Goal: Task Accomplishment & Management: Use online tool/utility

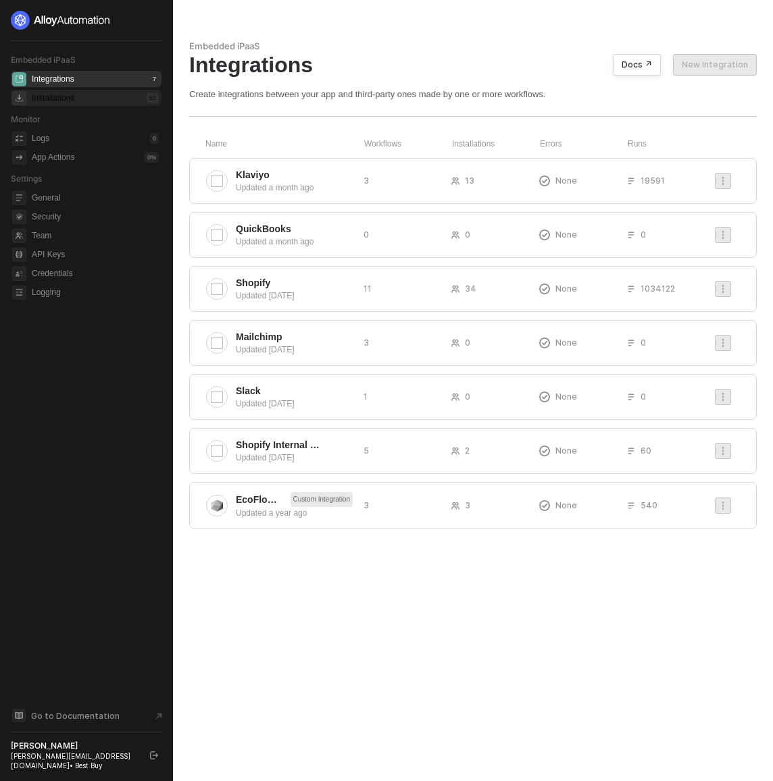
click at [86, 95] on div "Installations 51" at bounding box center [95, 98] width 127 height 16
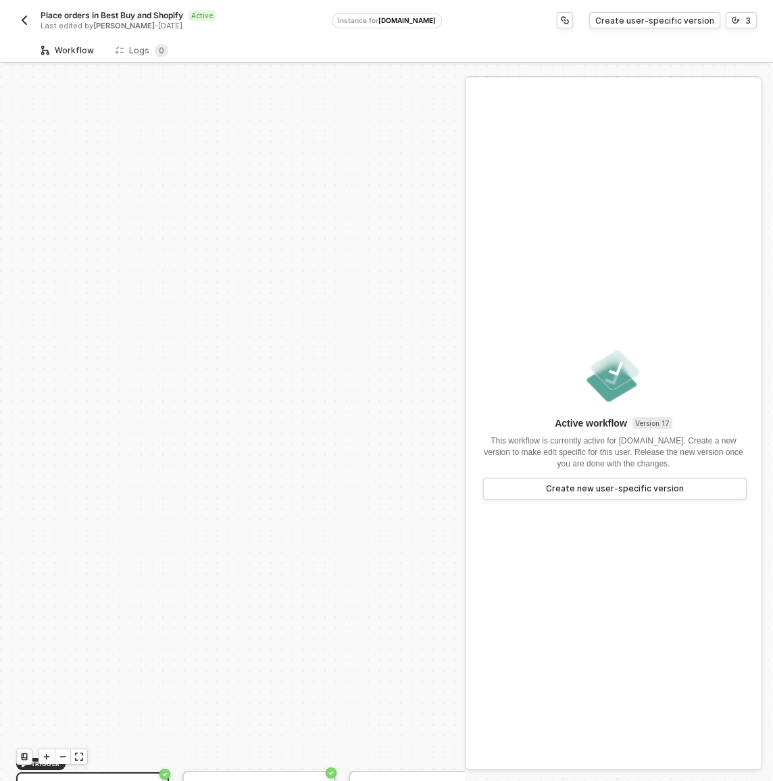
scroll to position [364, 0]
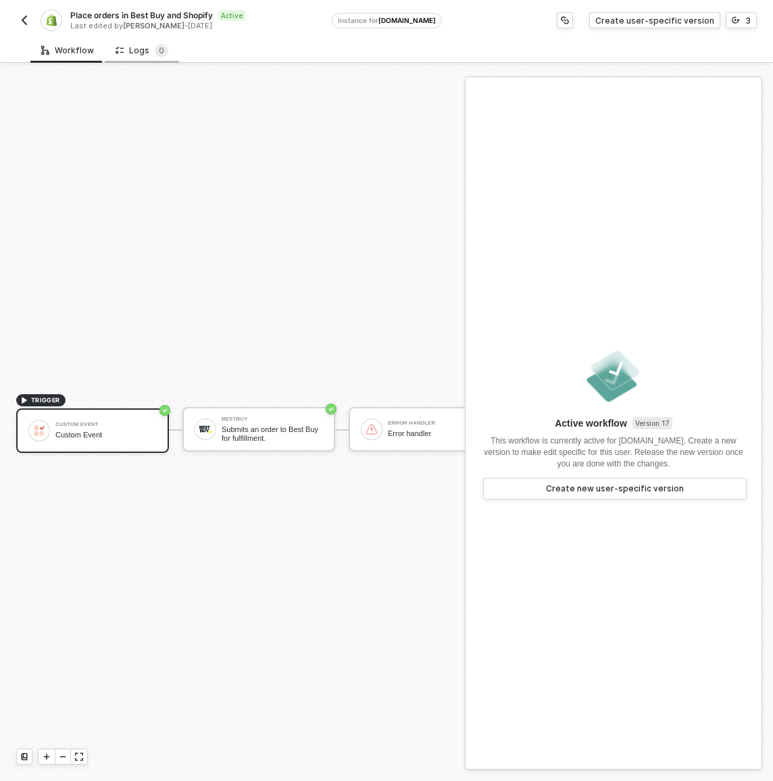
click at [146, 51] on div "Logs 0" at bounding box center [141, 51] width 53 height 14
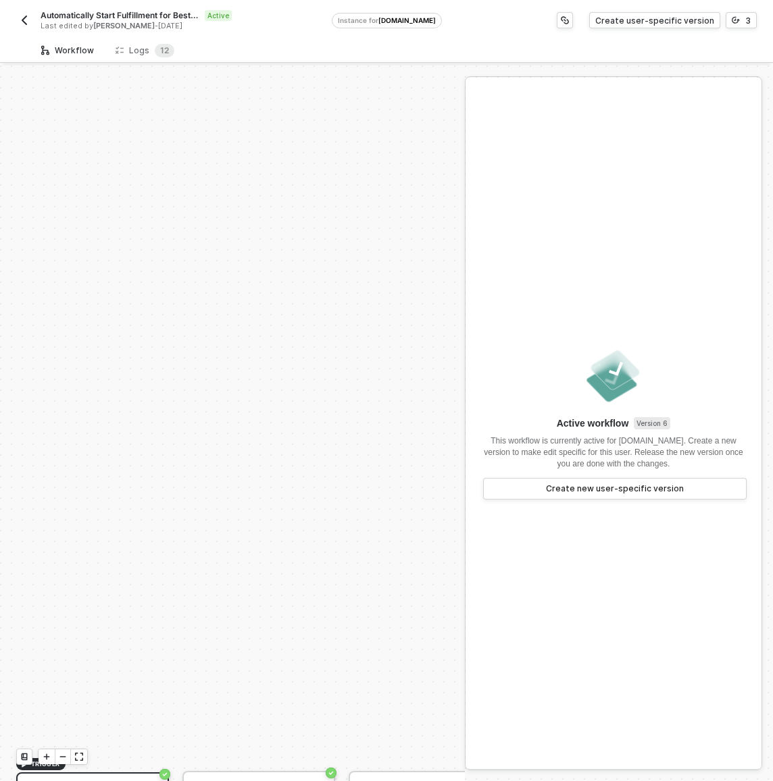
scroll to position [364, 0]
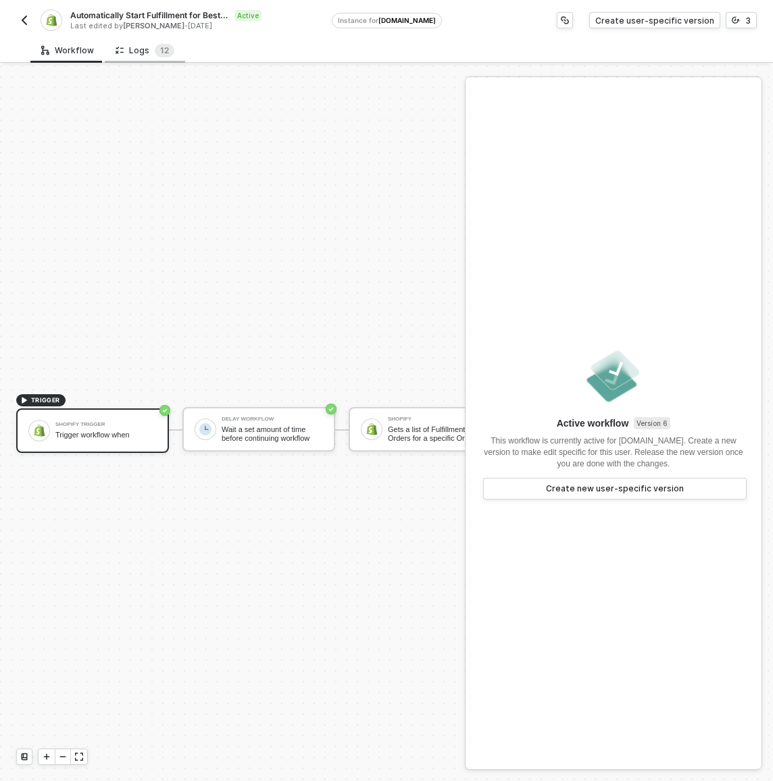
click at [145, 44] on div "Logs 1 2" at bounding box center [144, 51] width 59 height 14
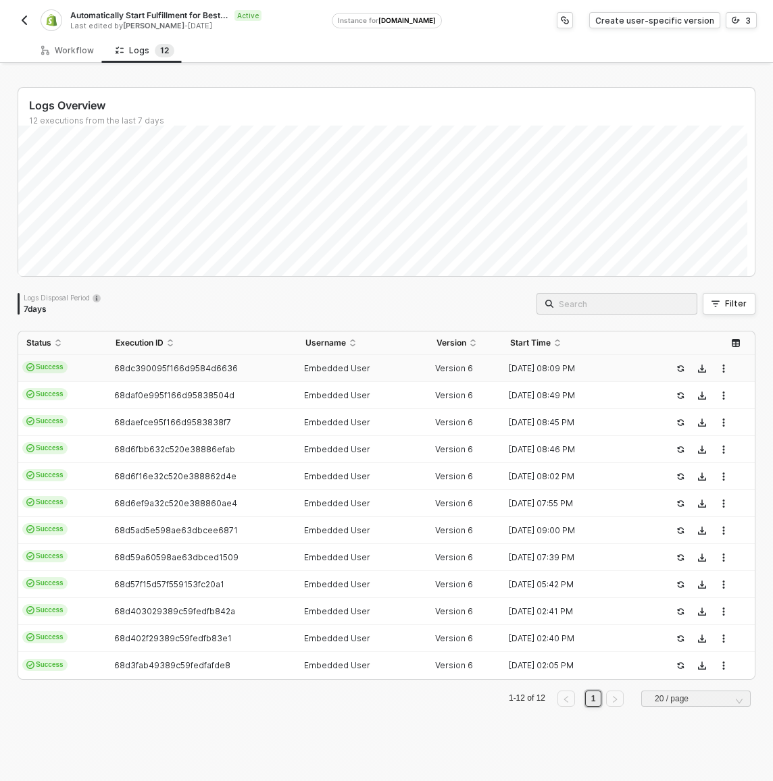
click at [159, 375] on td "68dc390095f166d9584d6636" at bounding box center [201, 368] width 189 height 27
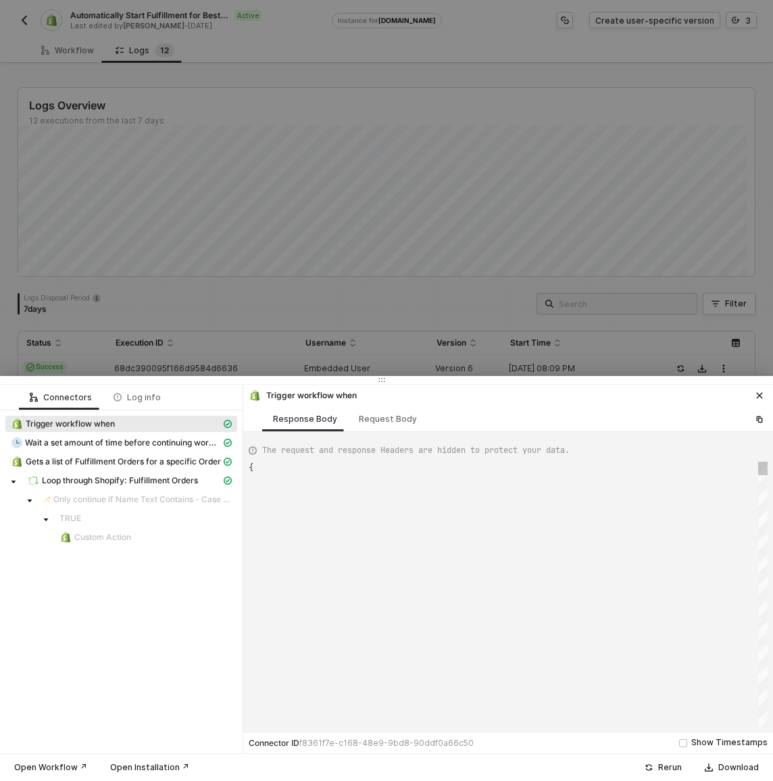
scroll to position [122, 0]
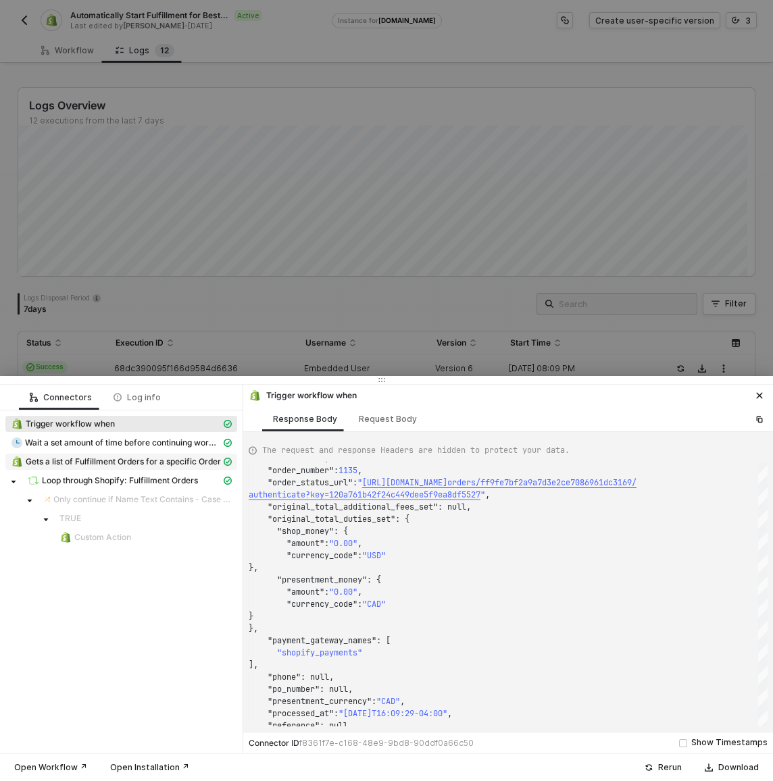
click at [160, 464] on span "Gets a list of Fulfillment Orders for a specific Order" at bounding box center [123, 462] width 195 height 11
type textarea "{ "json": { "fulfillment_orders": [] }, "statusCode": 200, "id": "5be1cf71-e149…"
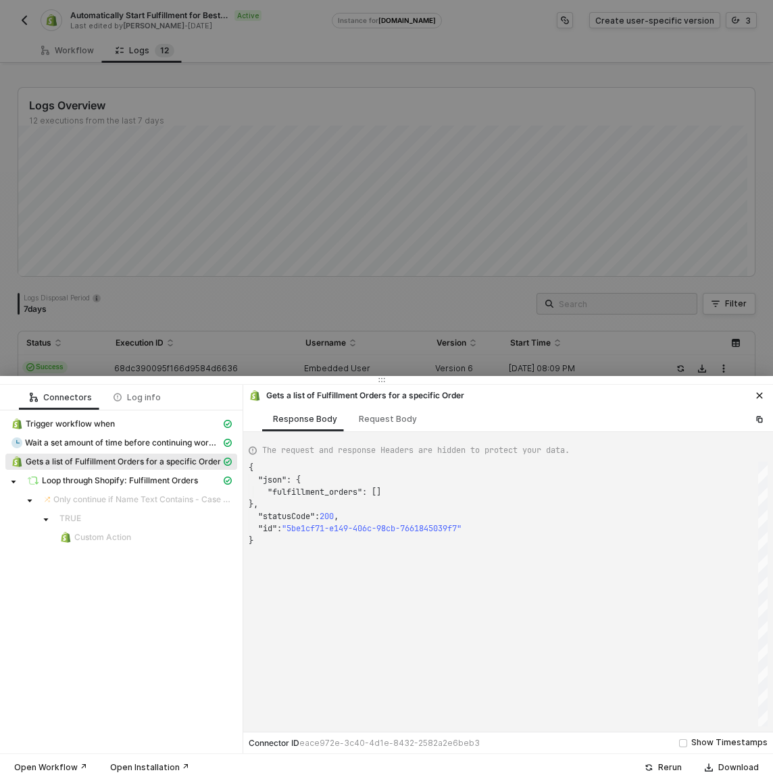
scroll to position [73, 0]
click at [72, 302] on div at bounding box center [386, 390] width 773 height 781
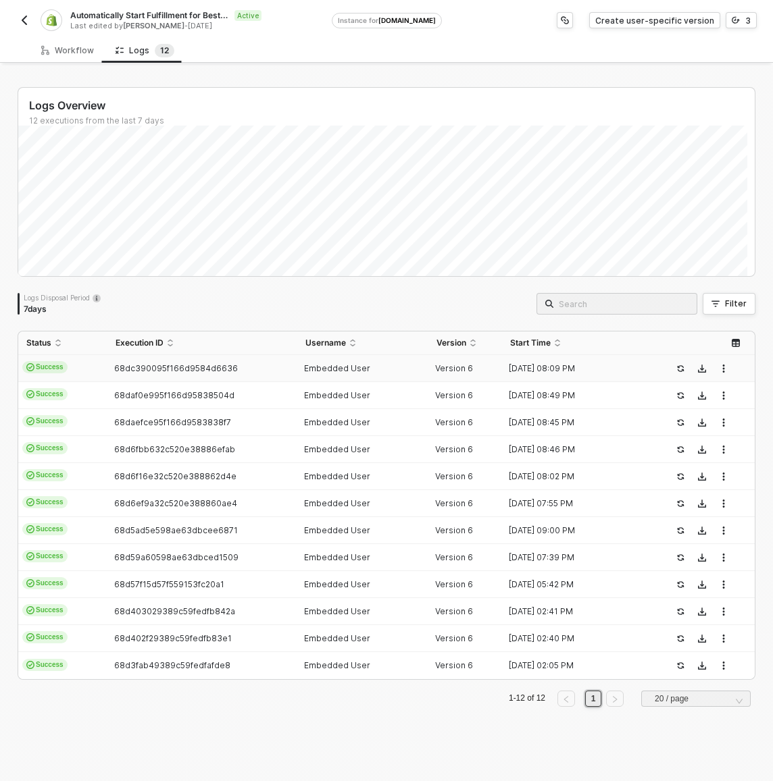
click at [88, 306] on div "7 days" at bounding box center [62, 309] width 77 height 11
click at [98, 371] on td "Success" at bounding box center [62, 368] width 89 height 27
type textarea "{ "json": { "id": 6786376139036, "admin_graphql_api_id": "gid://shopify/Order/6…"
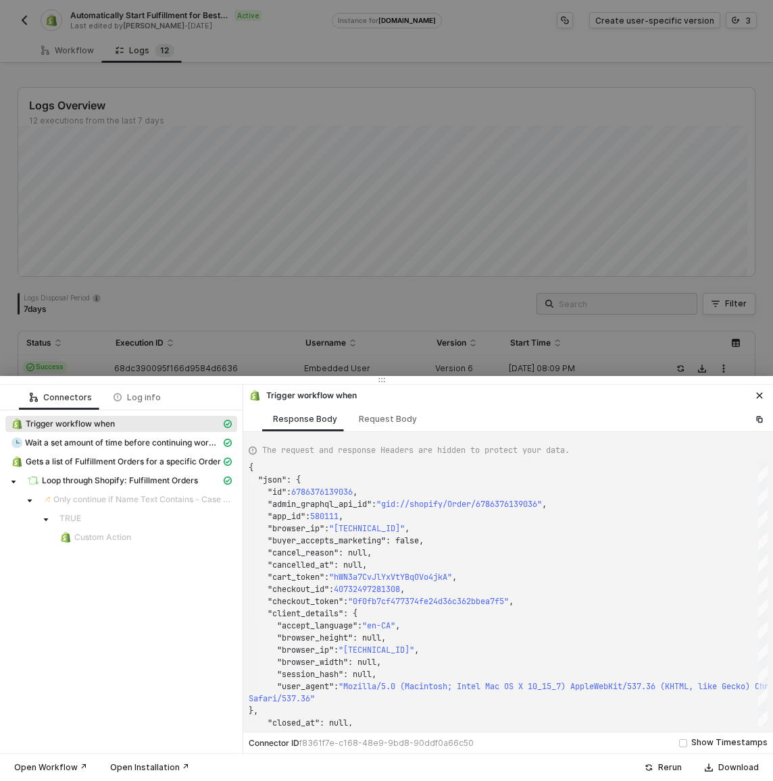
click at [107, 270] on div at bounding box center [386, 390] width 773 height 781
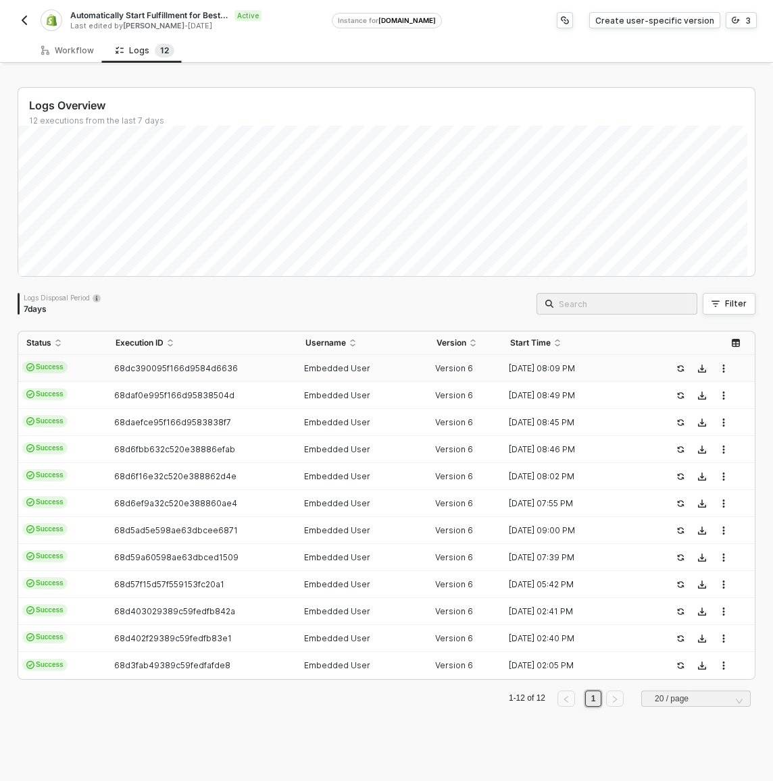
click at [83, 371] on td "Success" at bounding box center [62, 368] width 89 height 27
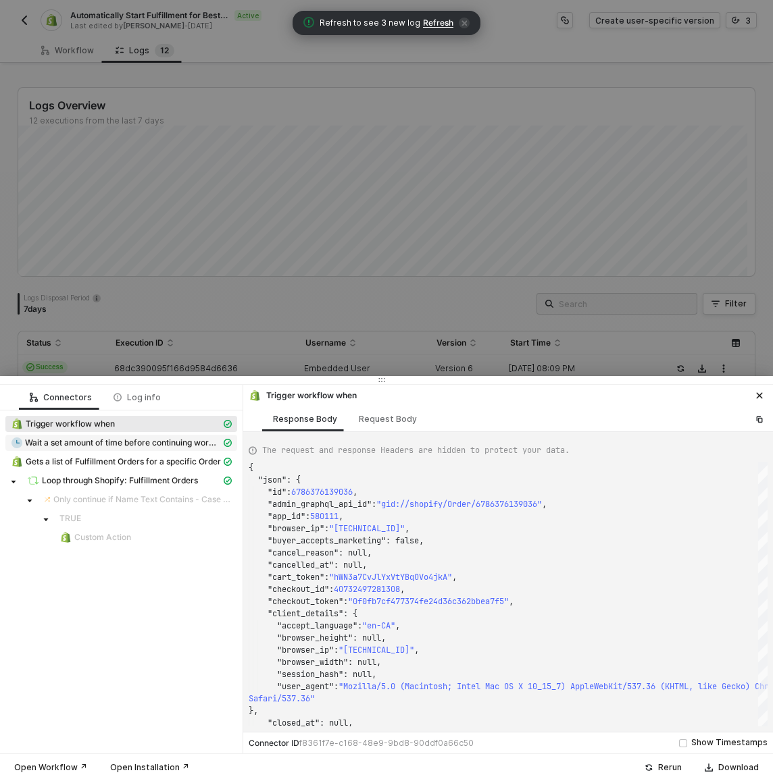
click at [101, 442] on span "Wait a set amount of time before continuing workflow" at bounding box center [123, 443] width 196 height 11
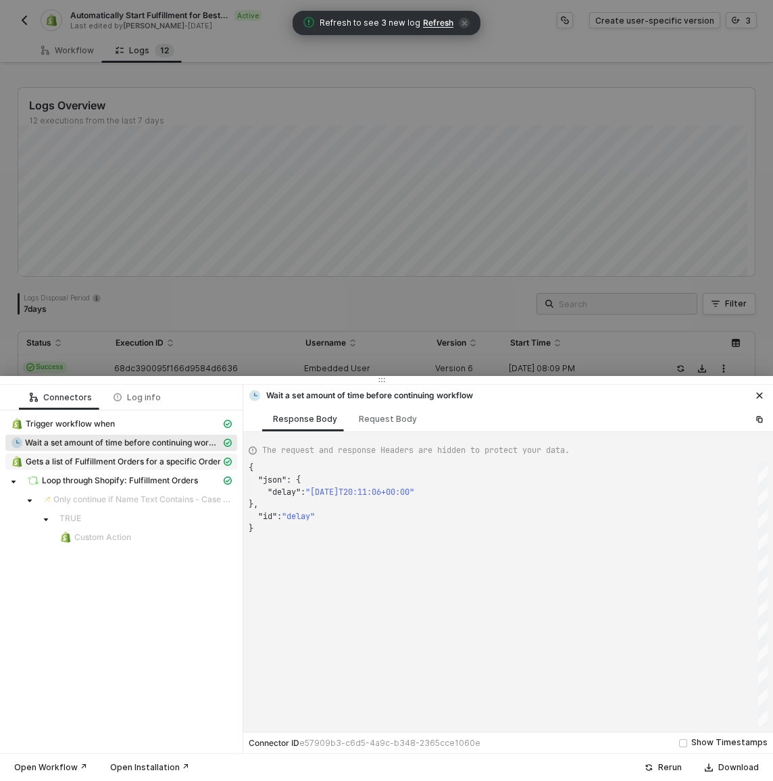
click at [97, 464] on span "Gets a list of Fulfillment Orders for a specific Order" at bounding box center [123, 462] width 195 height 11
type textarea "{ "json": { "fulfillment_orders": [] }, "statusCode": 200, "id": "5be1cf71-e149…"
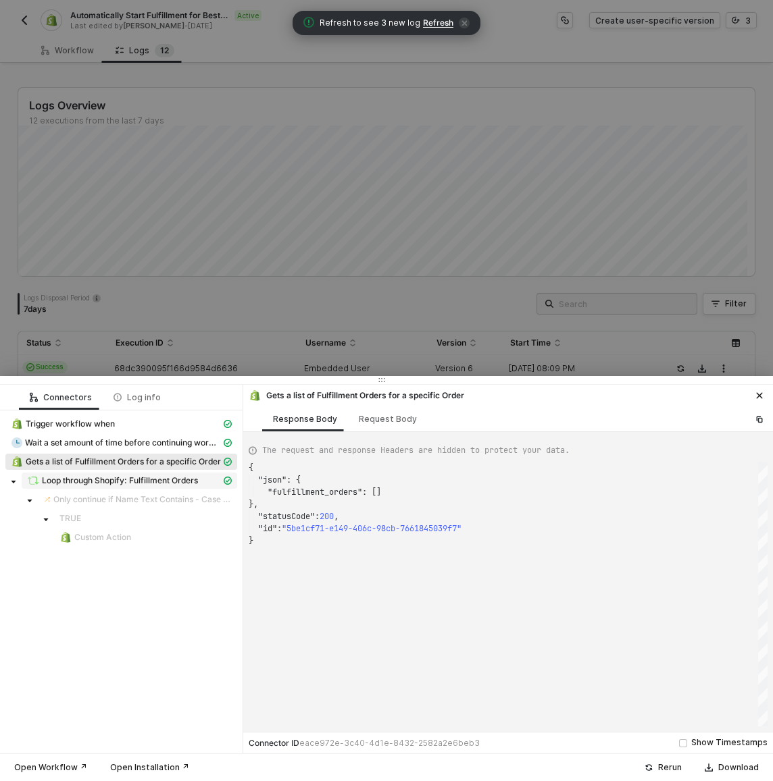
click at [126, 475] on div "Loop through Shopify: Fulfillment Orders" at bounding box center [124, 481] width 194 height 12
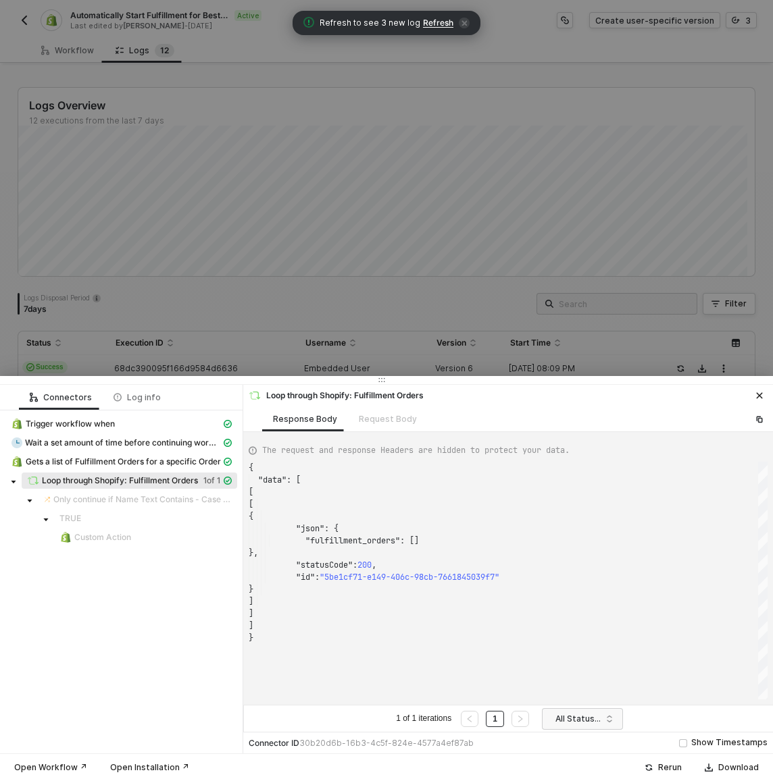
scroll to position [122, 0]
click at [248, 272] on div at bounding box center [386, 390] width 773 height 781
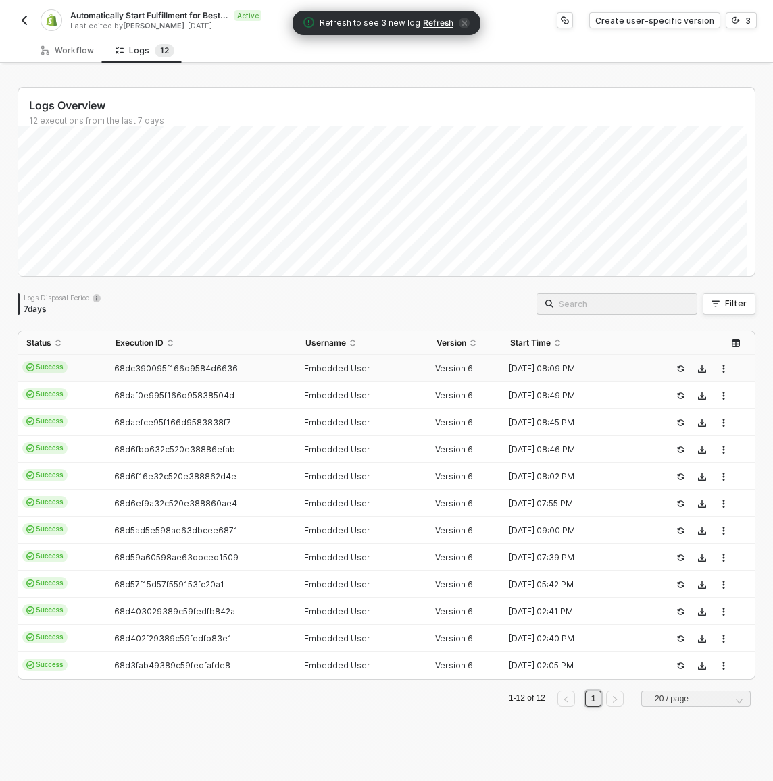
click at [30, 16] on button "button" at bounding box center [24, 20] width 16 height 16
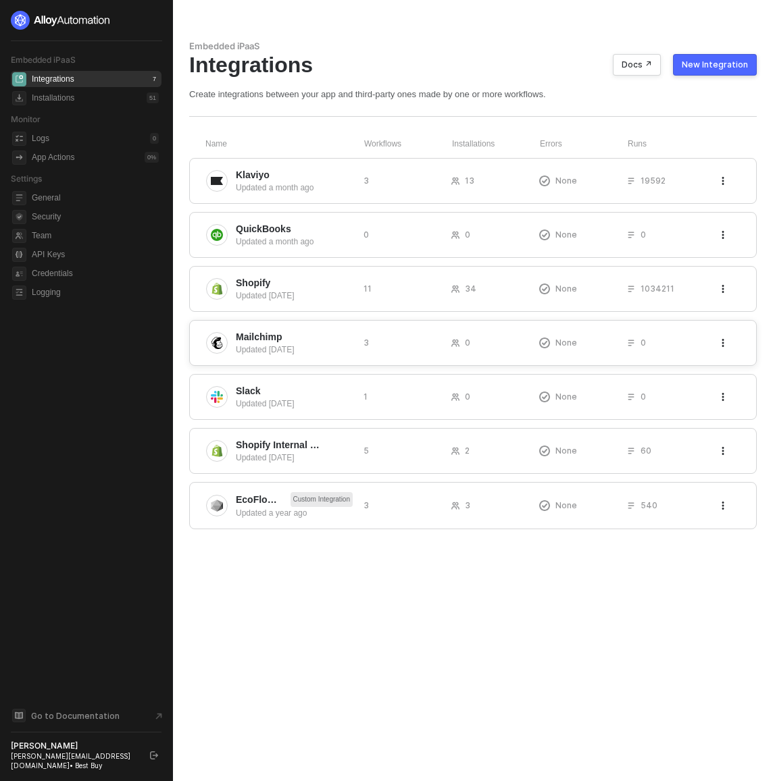
click at [351, 337] on span "Mailchimp" at bounding box center [294, 337] width 117 height 14
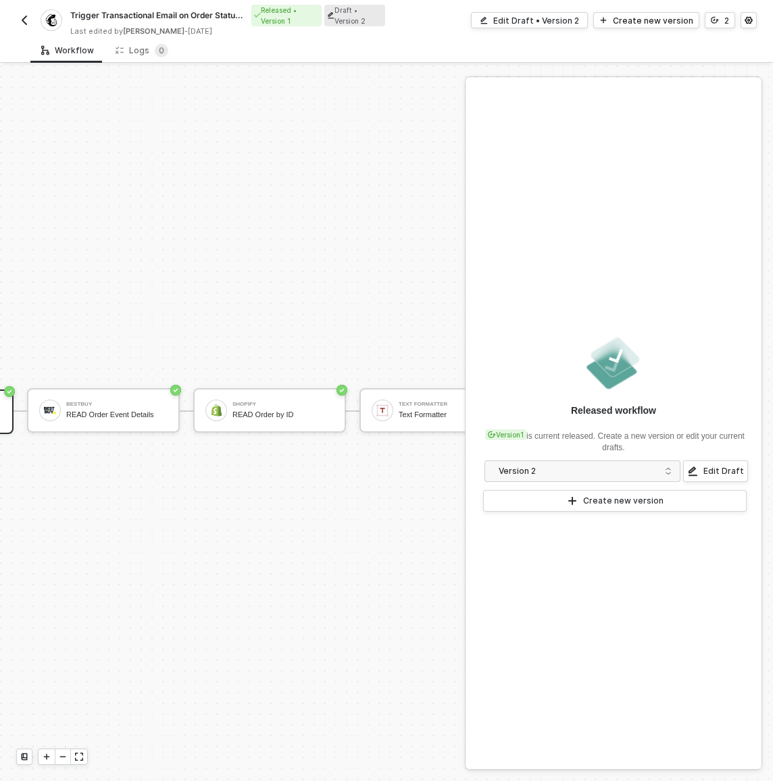
scroll to position [35, 718]
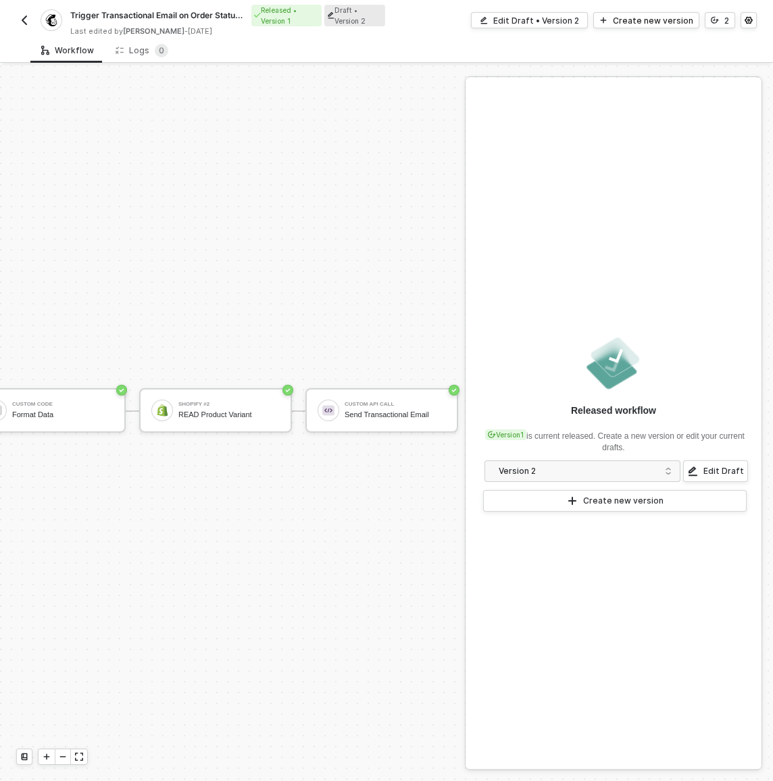
click at [28, 16] on img "button" at bounding box center [24, 20] width 11 height 11
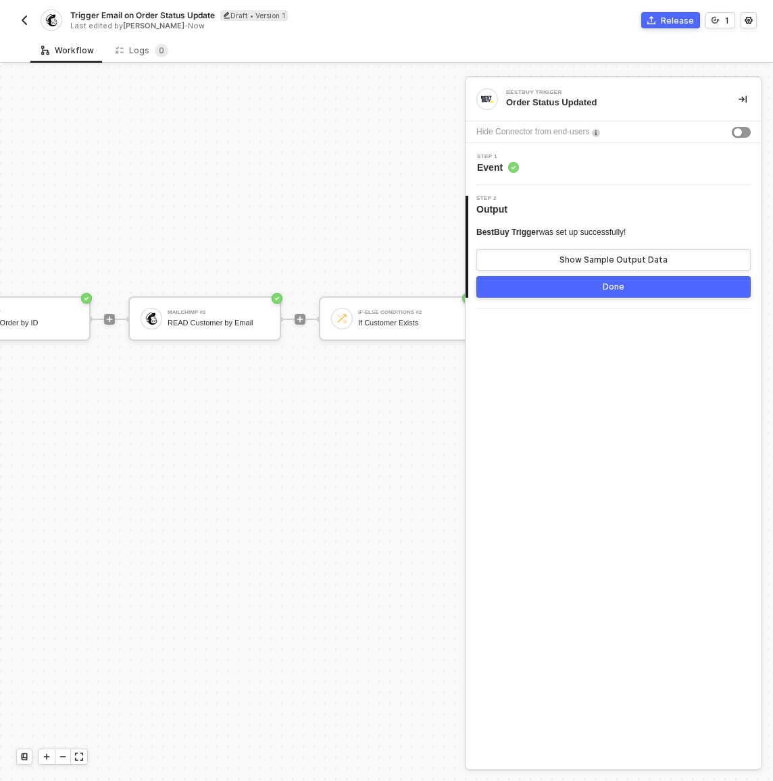
scroll to position [475, 1000]
click at [21, 17] on img "button" at bounding box center [24, 20] width 11 height 11
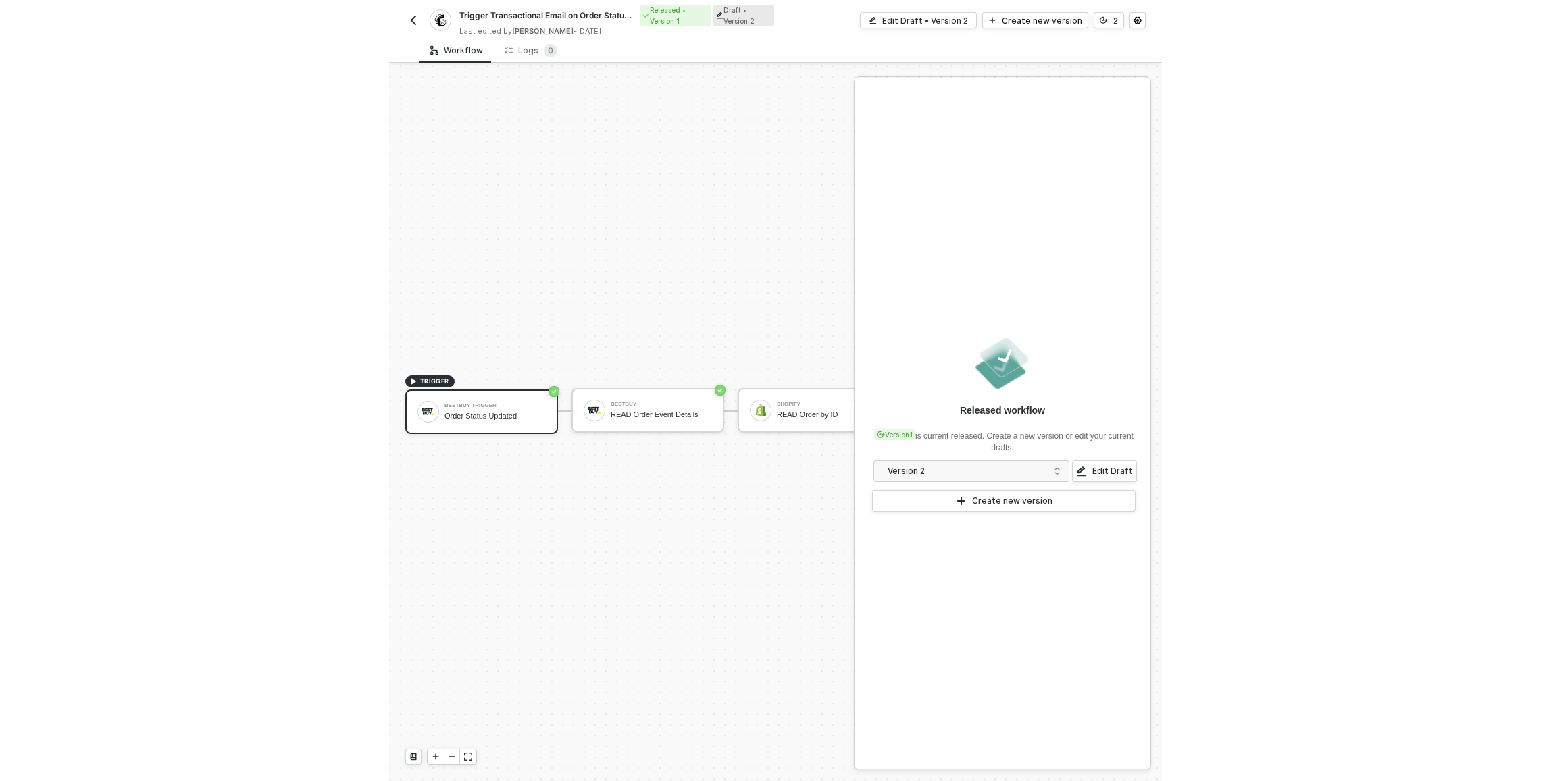
scroll to position [25, 0]
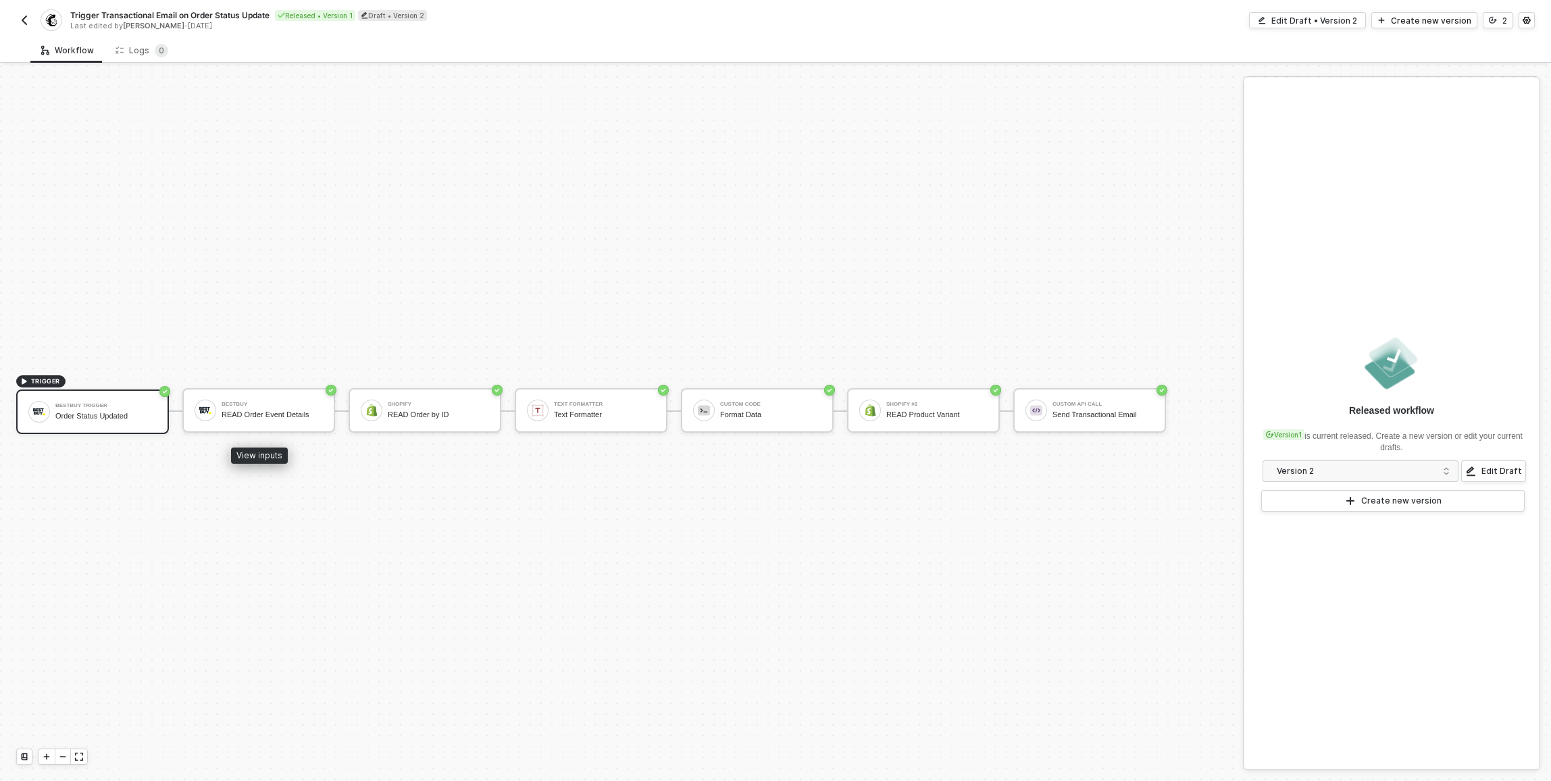
click at [151, 413] on div "Order Status Updated" at bounding box center [105, 416] width 101 height 9
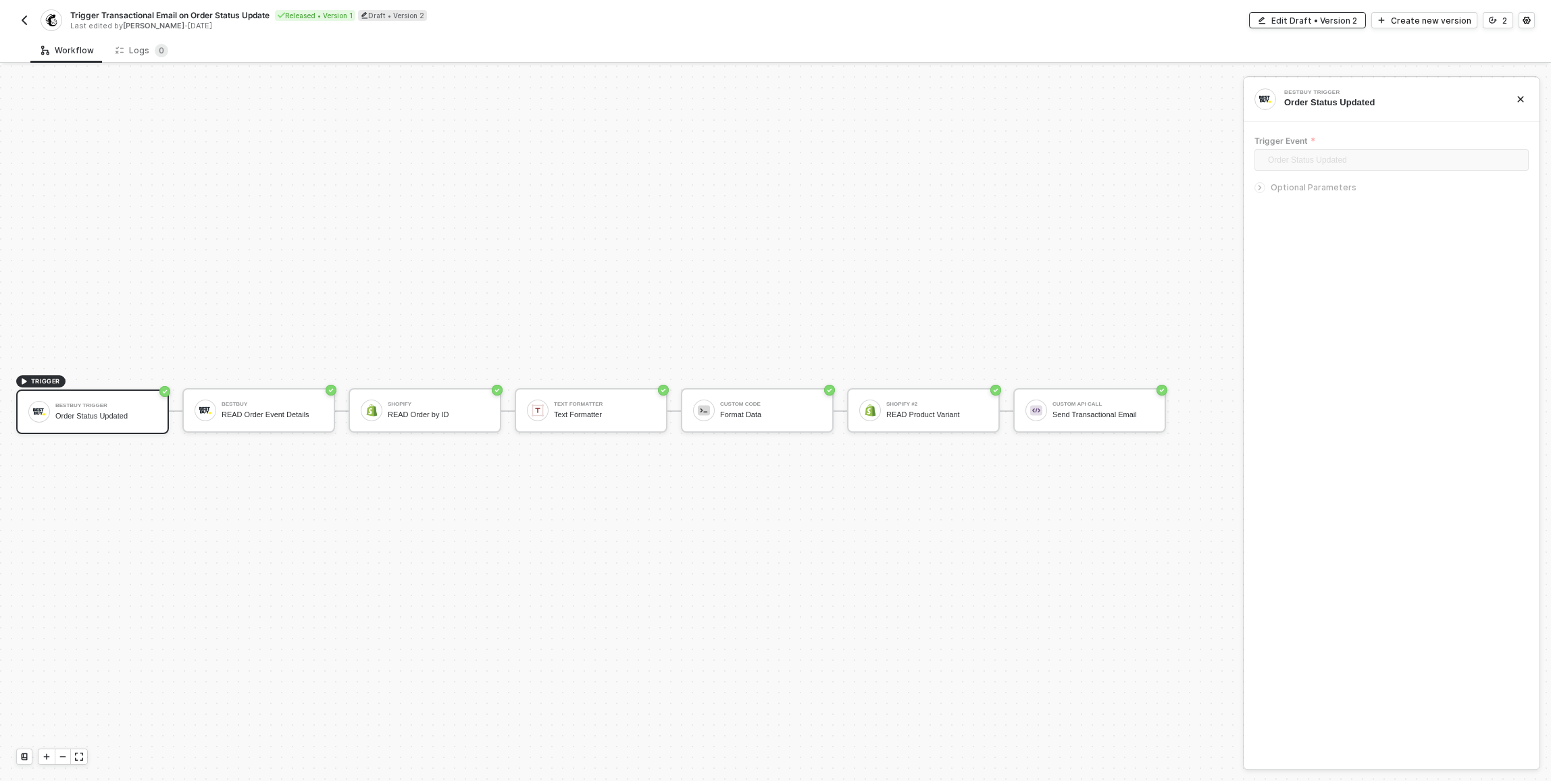
click at [772, 20] on div "Edit Draft • Version 2" at bounding box center [1314, 20] width 86 height 11
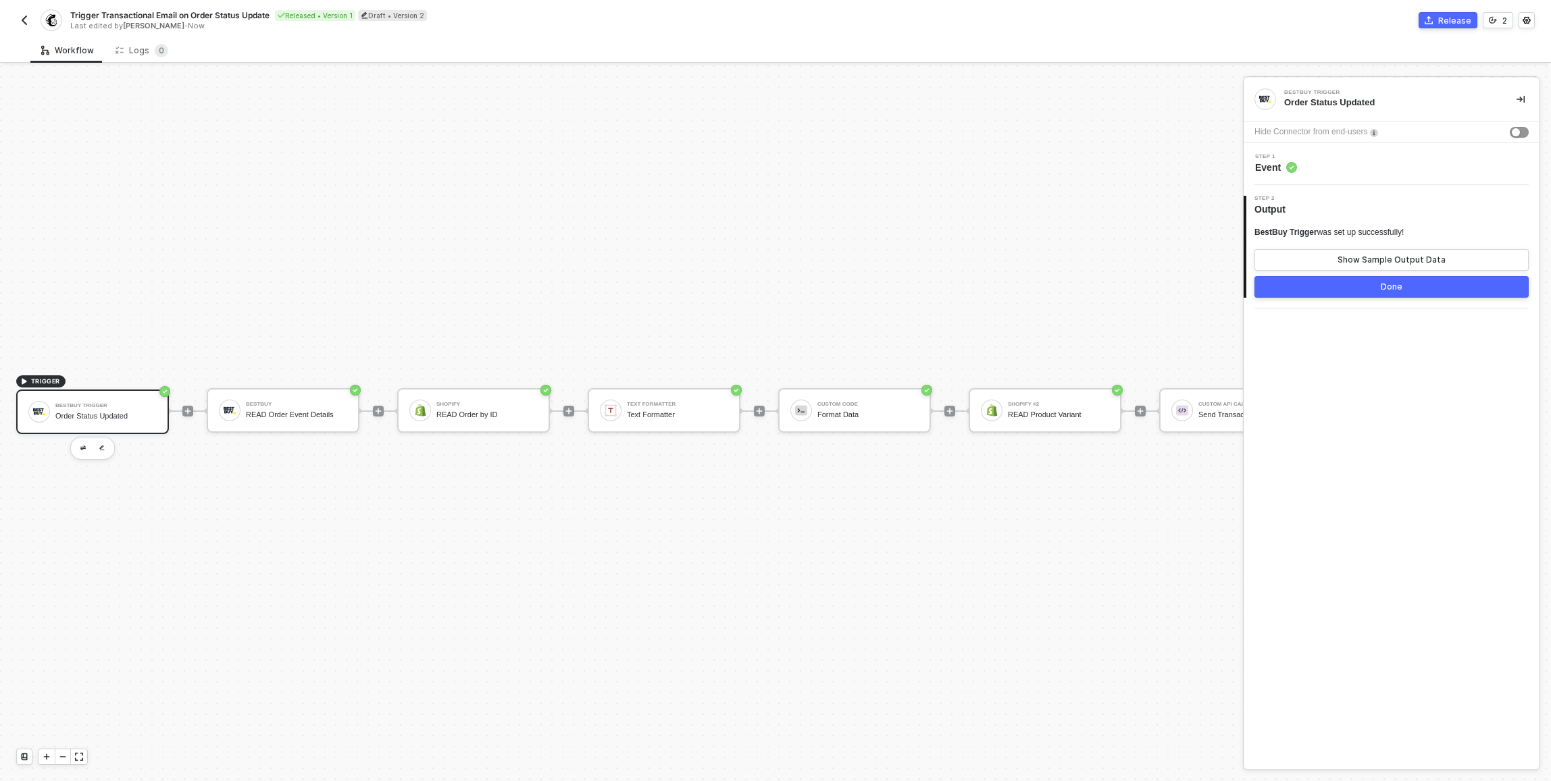
click at [141, 416] on div "Order Status Updated" at bounding box center [105, 416] width 101 height 9
click at [772, 271] on div "BestBuy Trigger was set up successfully! Show Sample Output Data Done" at bounding box center [1391, 262] width 274 height 71
click at [772, 263] on button "Show Sample Output Data" at bounding box center [1391, 260] width 274 height 22
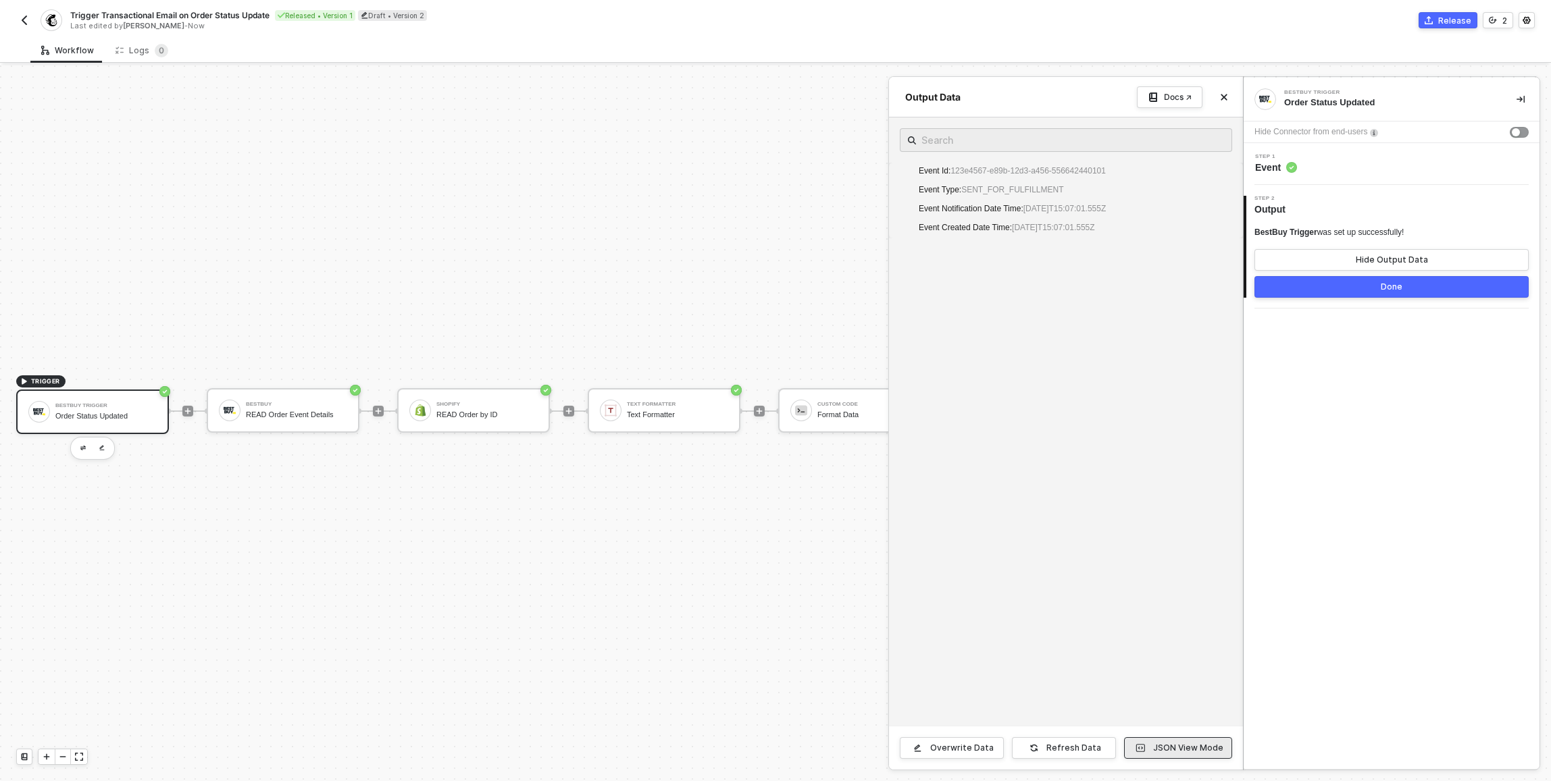
click at [772, 750] on button "JSON View Mode" at bounding box center [1178, 749] width 108 height 22
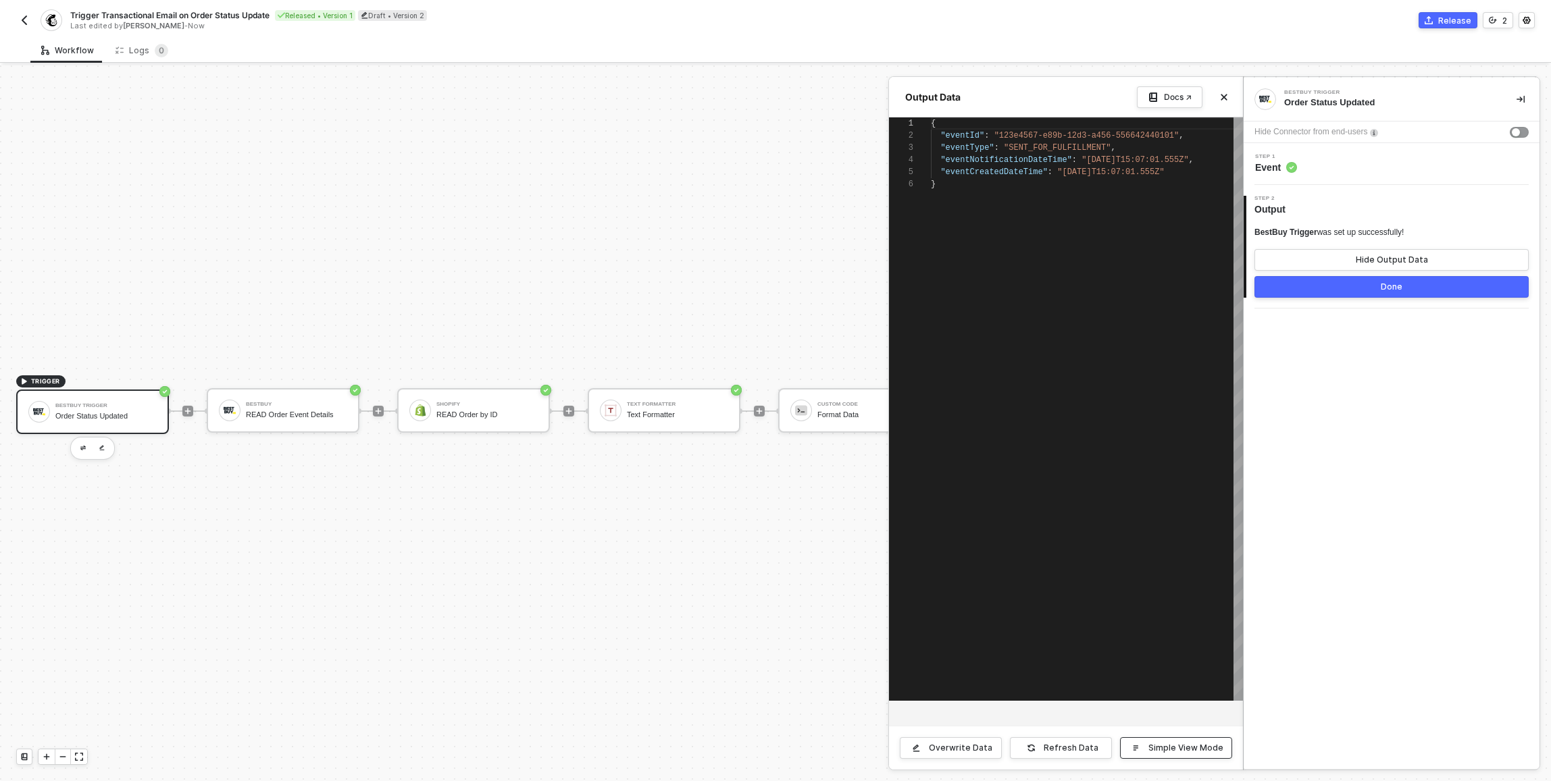
scroll to position [61, 0]
click at [772, 257] on button "Hide Output Data" at bounding box center [1391, 260] width 274 height 22
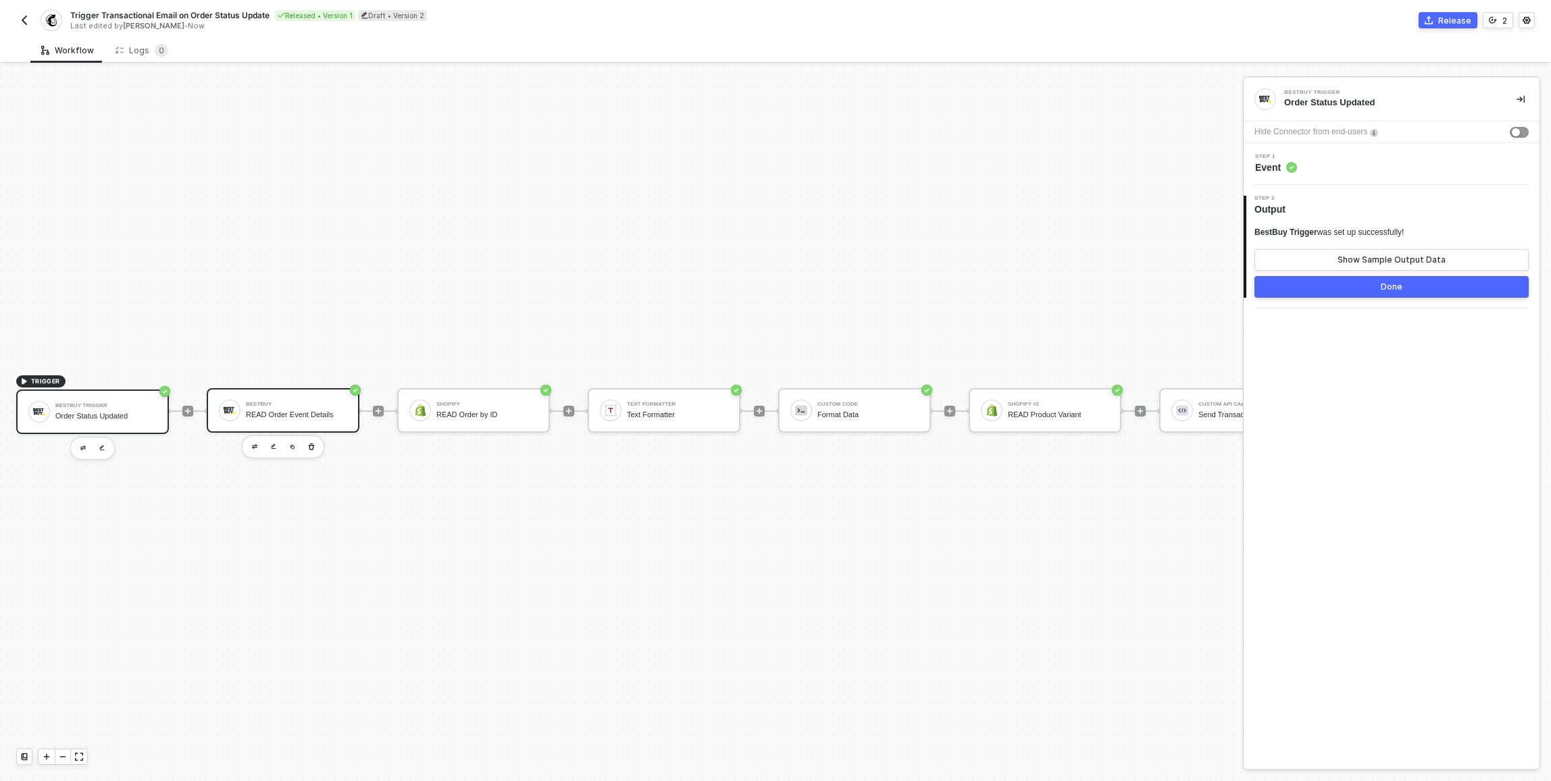
click at [267, 407] on div "BestBuy READ Order Event Details" at bounding box center [296, 411] width 101 height 26
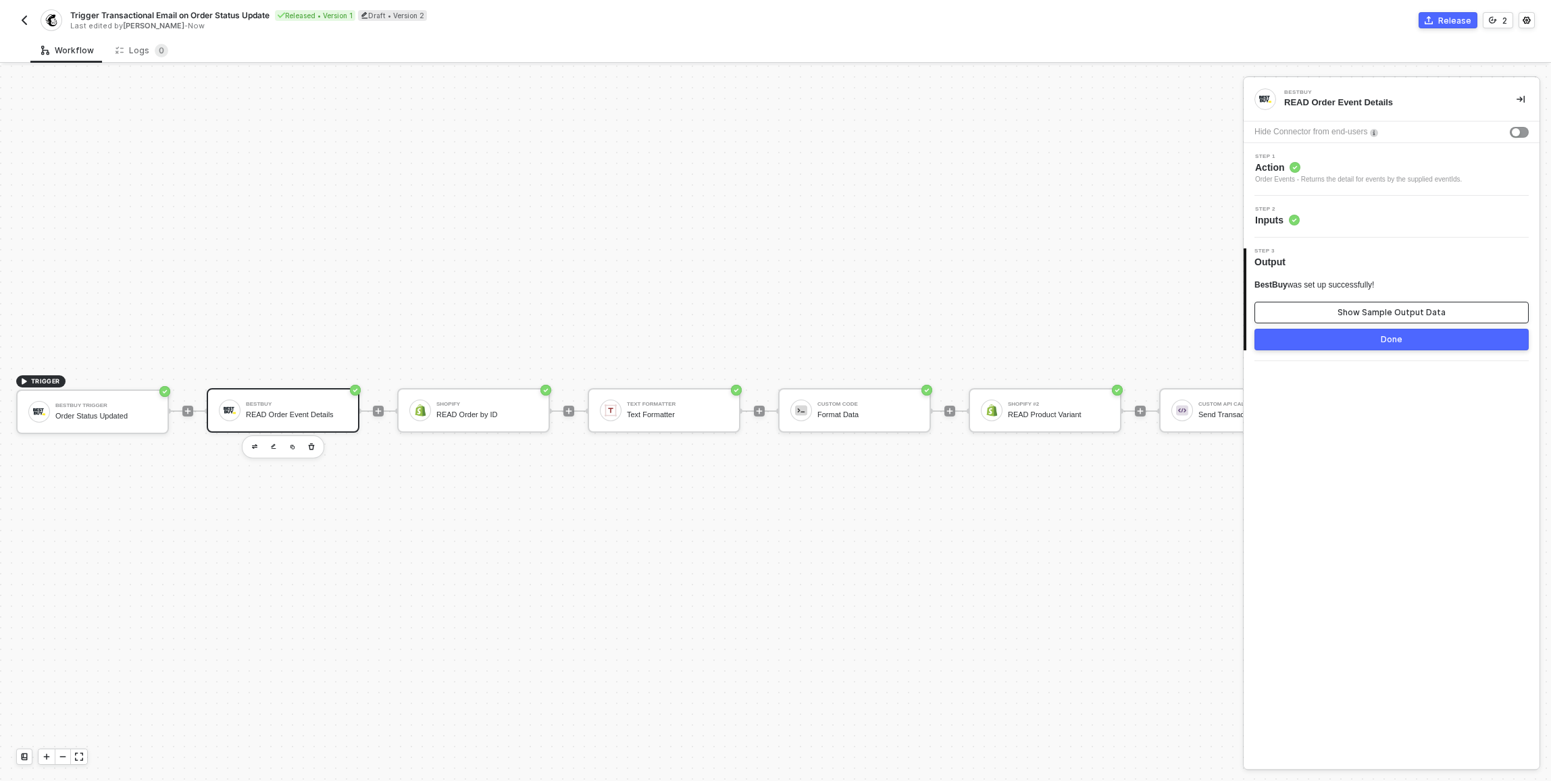
click at [772, 311] on div "Show Sample Output Data" at bounding box center [1391, 312] width 108 height 11
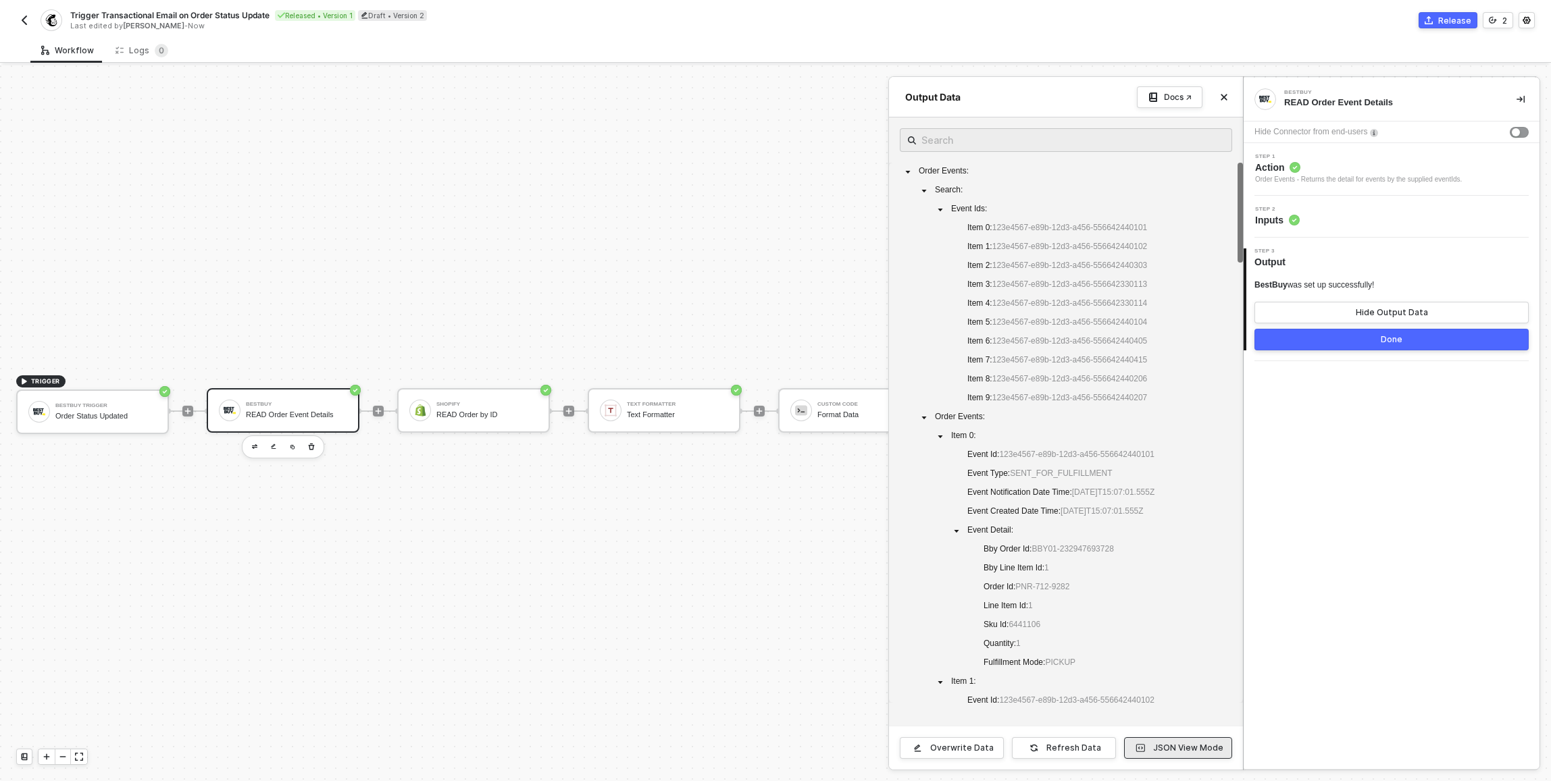
click at [772, 748] on button "JSON View Mode" at bounding box center [1178, 749] width 108 height 22
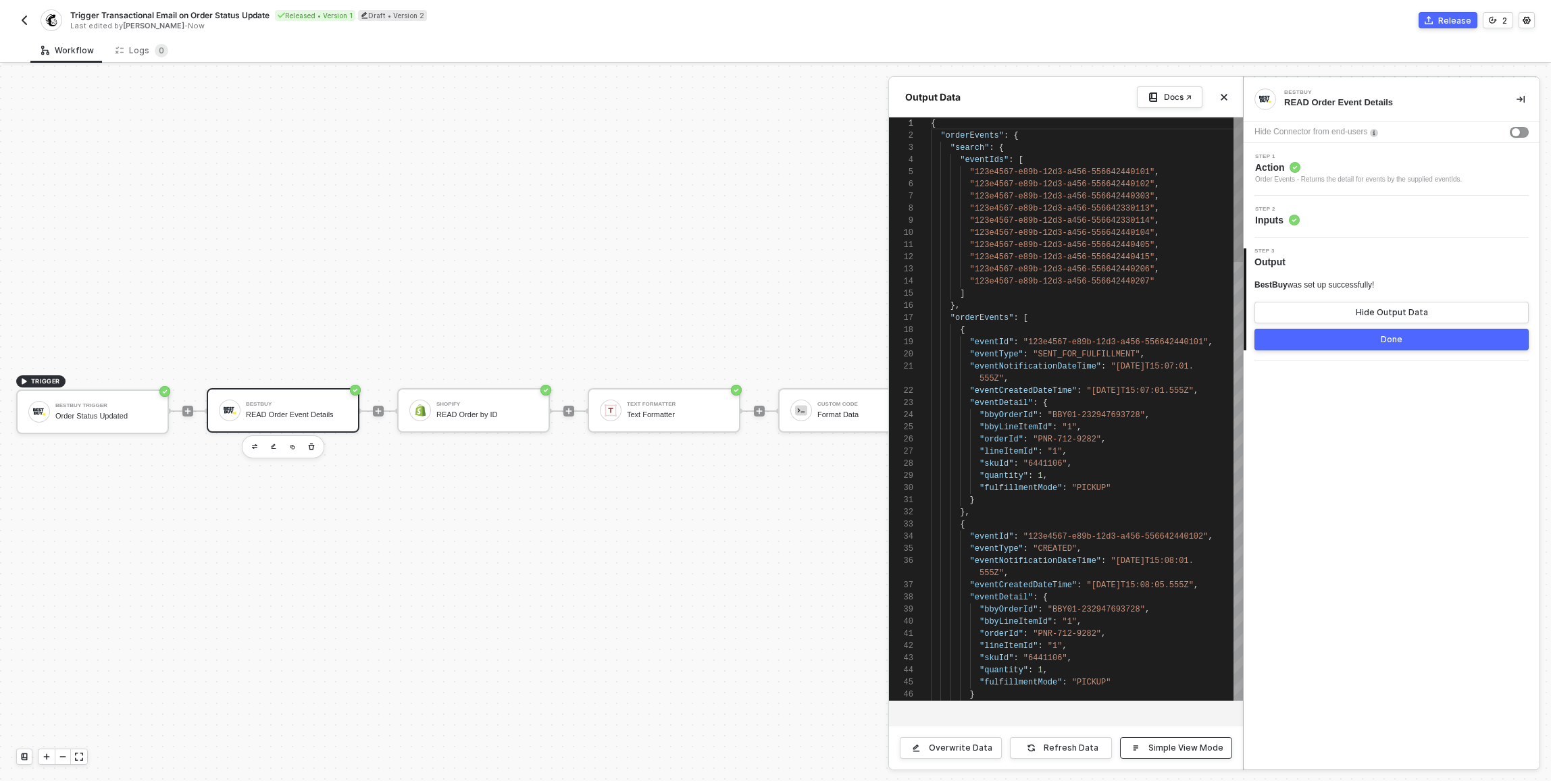
scroll to position [122, 0]
click at [96, 405] on div at bounding box center [775, 424] width 1551 height 716
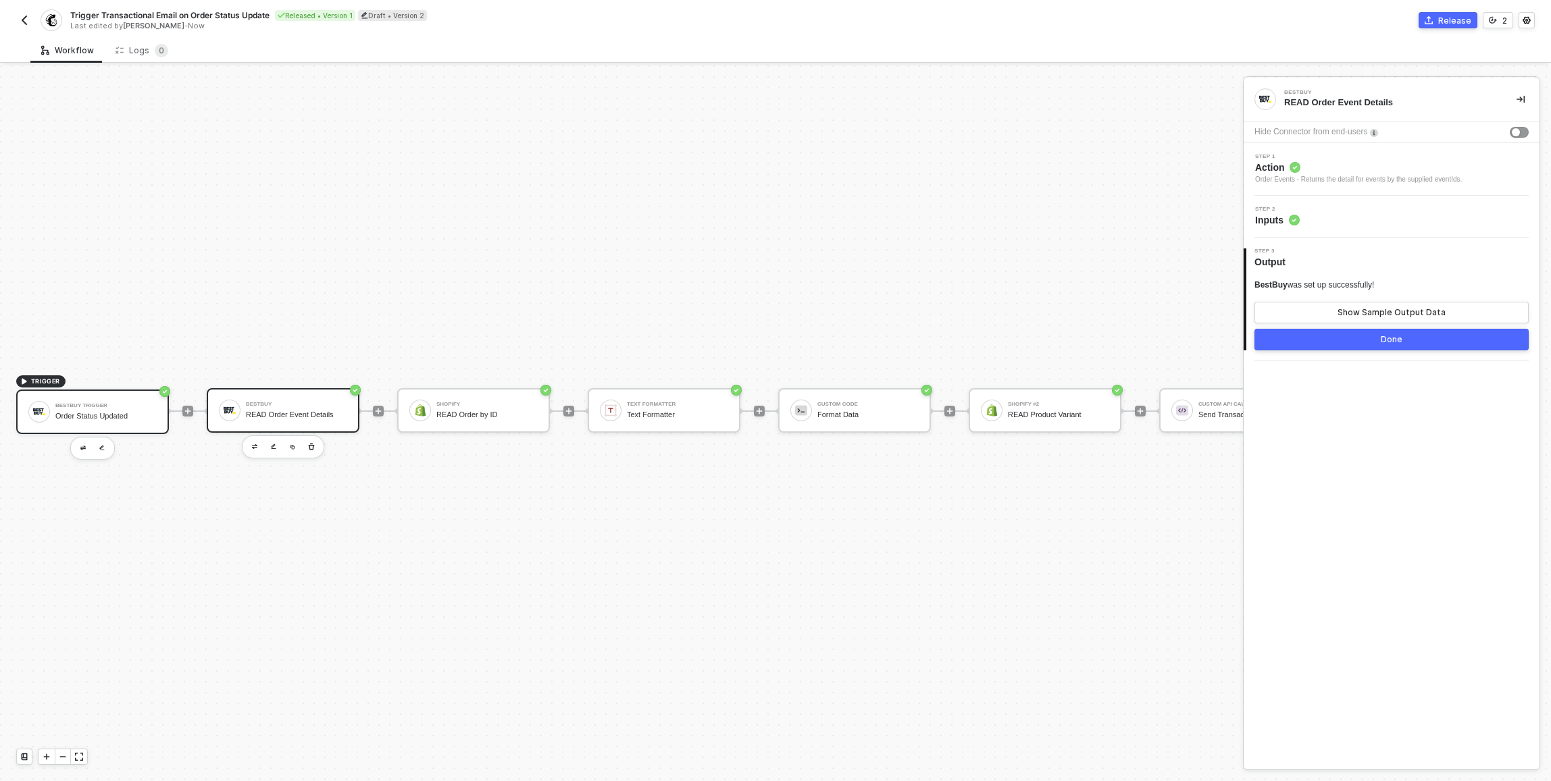
click at [120, 407] on div "BestBuy Trigger" at bounding box center [105, 405] width 101 height 5
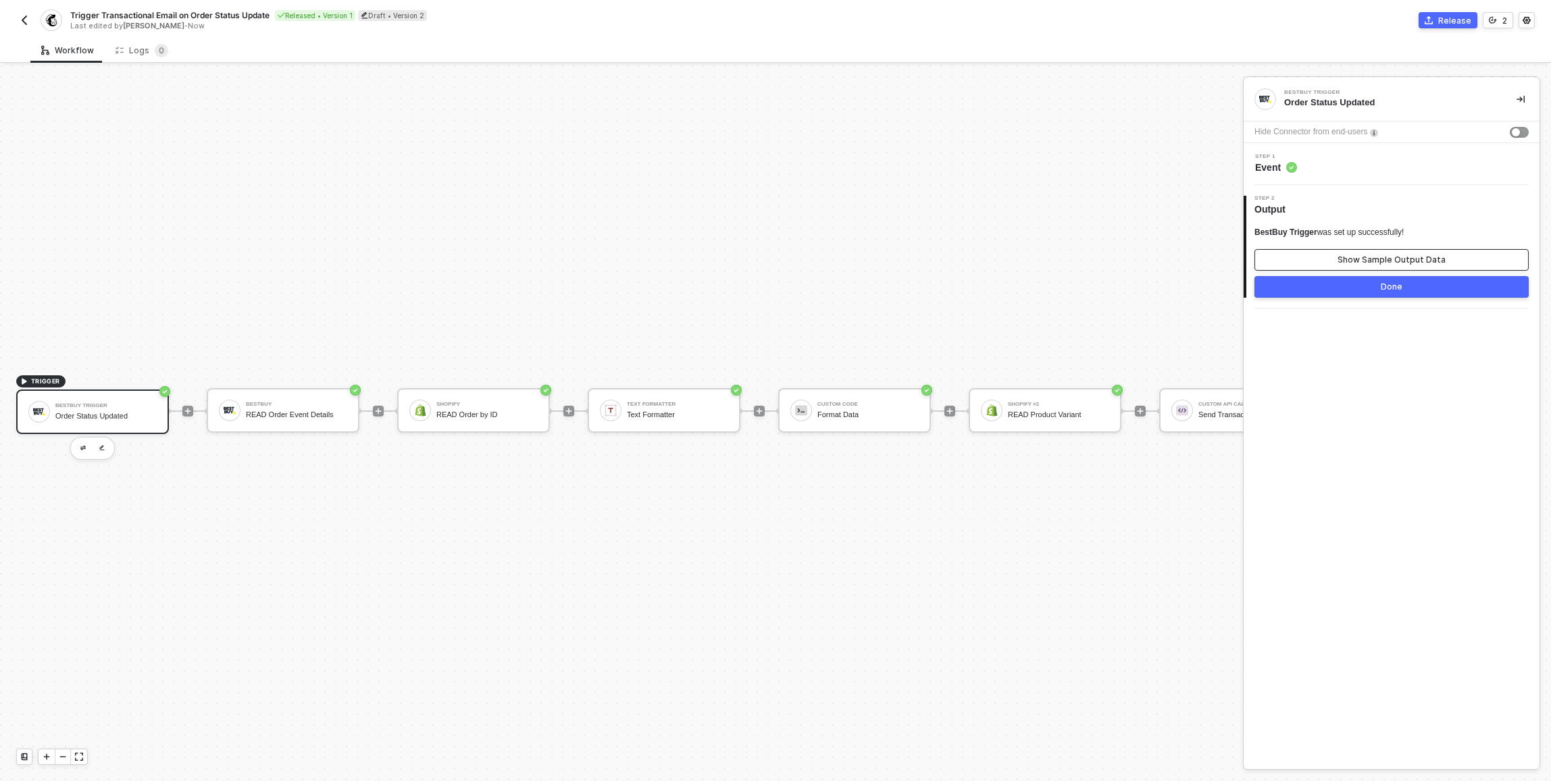
click at [772, 259] on div "Show Sample Output Data" at bounding box center [1391, 260] width 108 height 11
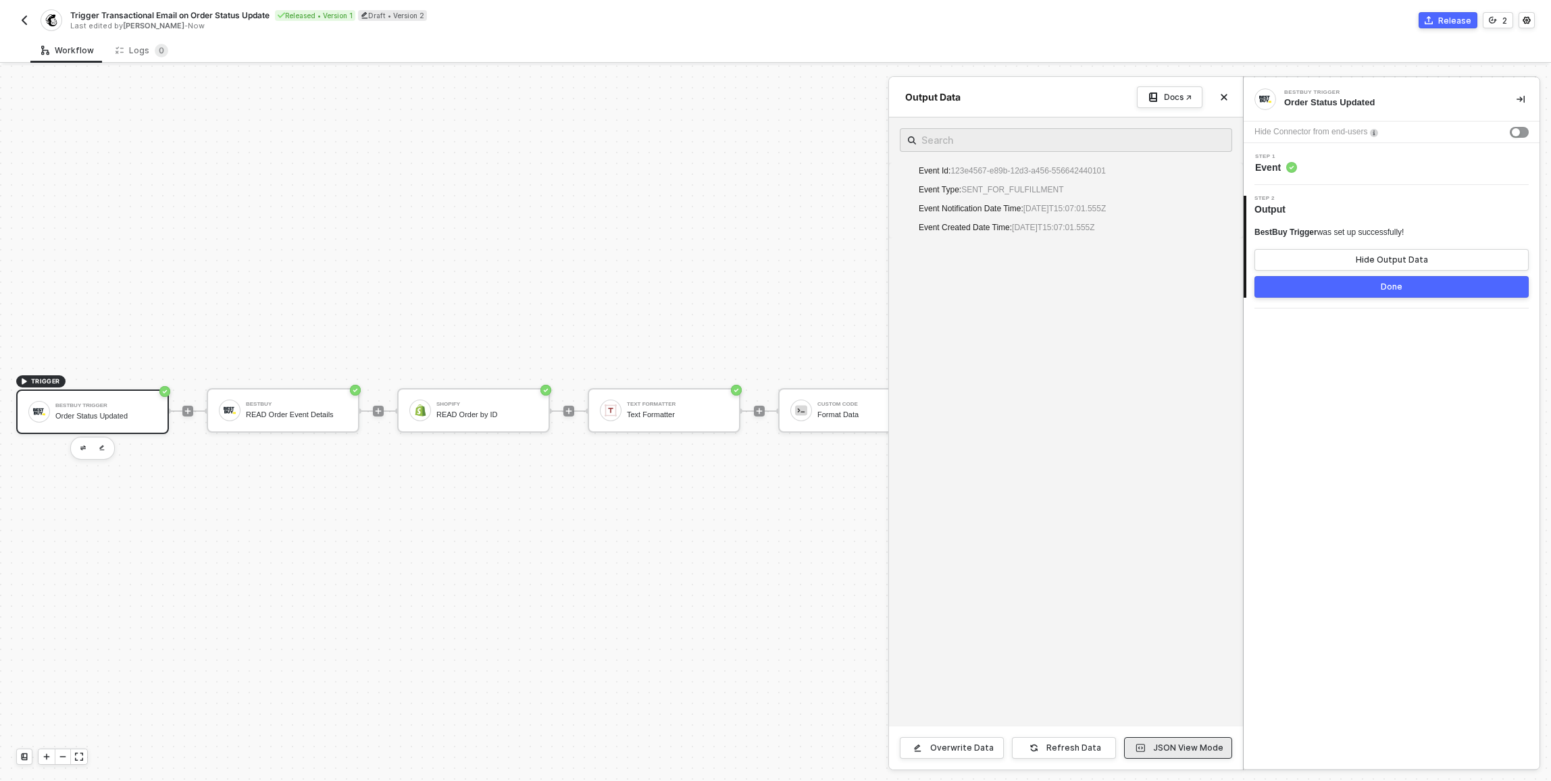
click at [772, 744] on div "JSON View Mode" at bounding box center [1188, 748] width 70 height 11
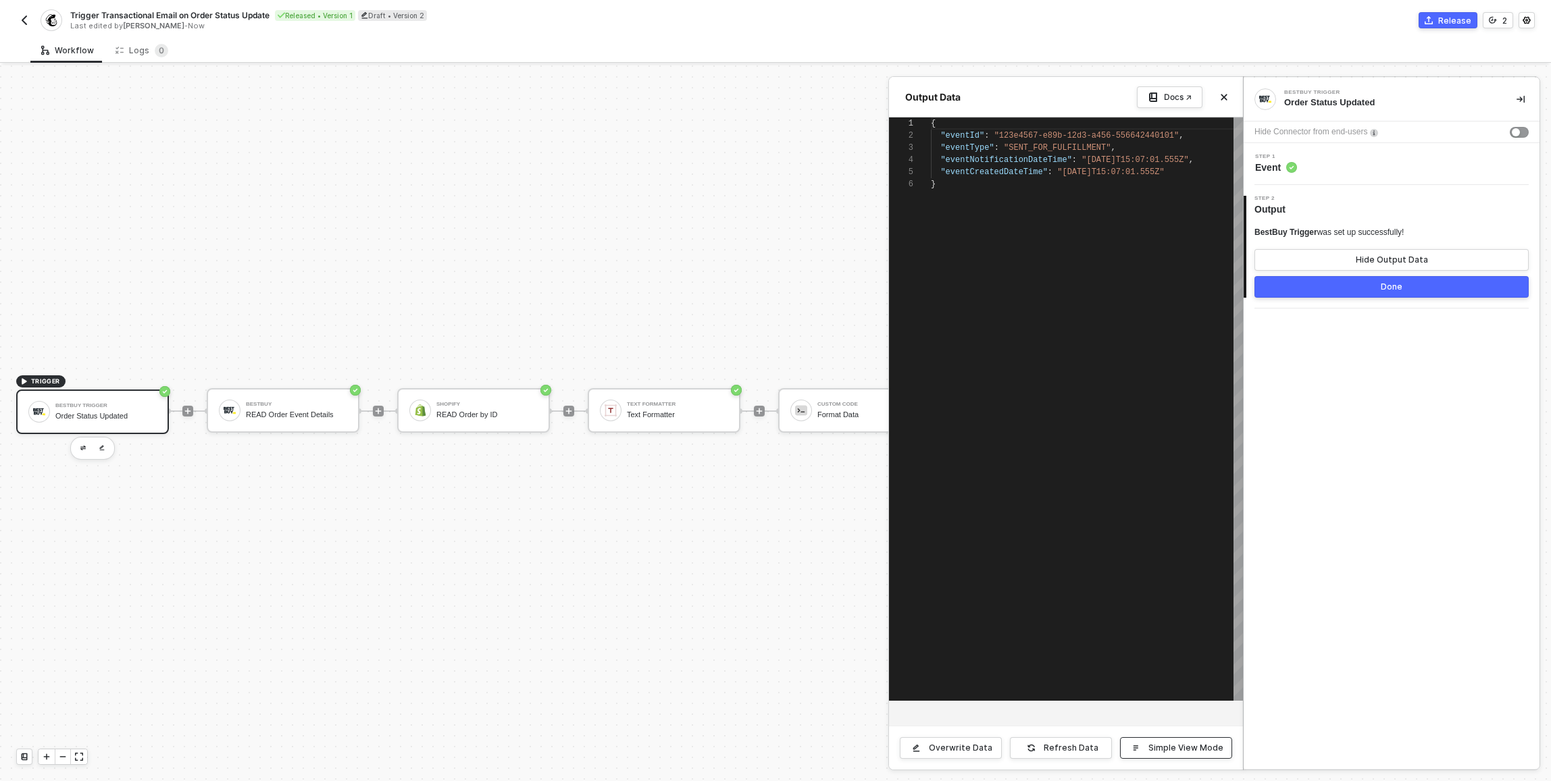
scroll to position [61, 0]
click at [742, 675] on div at bounding box center [775, 424] width 1551 height 716
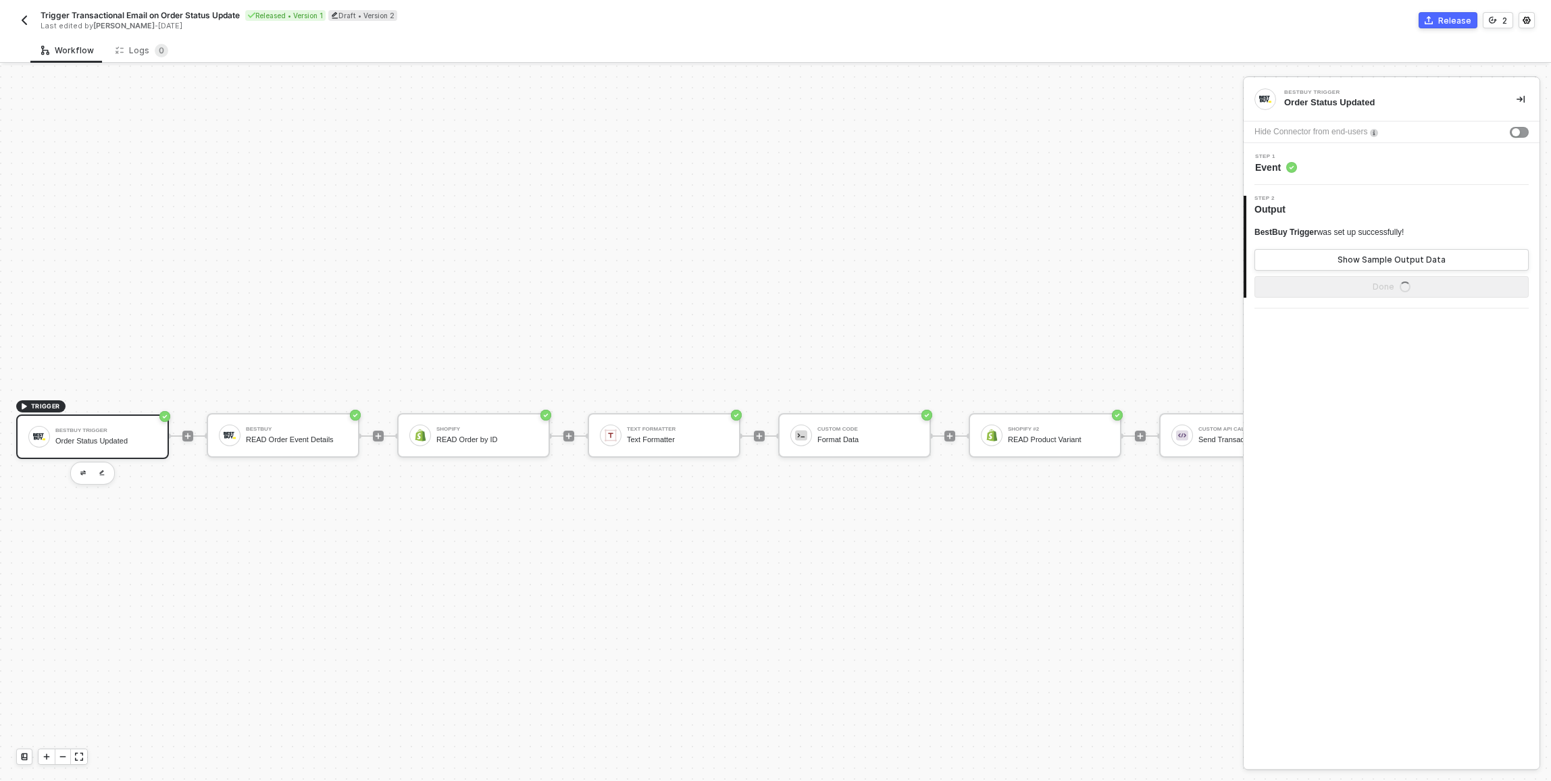
scroll to position [35, 0]
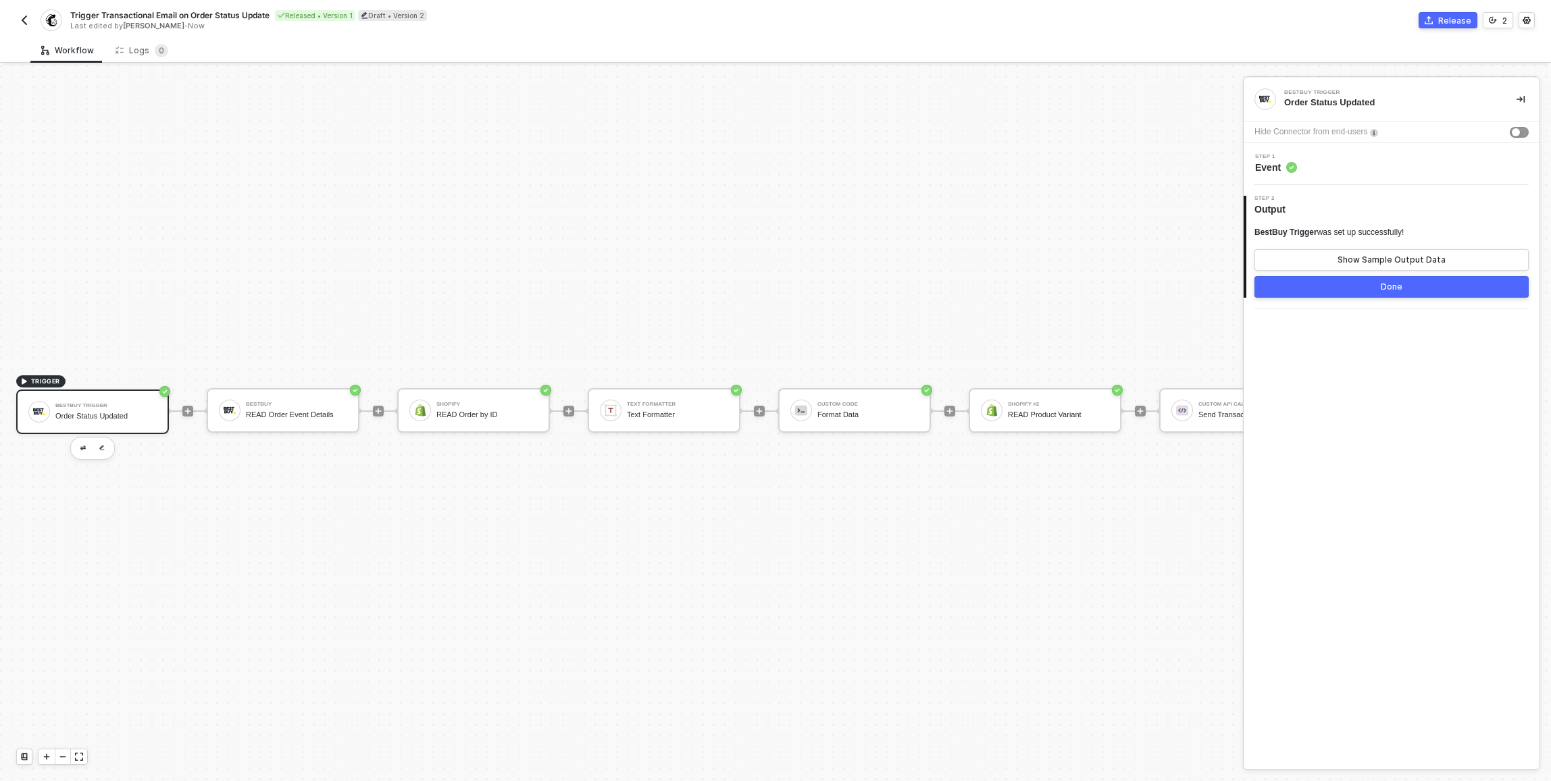
click at [1350, 390] on div "BestBuy Trigger Order Status Updated Hide Connector from end-users Step 1 Event…" at bounding box center [1391, 424] width 296 height 692
click at [72, 412] on div "Order Status Updated" at bounding box center [105, 416] width 101 height 9
click at [1341, 257] on div "Show Sample Output Data" at bounding box center [1391, 260] width 108 height 11
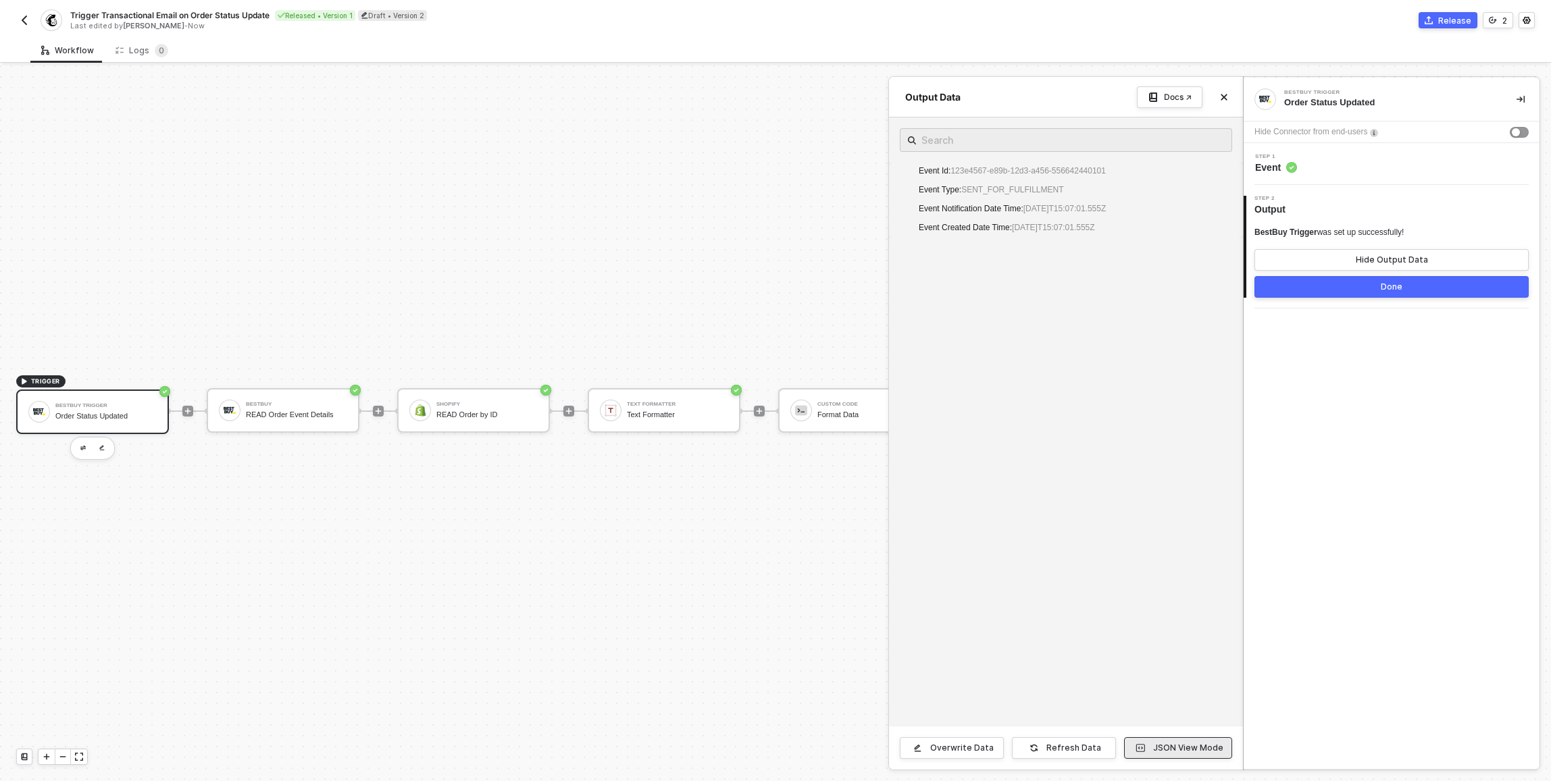
click at [1209, 748] on div "JSON View Mode" at bounding box center [1188, 748] width 70 height 11
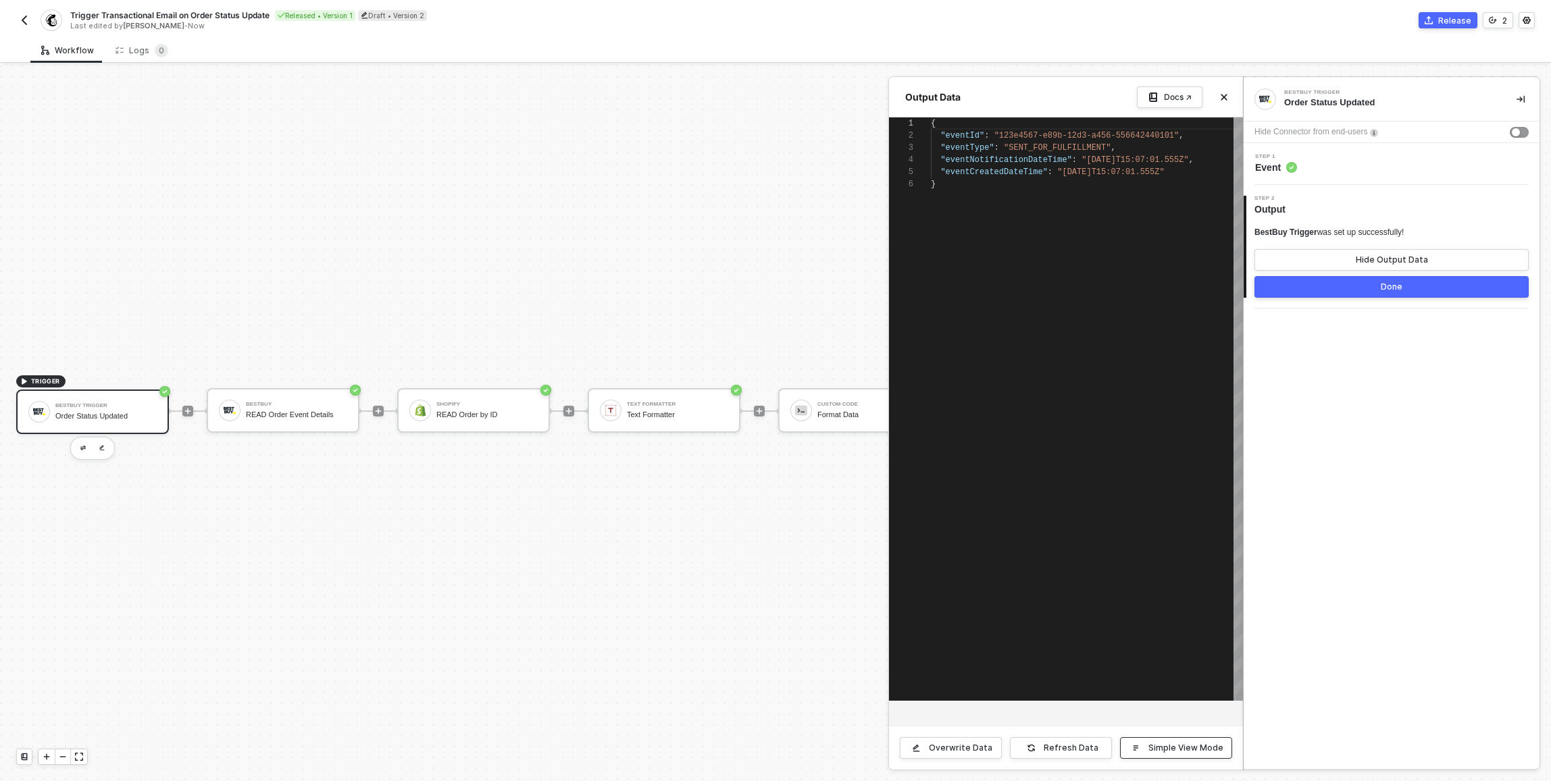
scroll to position [61, 0]
click at [779, 235] on div at bounding box center [775, 424] width 1551 height 716
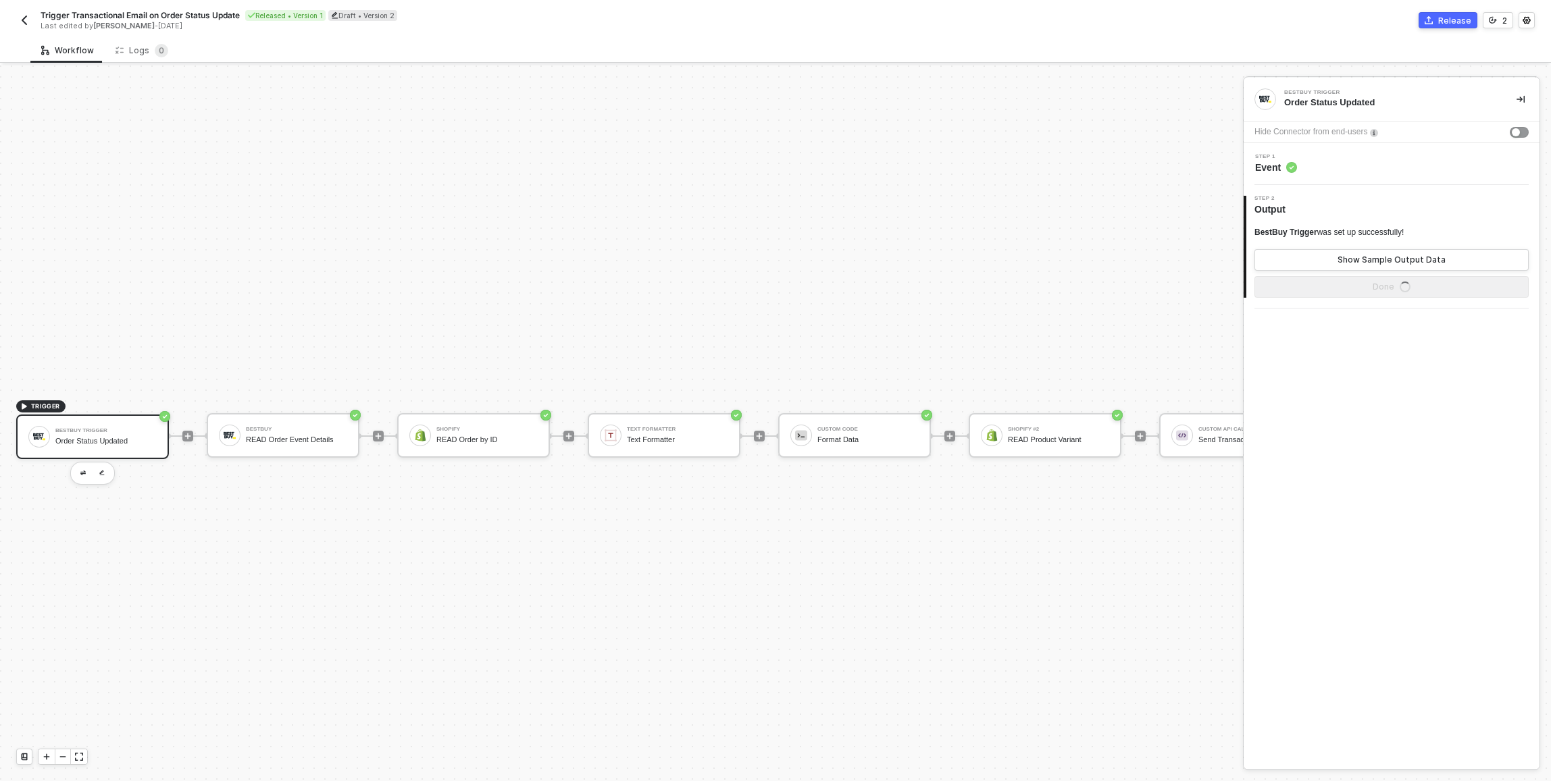
scroll to position [35, 0]
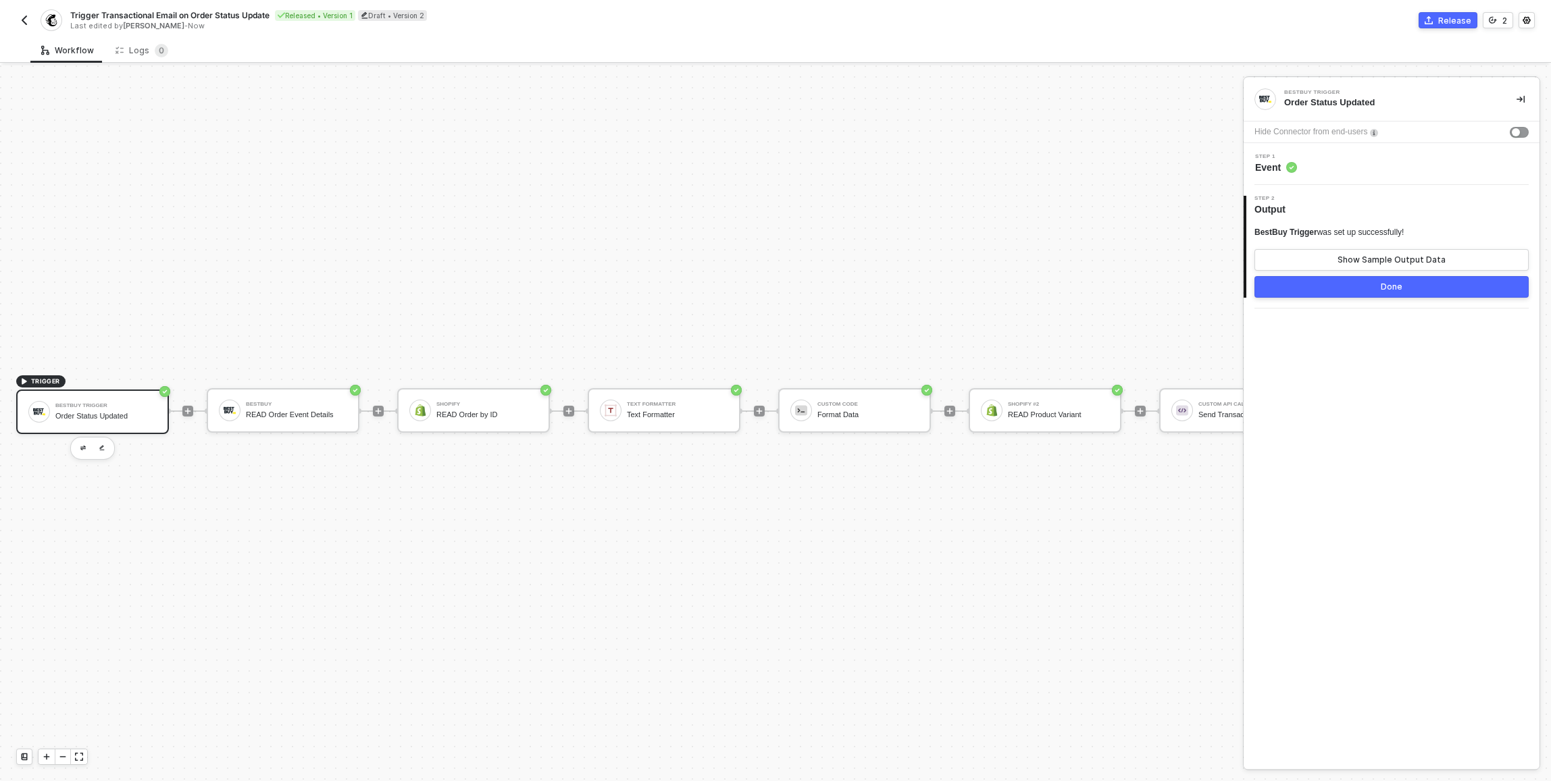
drag, startPoint x: 96, startPoint y: 389, endPoint x: 166, endPoint y: 386, distance: 70.3
click at [96, 399] on div "BestBuy Trigger Order Status Updated" at bounding box center [105, 412] width 101 height 26
click at [1449, 253] on button "Show Sample Output Data" at bounding box center [1391, 260] width 274 height 22
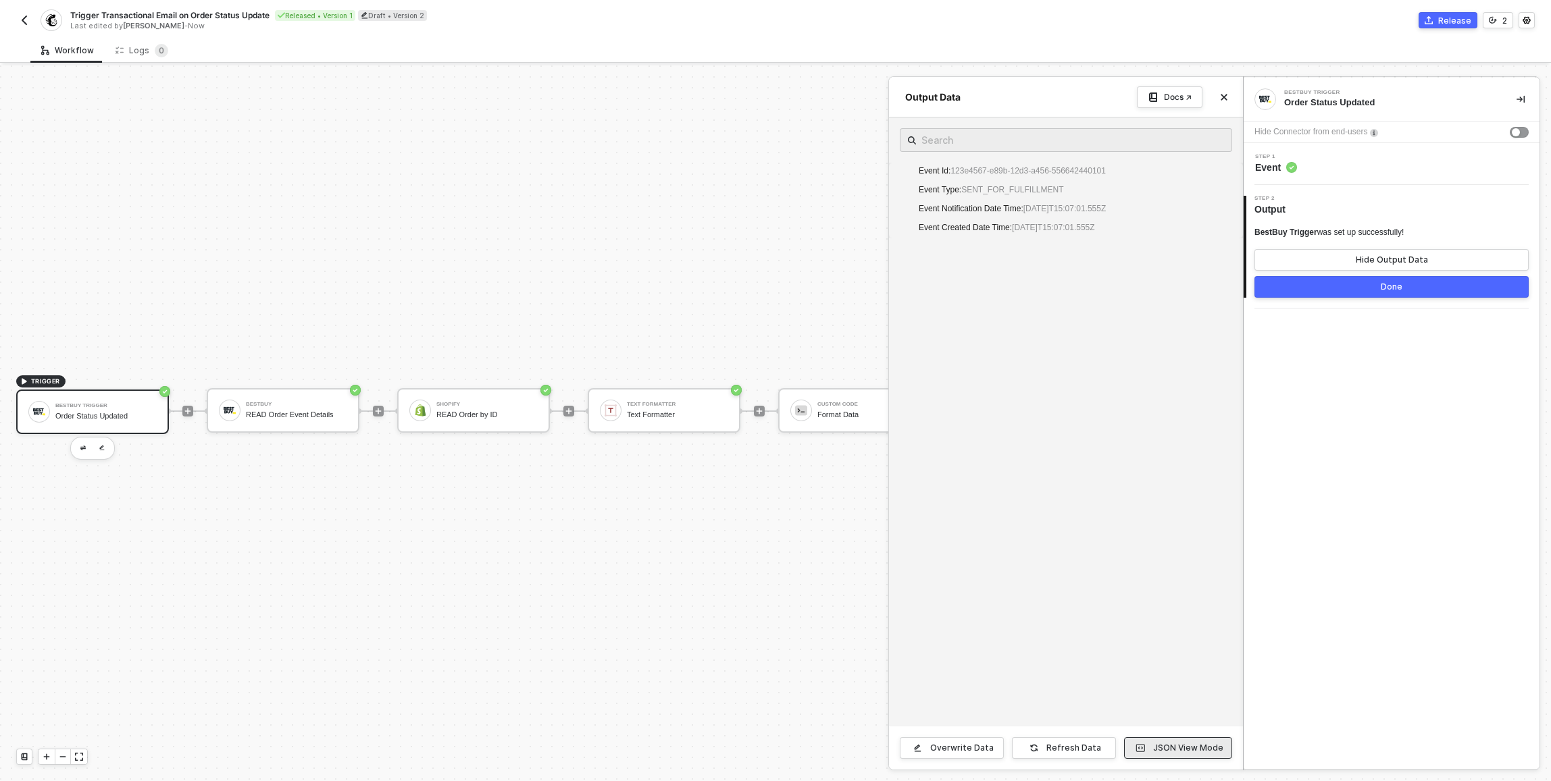
click at [1175, 755] on button "JSON View Mode" at bounding box center [1178, 749] width 108 height 22
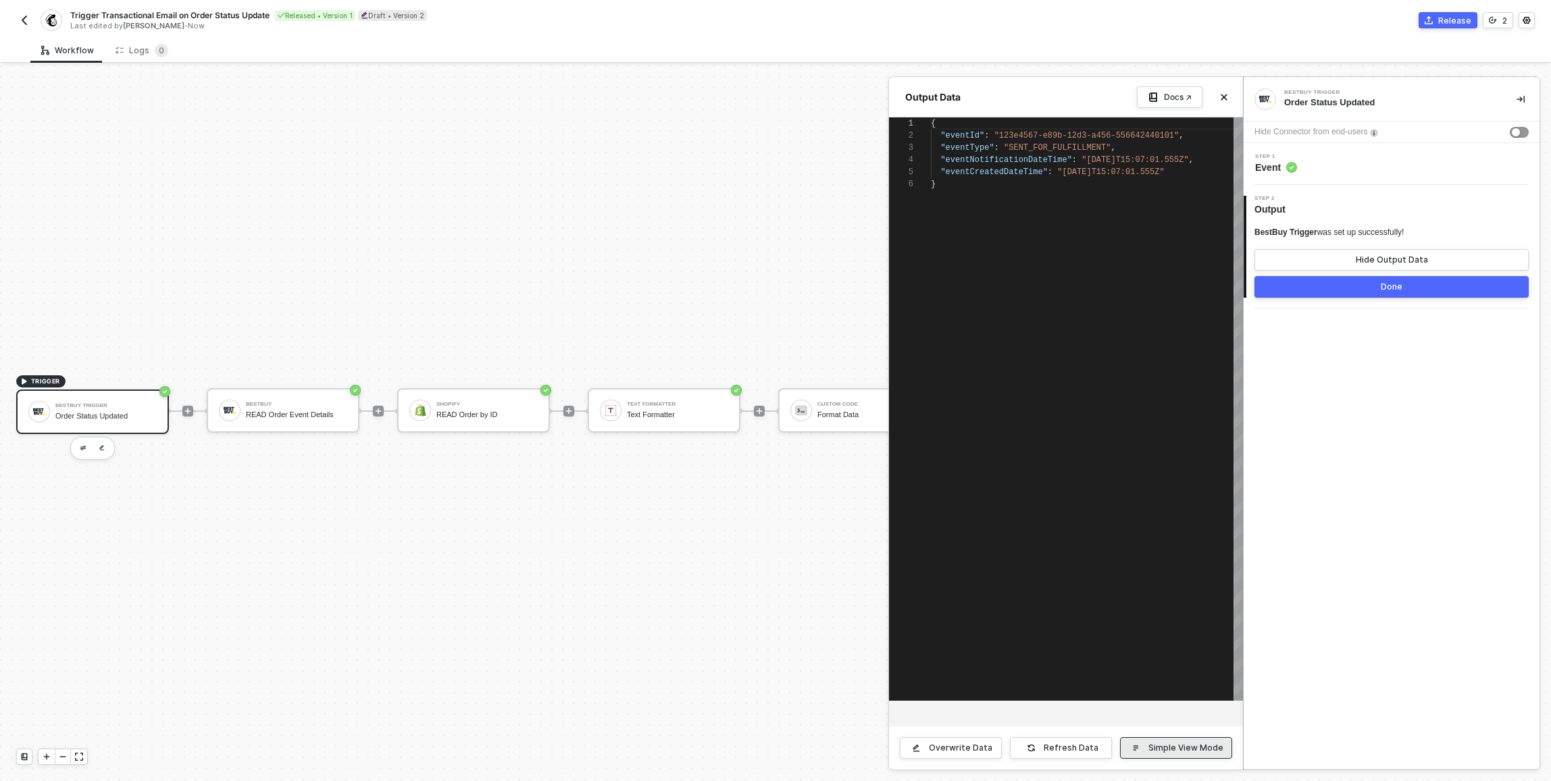
scroll to position [61, 0]
click at [1175, 755] on button "Simple View Mode" at bounding box center [1176, 749] width 112 height 22
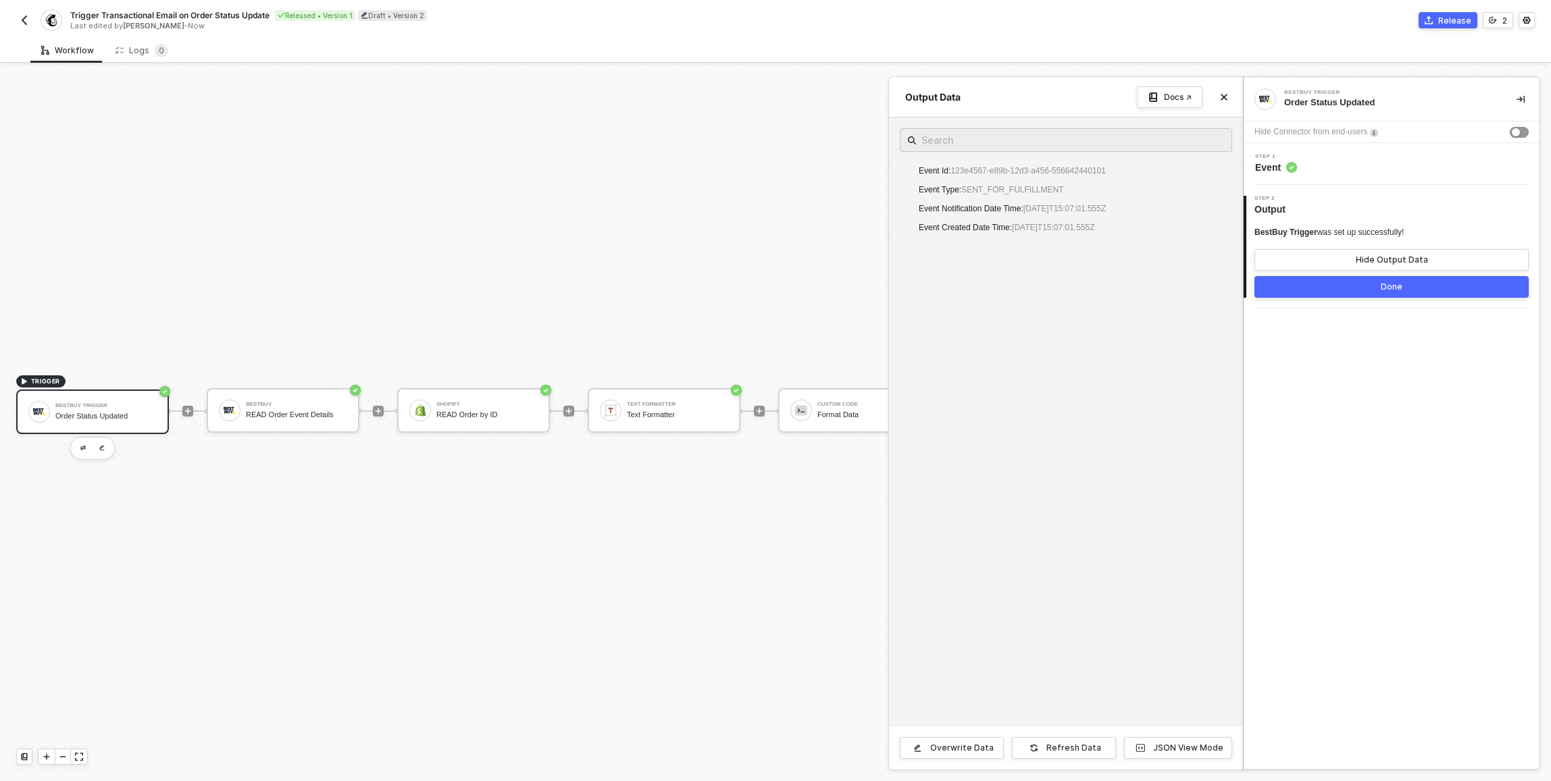
click at [151, 390] on div at bounding box center [775, 424] width 1551 height 716
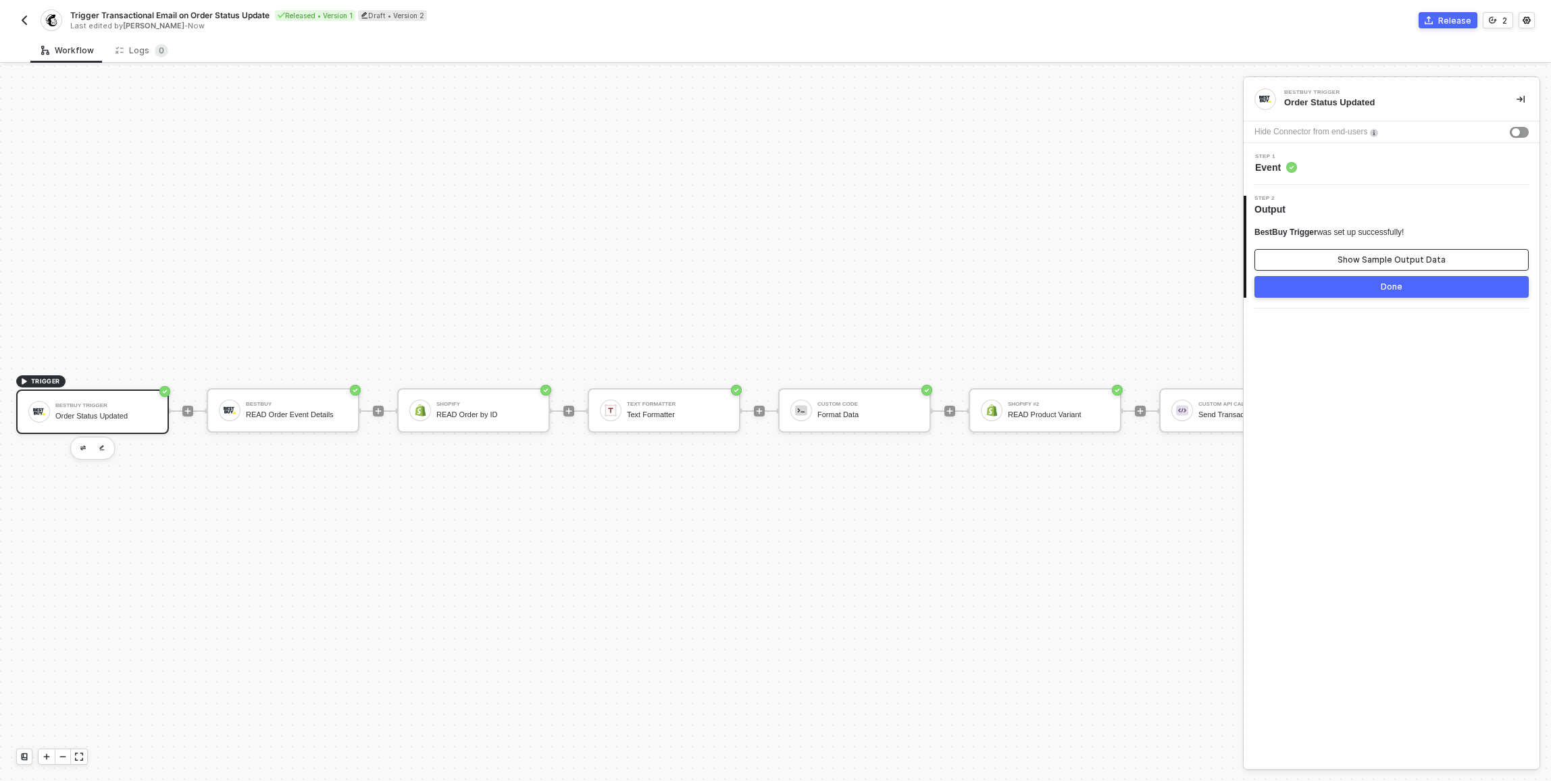
click at [1295, 261] on button "Show Sample Output Data" at bounding box center [1391, 260] width 274 height 22
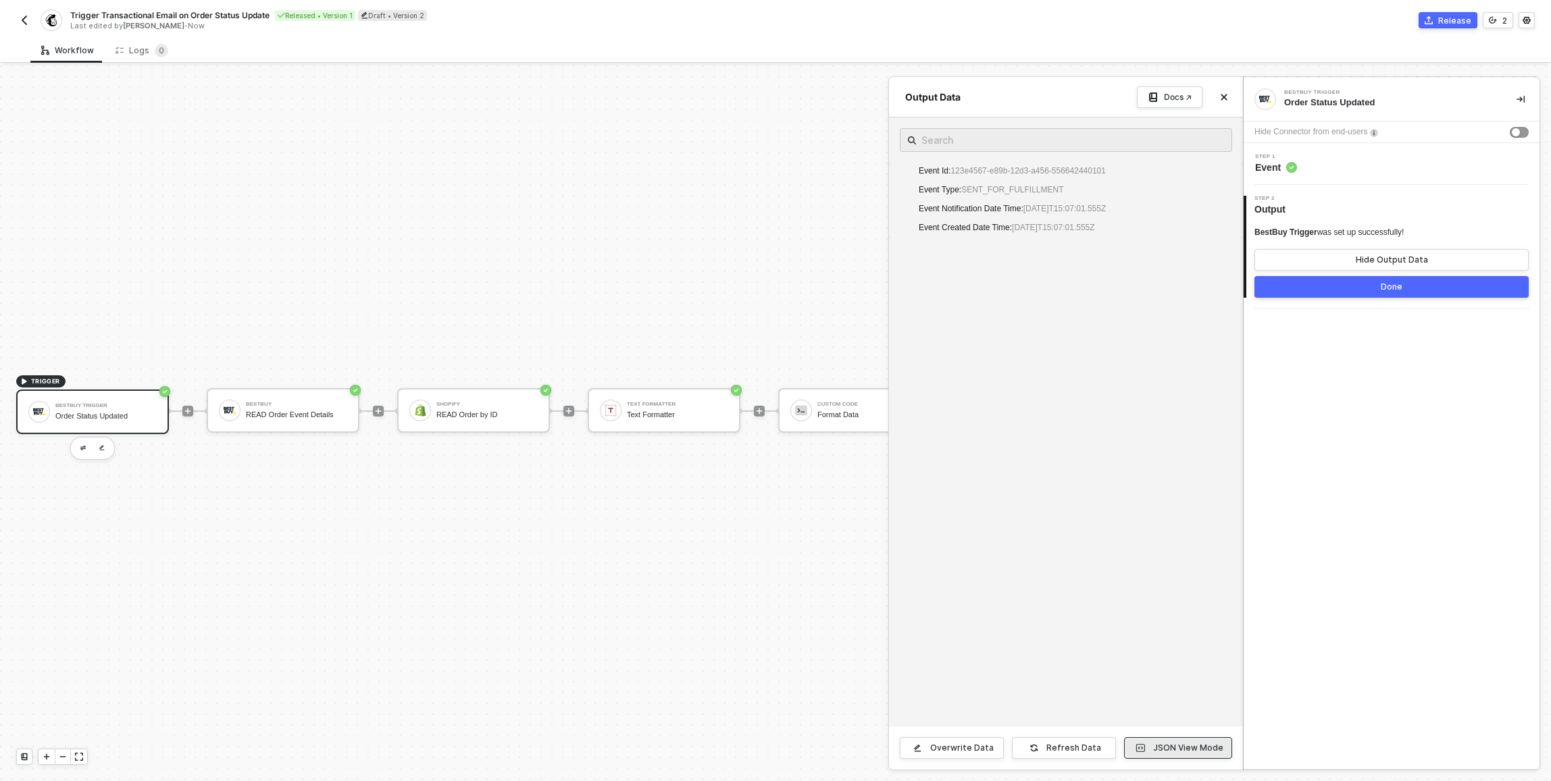
click at [1184, 748] on div "JSON View Mode" at bounding box center [1188, 748] width 70 height 11
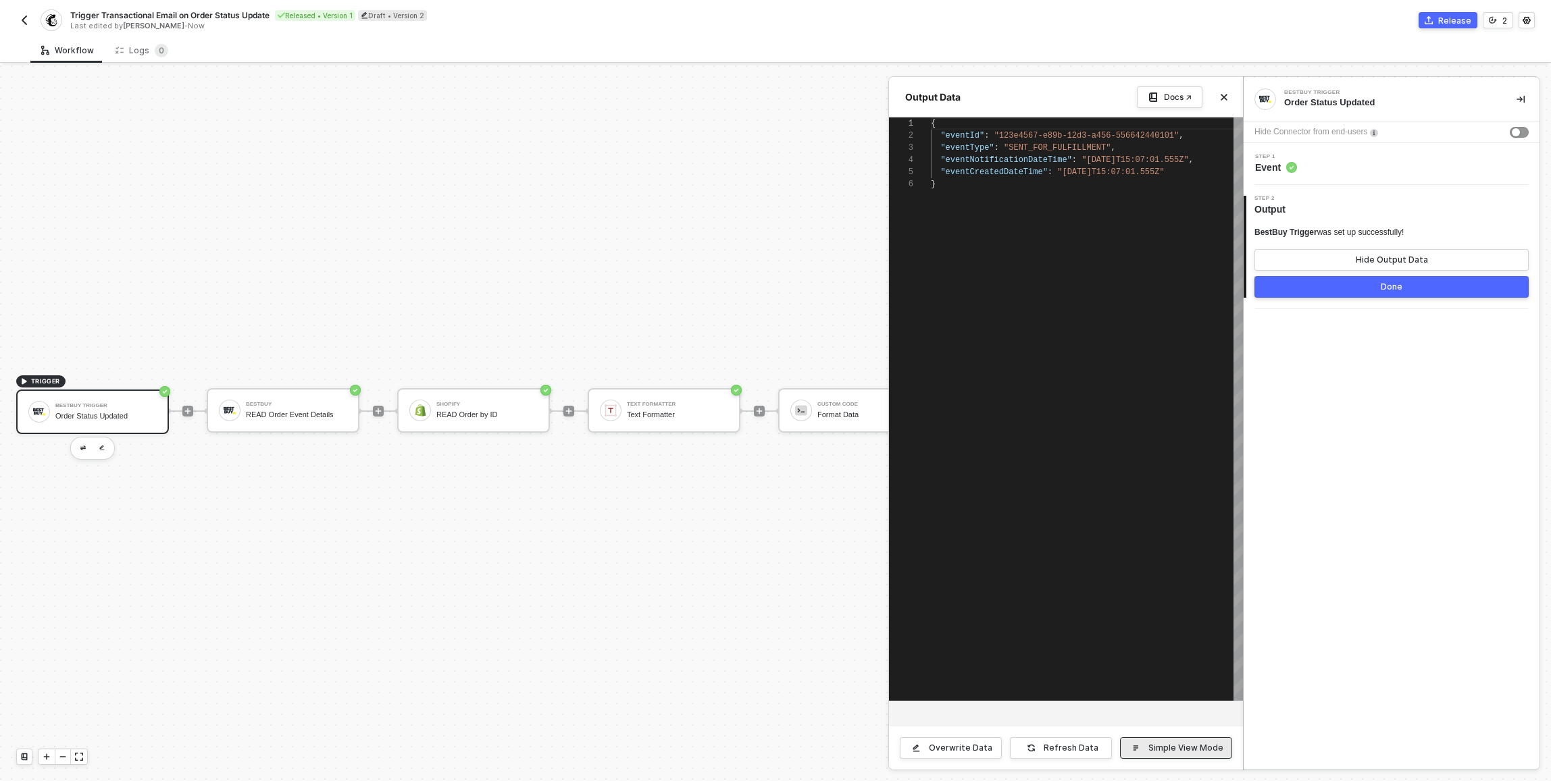
click at [1184, 748] on div "Simple View Mode" at bounding box center [1185, 748] width 75 height 11
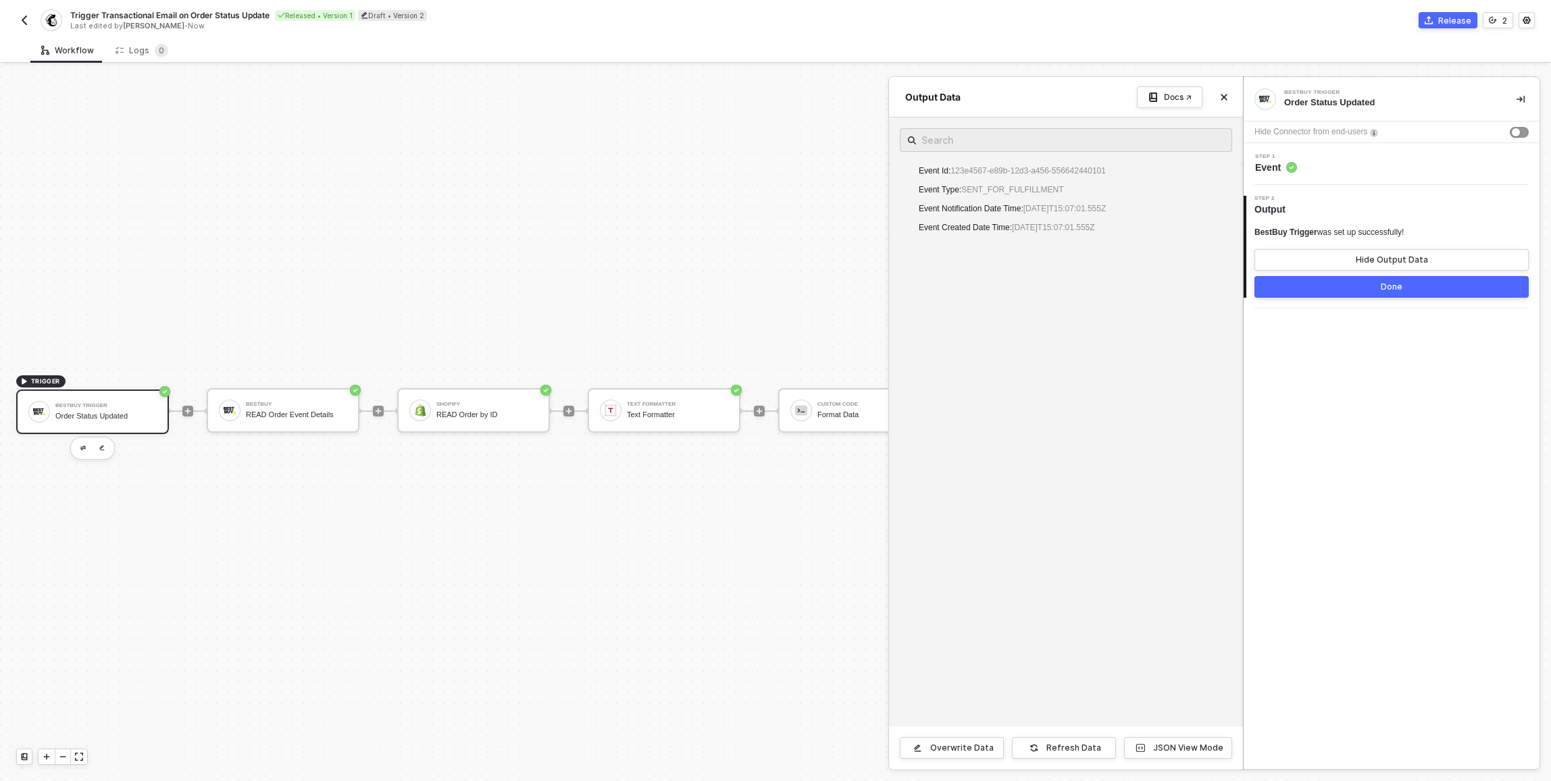
click at [324, 396] on div at bounding box center [775, 424] width 1551 height 716
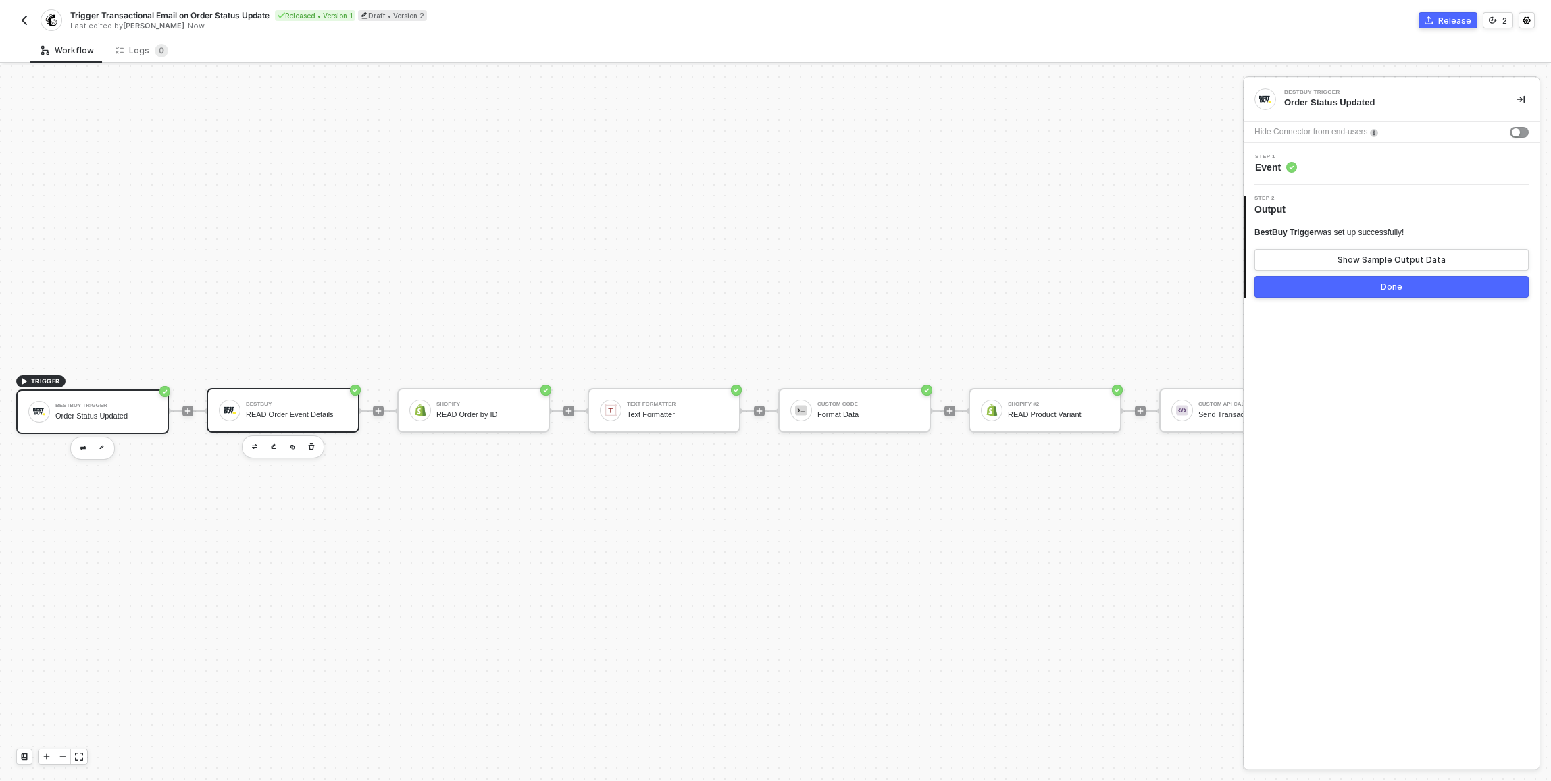
click at [324, 398] on div "BestBuy READ Order Event Details" at bounding box center [296, 411] width 101 height 26
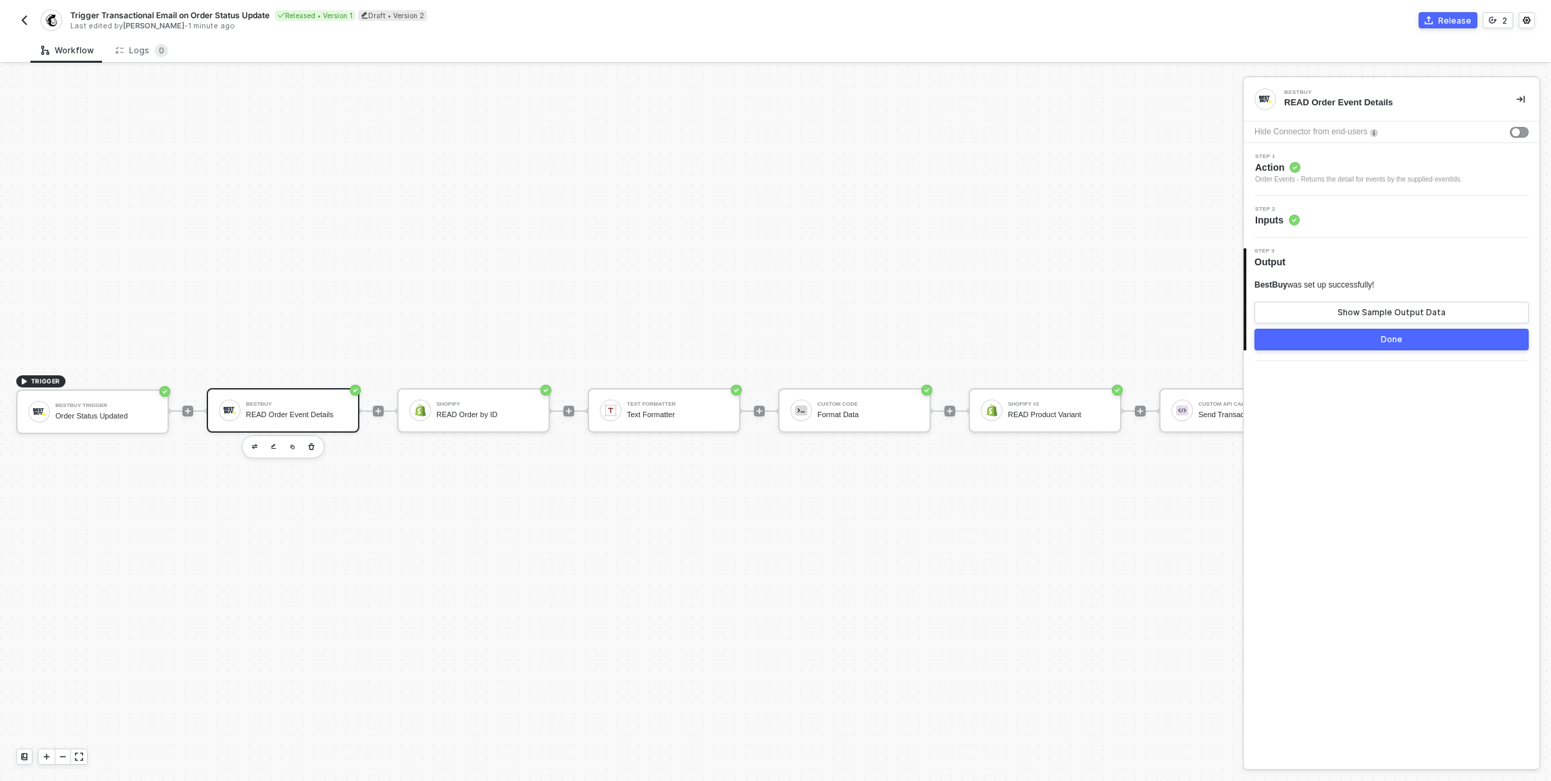
click at [1371, 205] on div "Step 2 Inputs" at bounding box center [1391, 217] width 296 height 42
click at [1368, 212] on div "Step 2 Inputs" at bounding box center [1393, 217] width 292 height 20
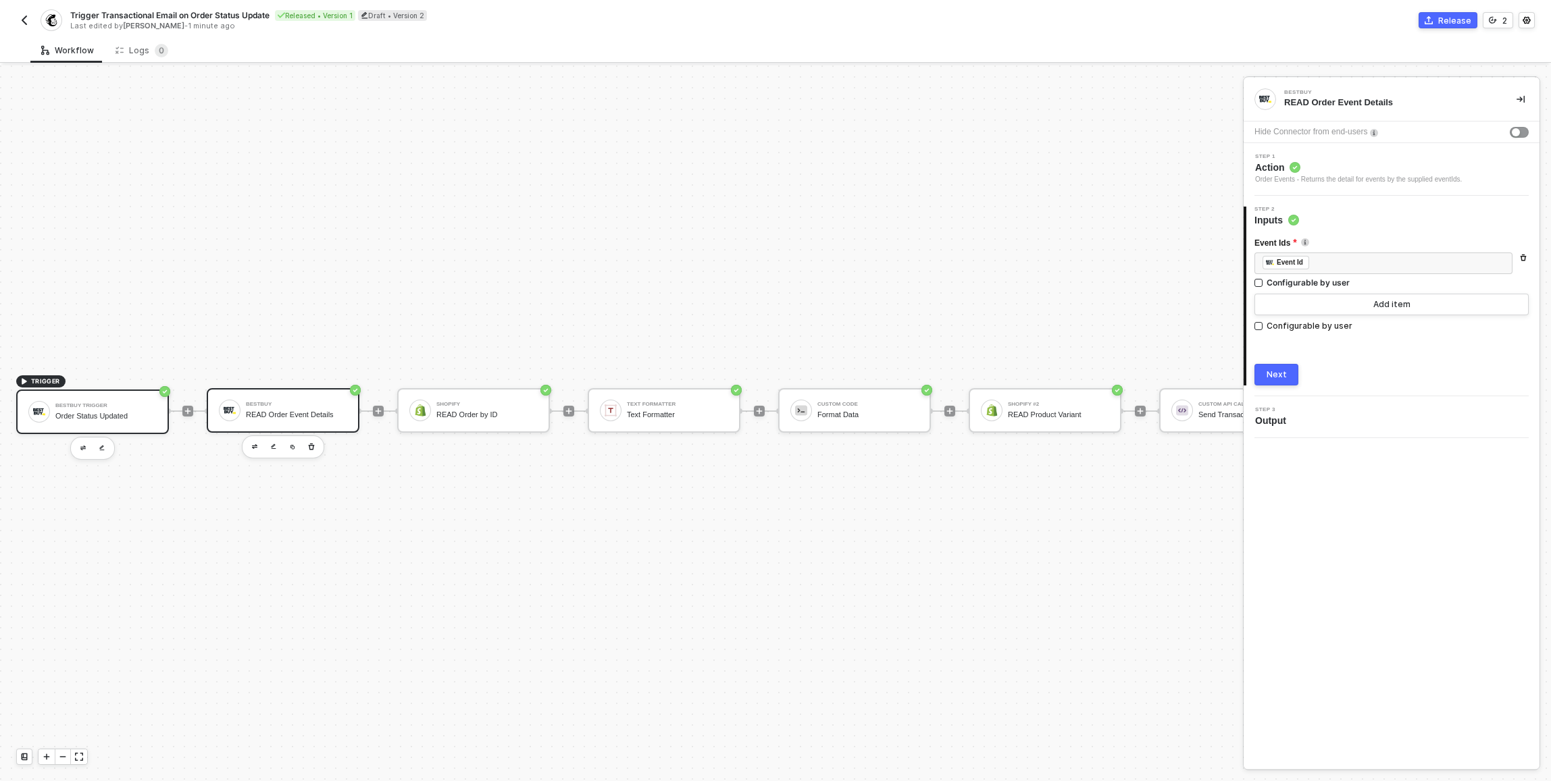
click at [57, 412] on div "Order Status Updated" at bounding box center [105, 416] width 101 height 9
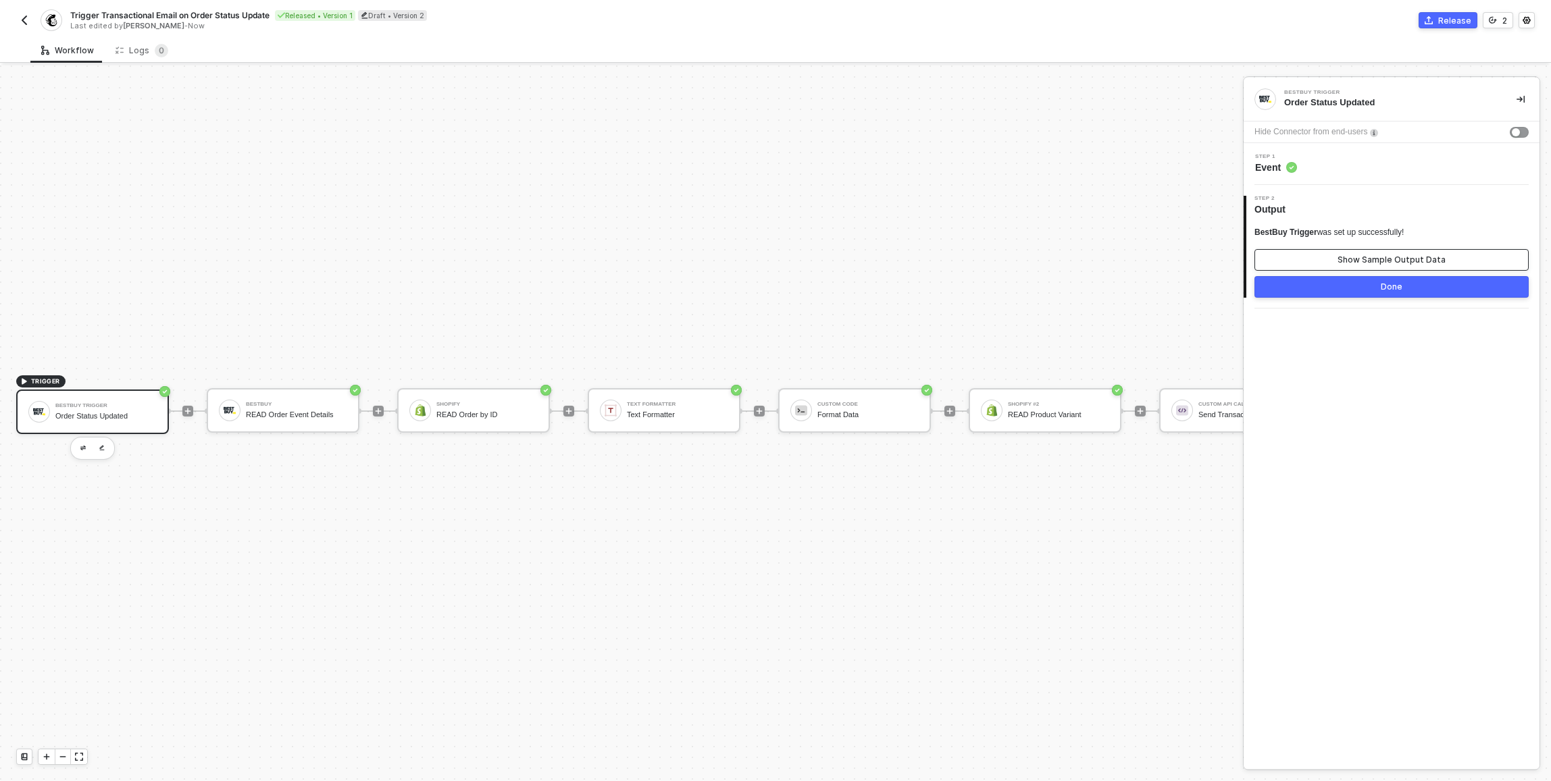
click at [1346, 263] on div "Show Sample Output Data" at bounding box center [1391, 260] width 108 height 11
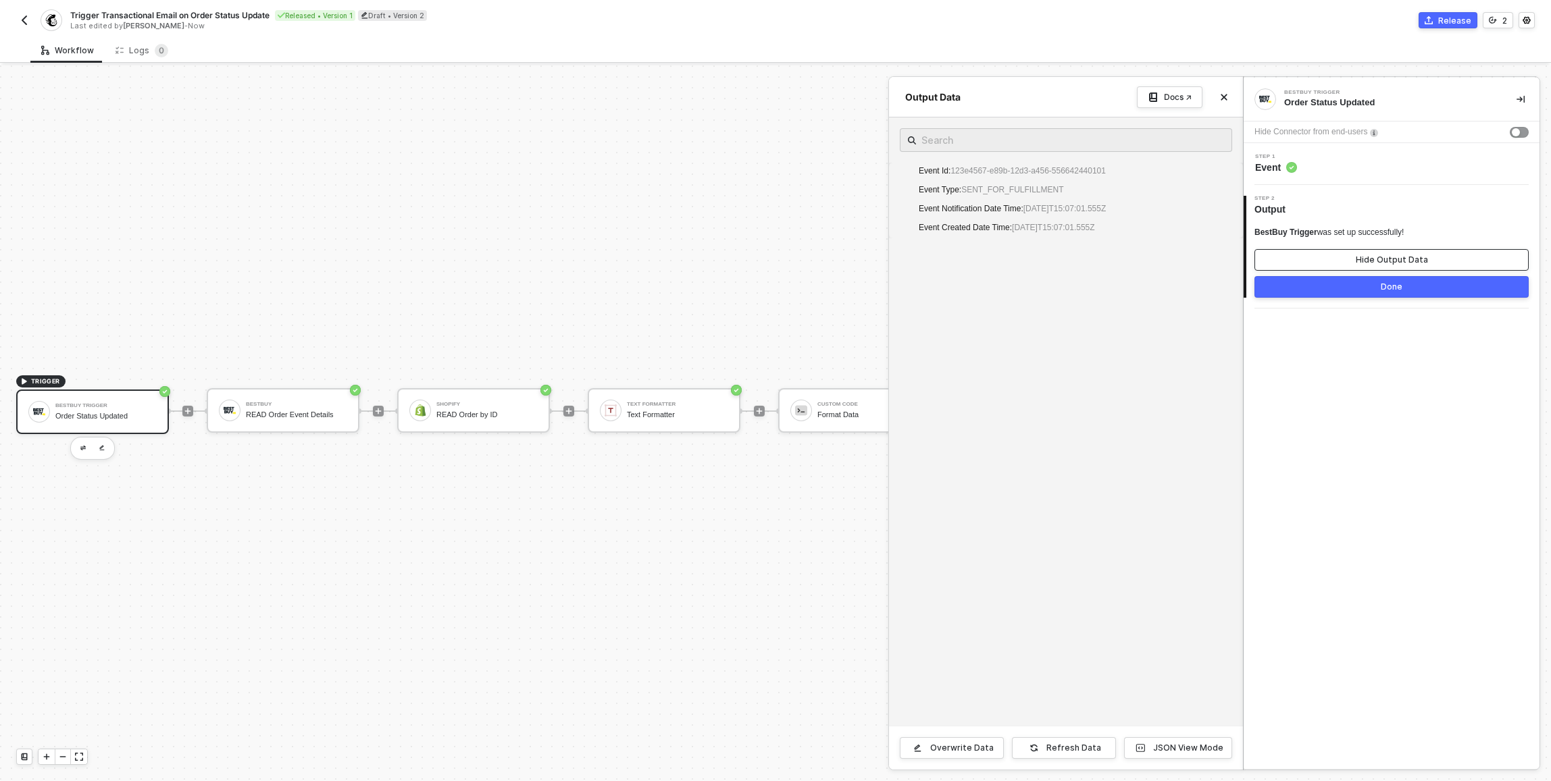
click at [1346, 263] on button "Hide Output Data" at bounding box center [1391, 260] width 274 height 22
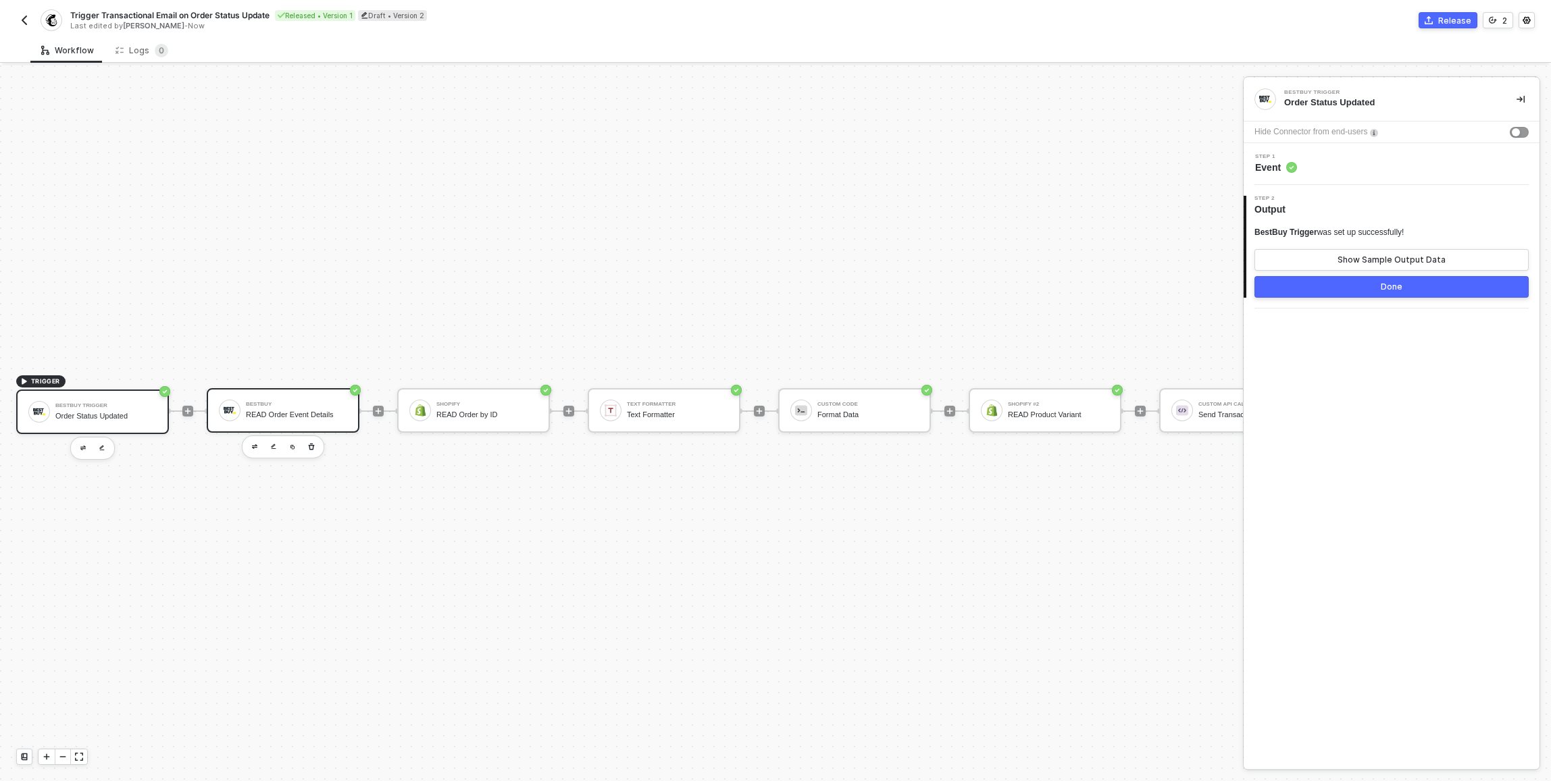
click at [309, 411] on div "READ Order Event Details" at bounding box center [296, 415] width 101 height 9
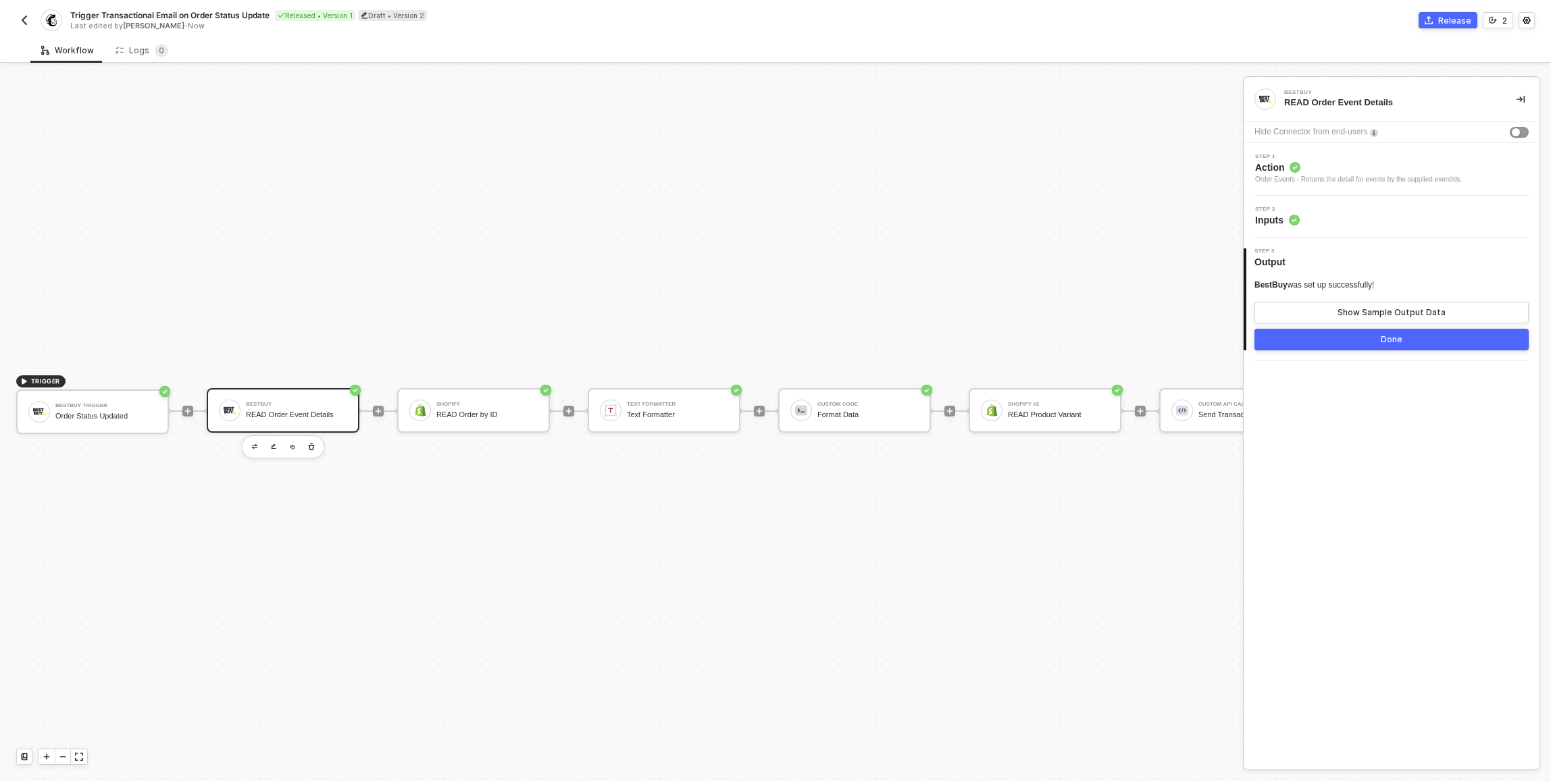
click at [1323, 301] on div "BestBuy was set up successfully! Show Sample Output Data" at bounding box center [1391, 302] width 274 height 44
click at [1323, 305] on button "Show Sample Output Data" at bounding box center [1391, 313] width 274 height 22
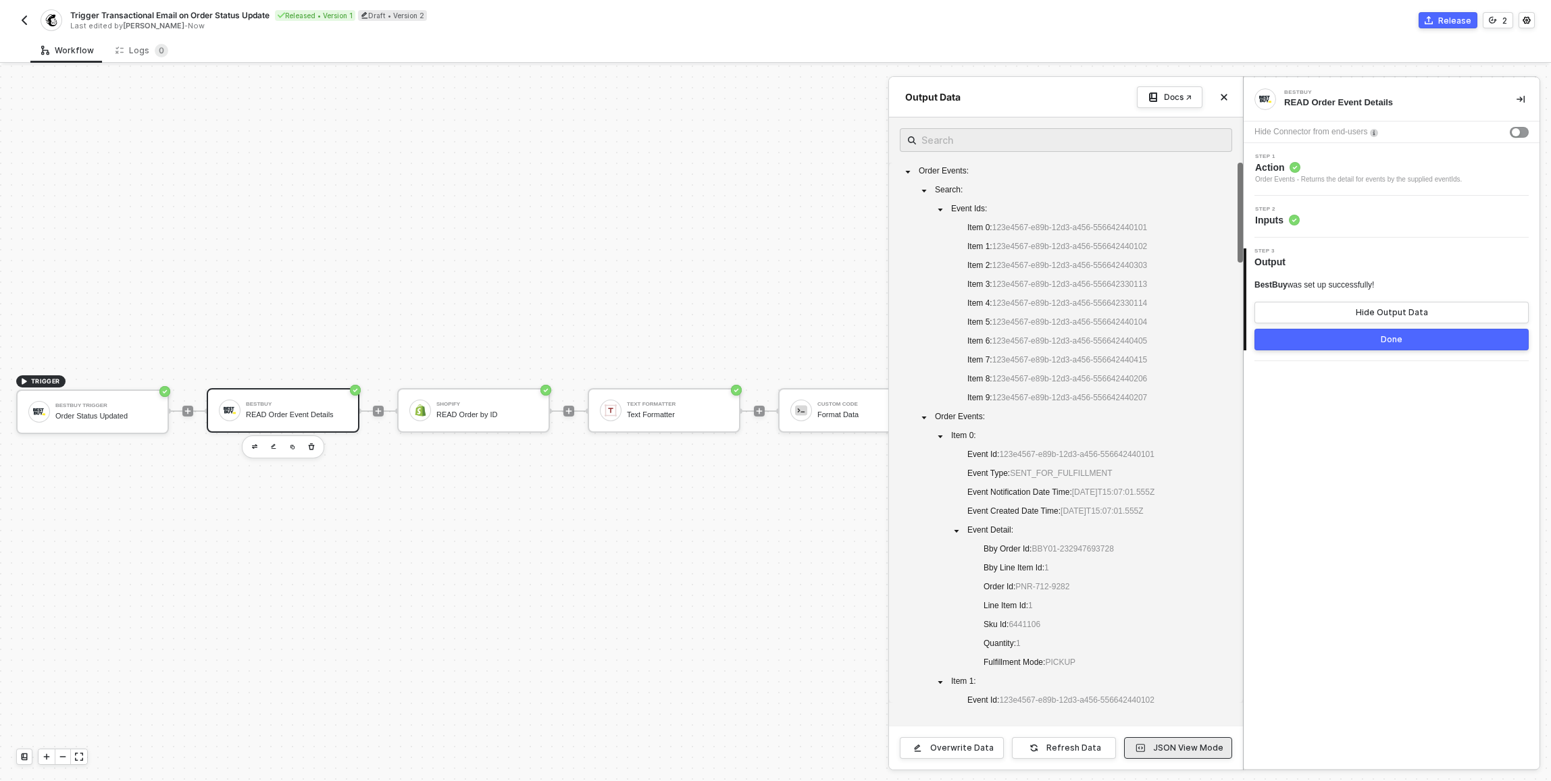
drag, startPoint x: 1172, startPoint y: 744, endPoint x: 1173, endPoint y: 733, distance: 11.5
click at [1172, 744] on div "JSON View Mode" at bounding box center [1188, 748] width 70 height 11
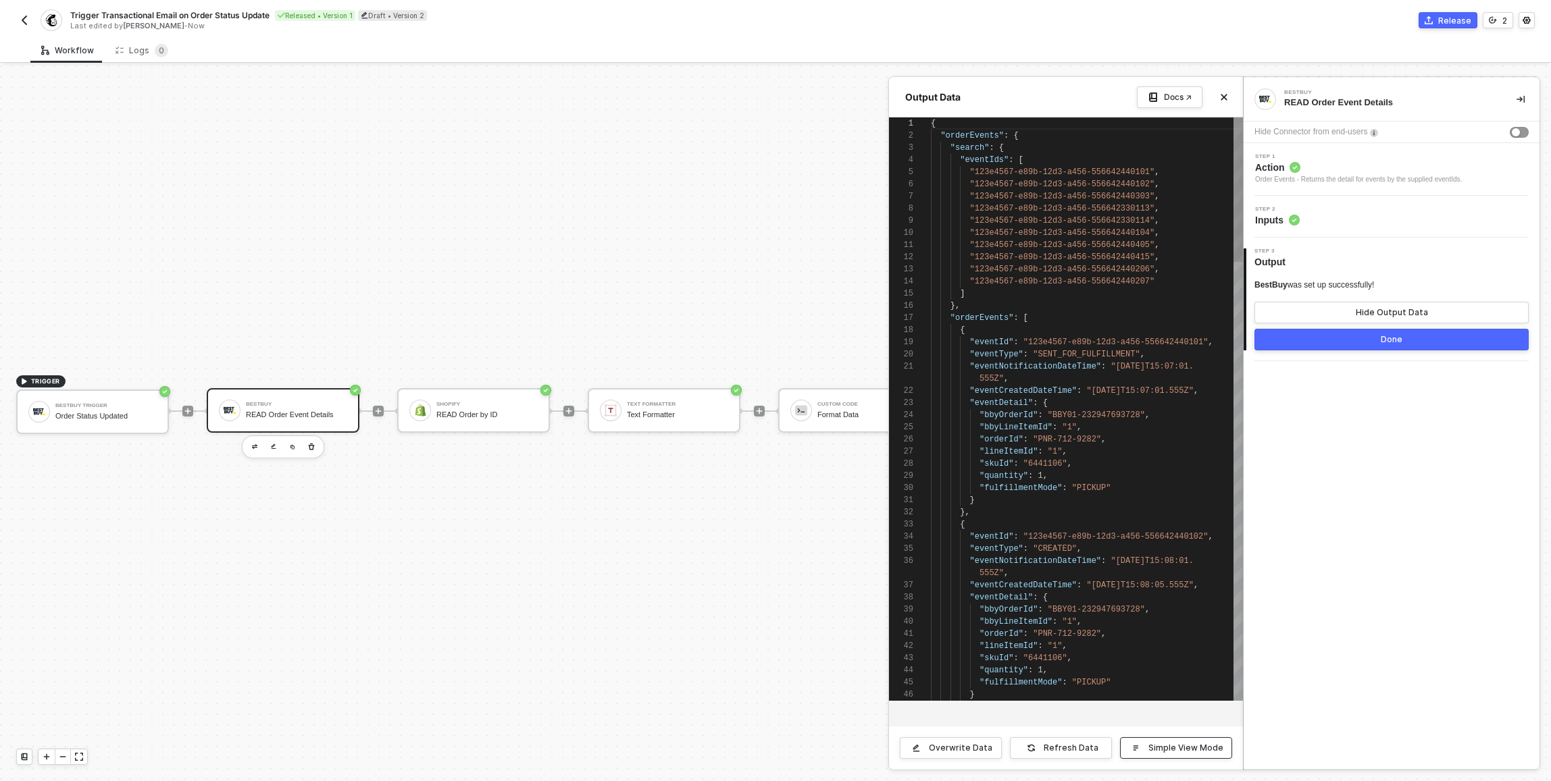
scroll to position [122, 0]
click at [480, 398] on div at bounding box center [775, 424] width 1551 height 716
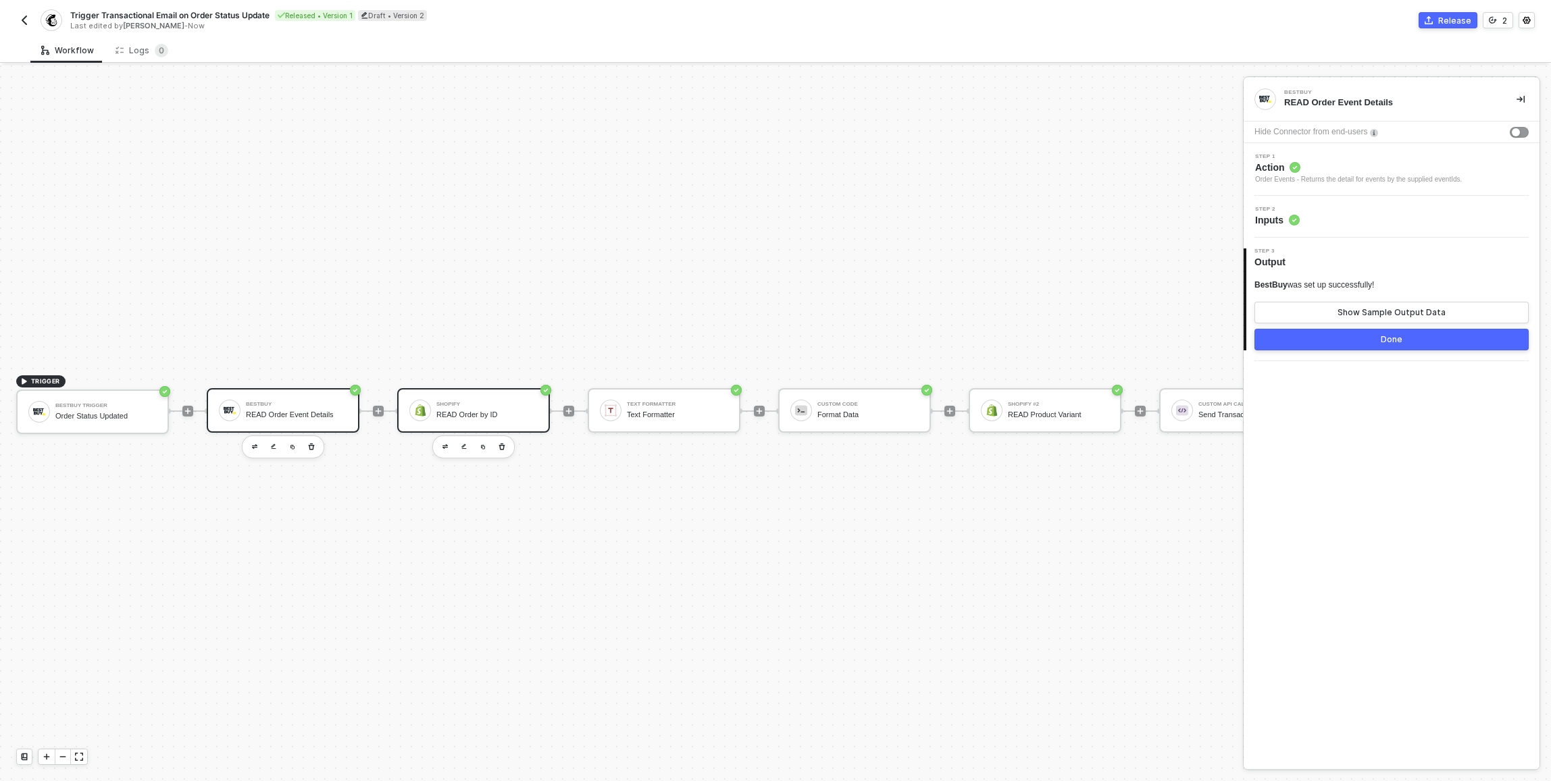
click at [481, 402] on div "Shopify" at bounding box center [486, 404] width 101 height 5
click at [1365, 213] on div "Step 2 Inputs" at bounding box center [1393, 217] width 292 height 20
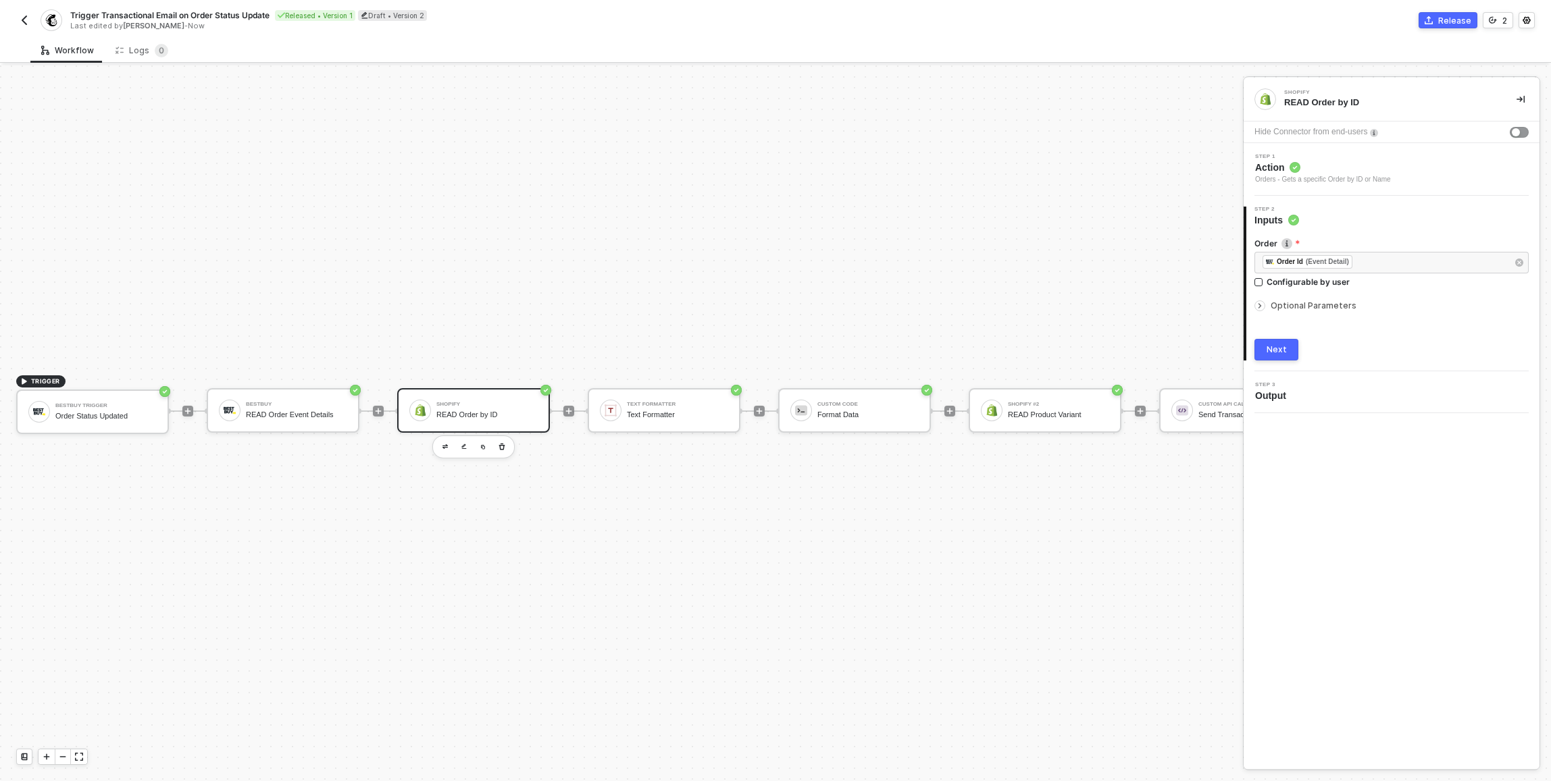
click at [517, 411] on div "READ Order by ID" at bounding box center [486, 415] width 101 height 9
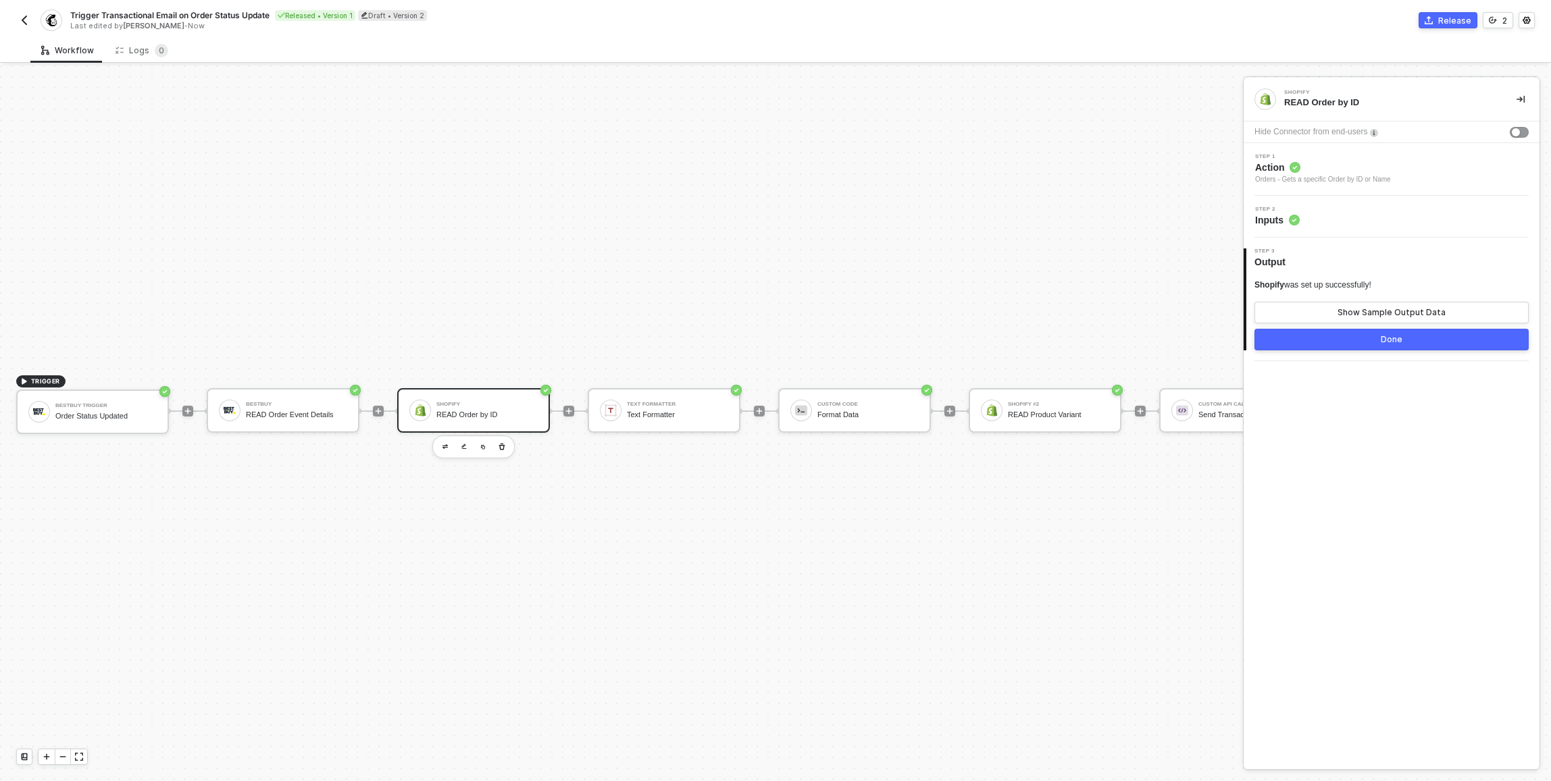
click at [240, 439] on div at bounding box center [188, 411] width 180 height 105
click at [261, 399] on div "BestBuy READ Order Event Details" at bounding box center [296, 411] width 101 height 26
click at [1296, 306] on button "Show Sample Output Data" at bounding box center [1391, 313] width 274 height 22
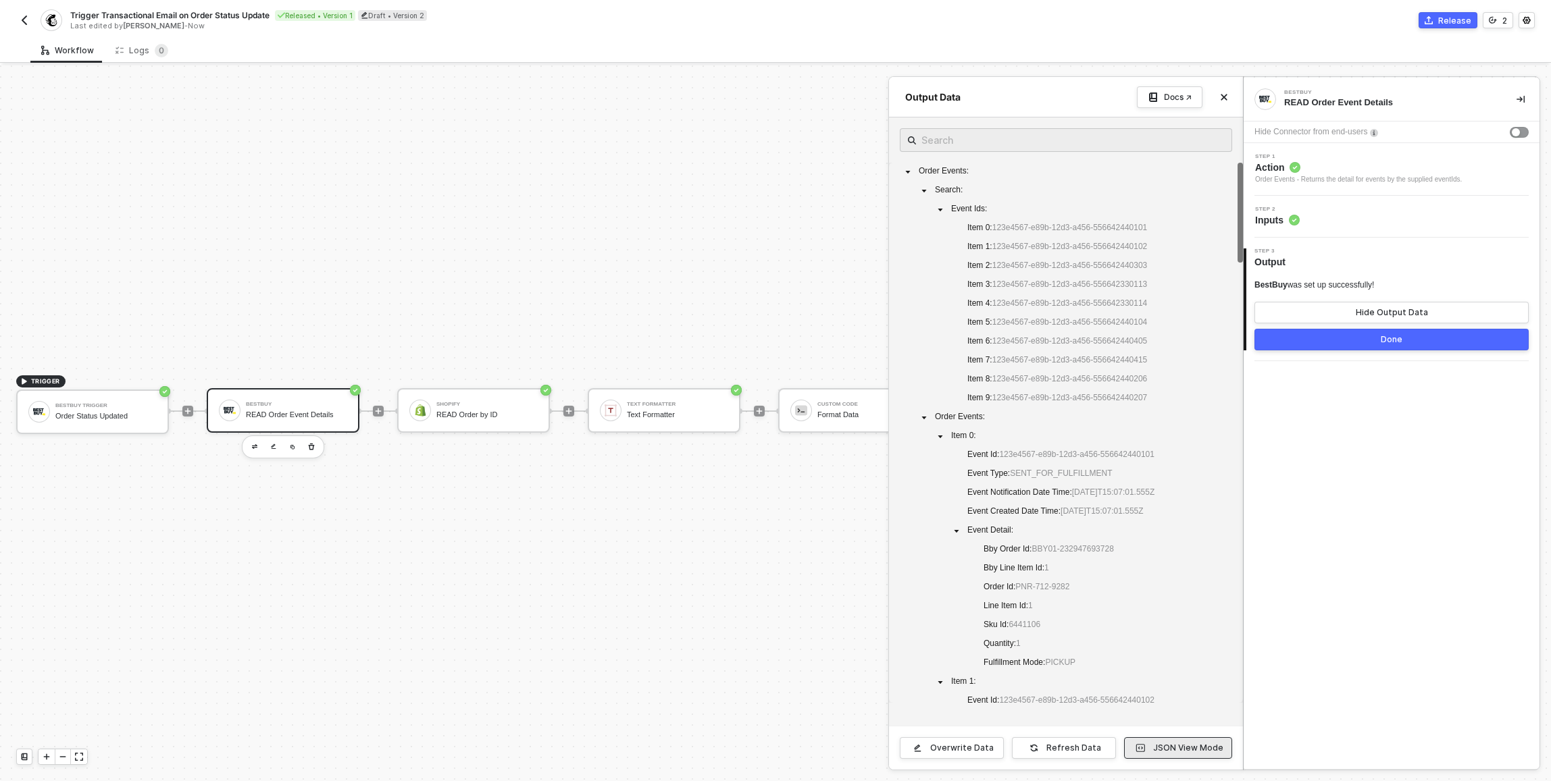
click at [1189, 742] on button "JSON View Mode" at bounding box center [1178, 749] width 108 height 22
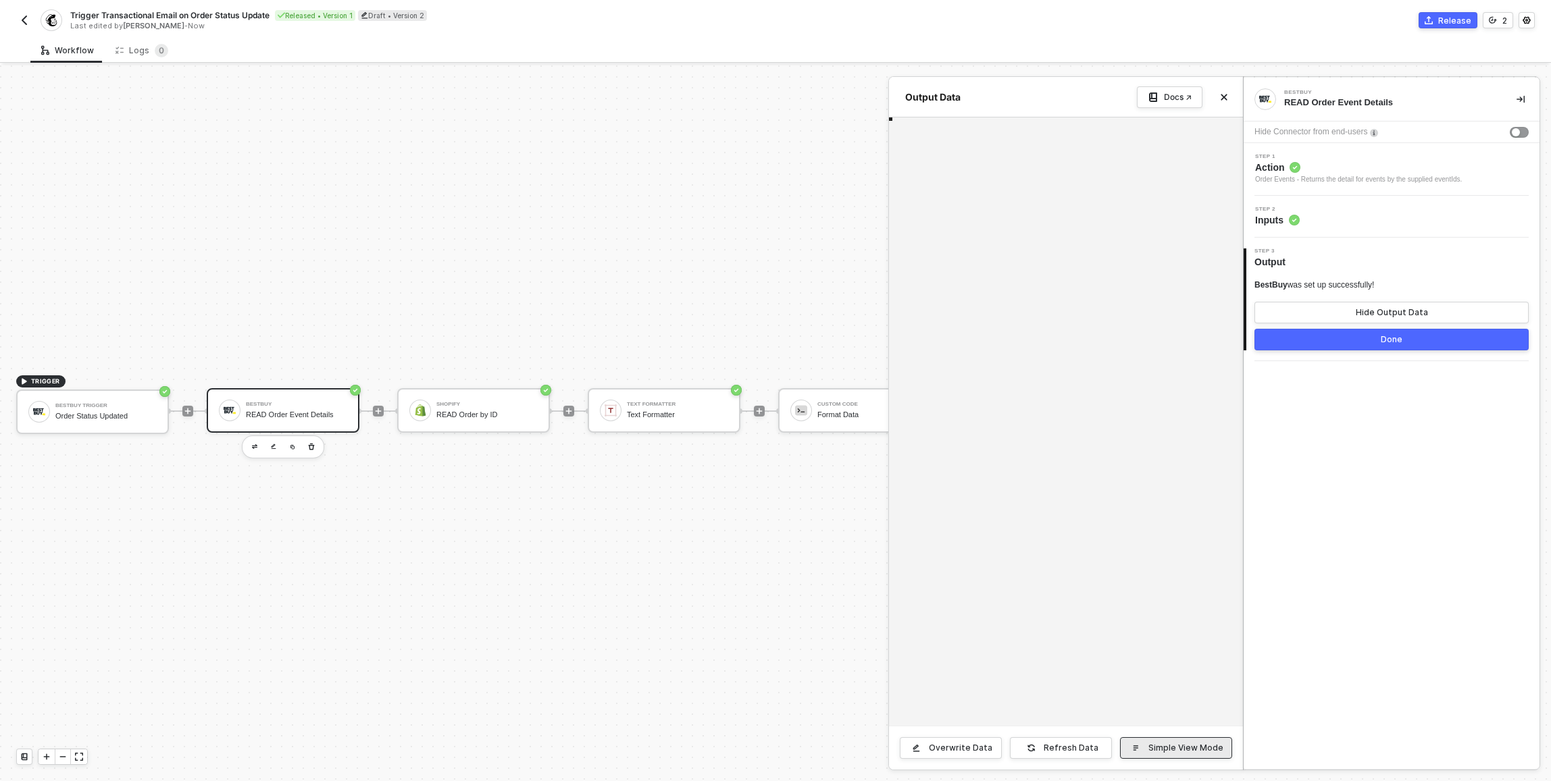
type textarea "{ "orderEvents": { "search": { "eventIds": [ "123e4567-e89b-12d3-a456-556642440…"
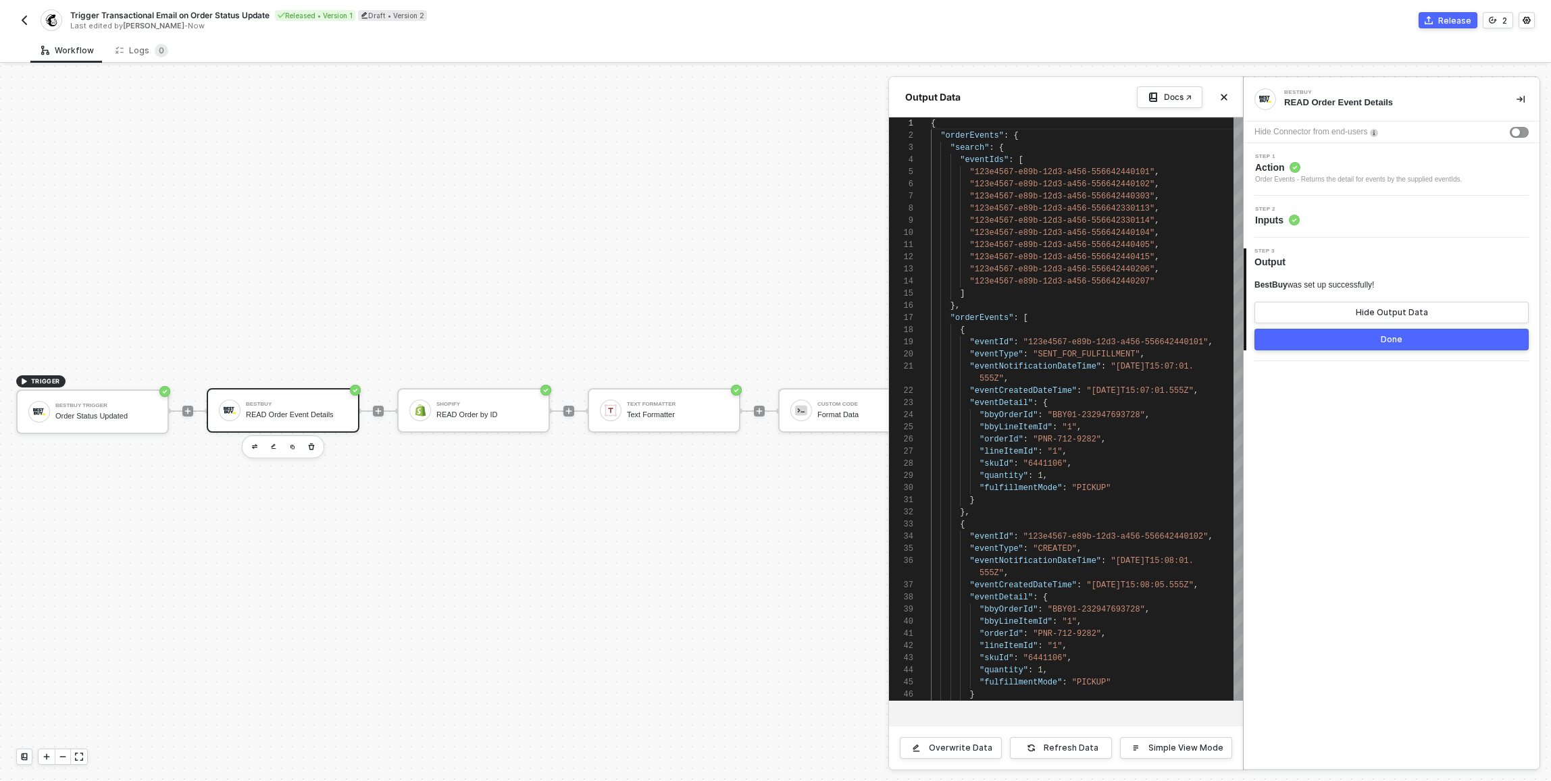
click at [445, 409] on div at bounding box center [775, 424] width 1551 height 716
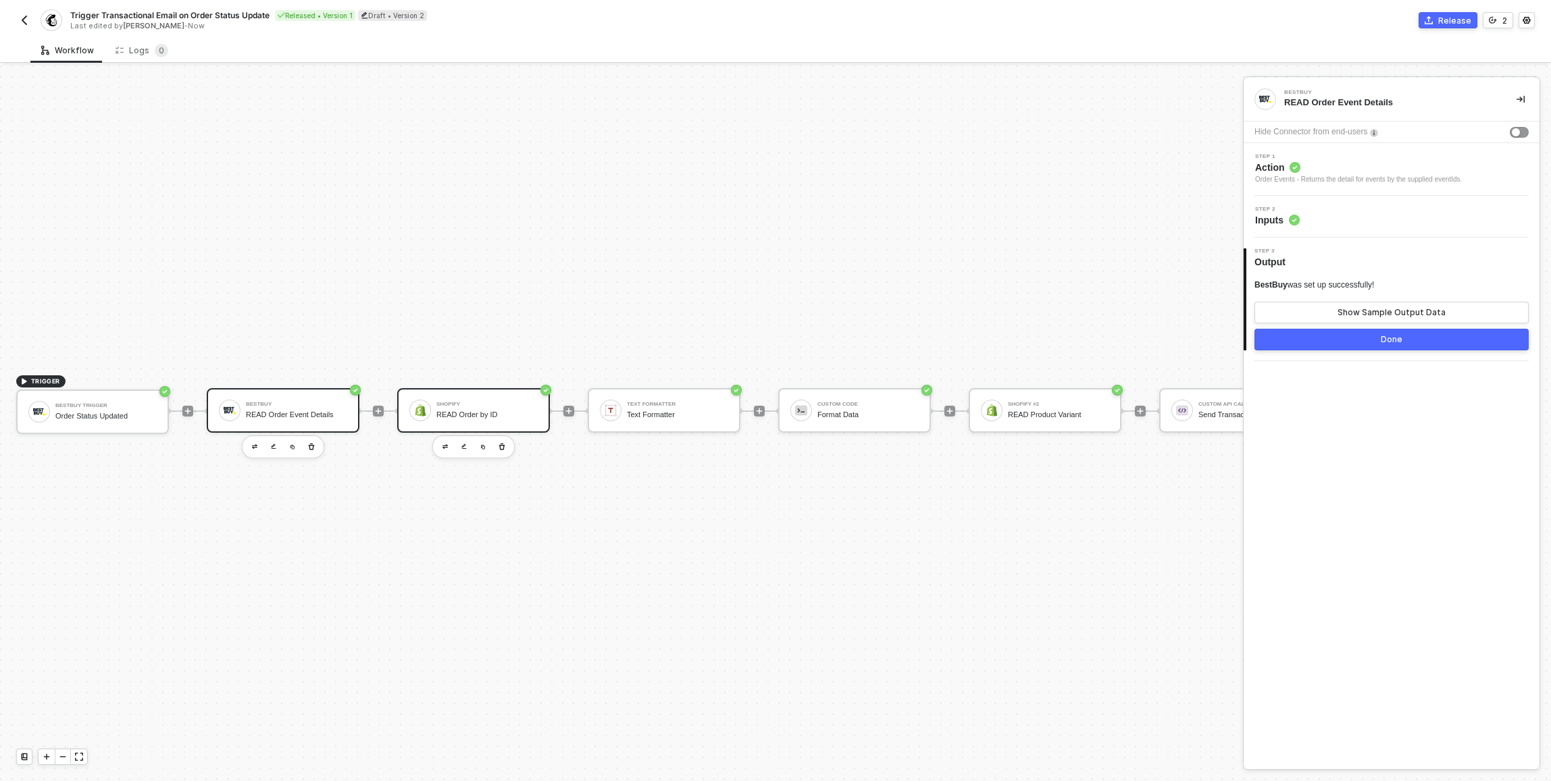
click at [446, 411] on div "READ Order by ID" at bounding box center [486, 415] width 101 height 9
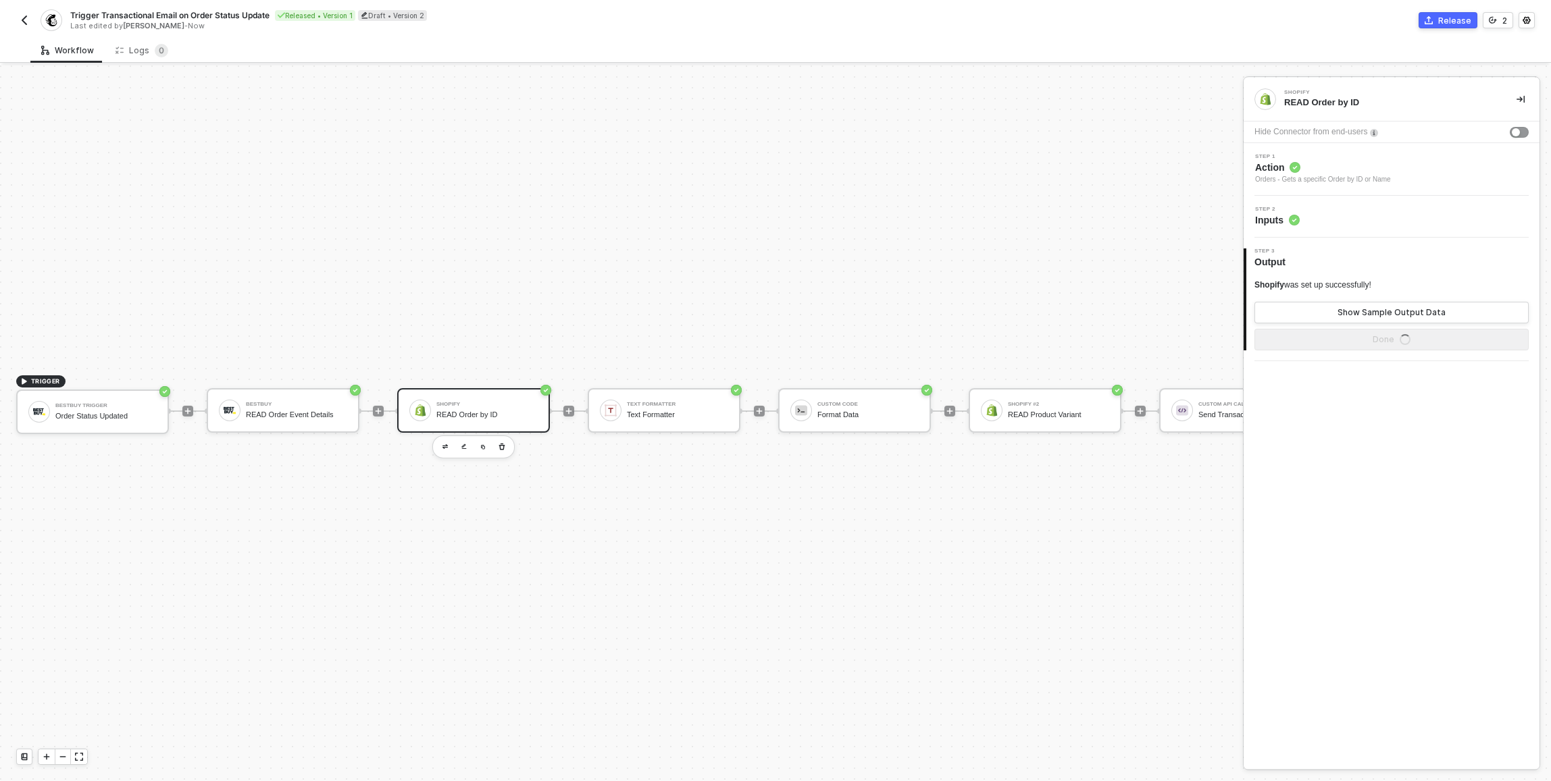
click at [1358, 216] on div "Step 2 Inputs" at bounding box center [1393, 217] width 292 height 20
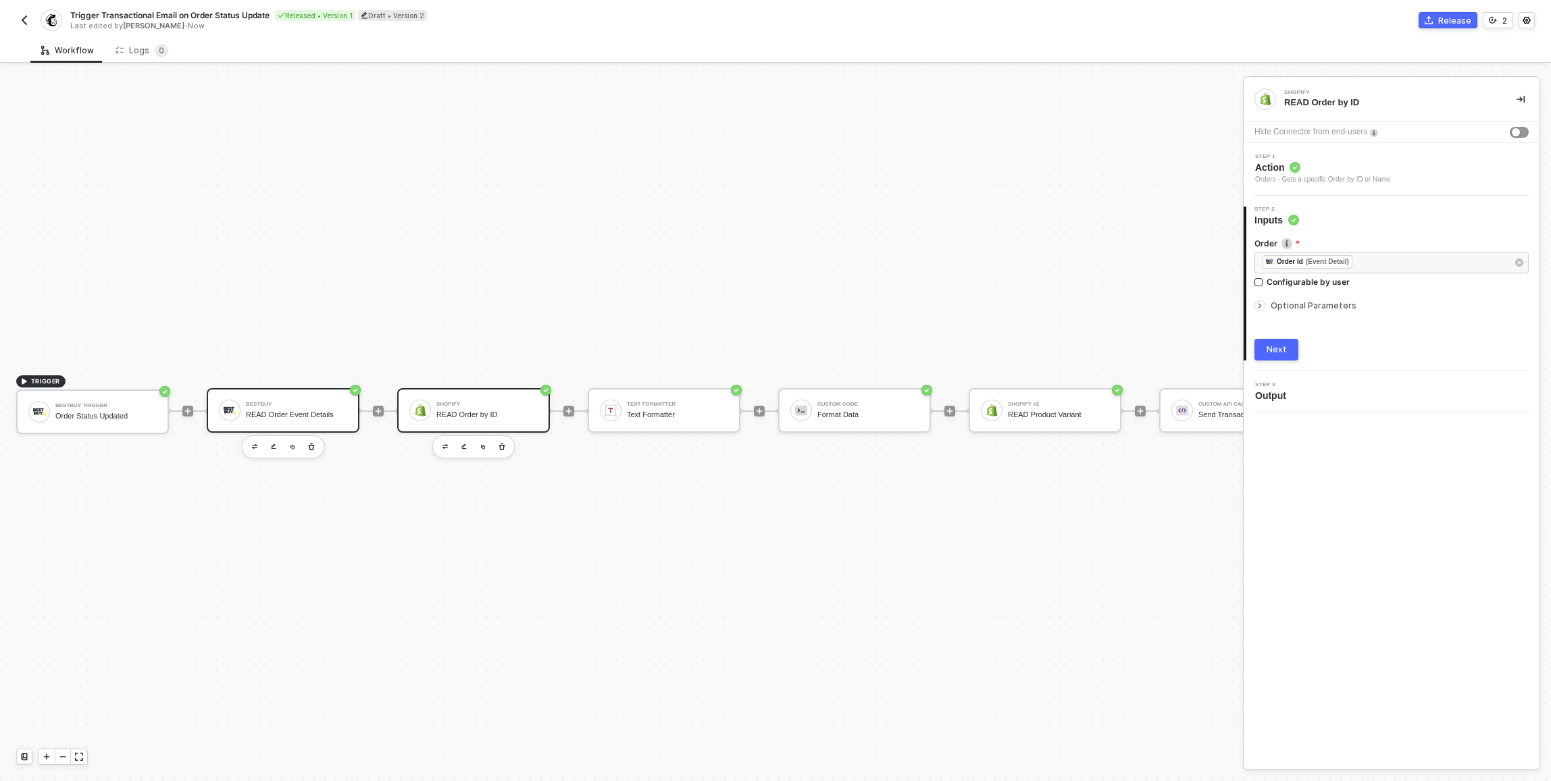
click at [259, 398] on div "BestBuy READ Order Event Details" at bounding box center [296, 411] width 101 height 26
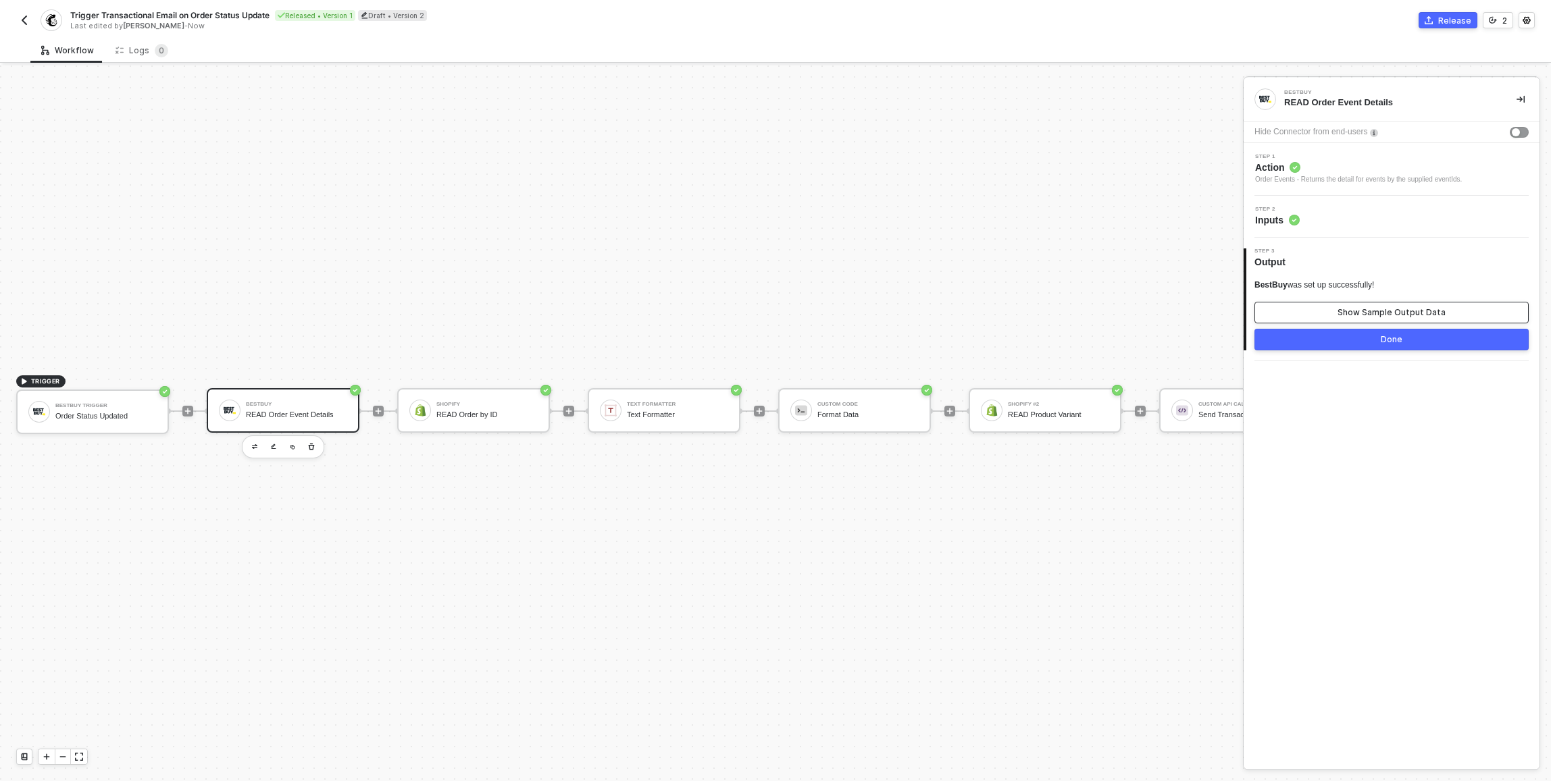
click at [1458, 319] on button "Show Sample Output Data" at bounding box center [1391, 313] width 274 height 22
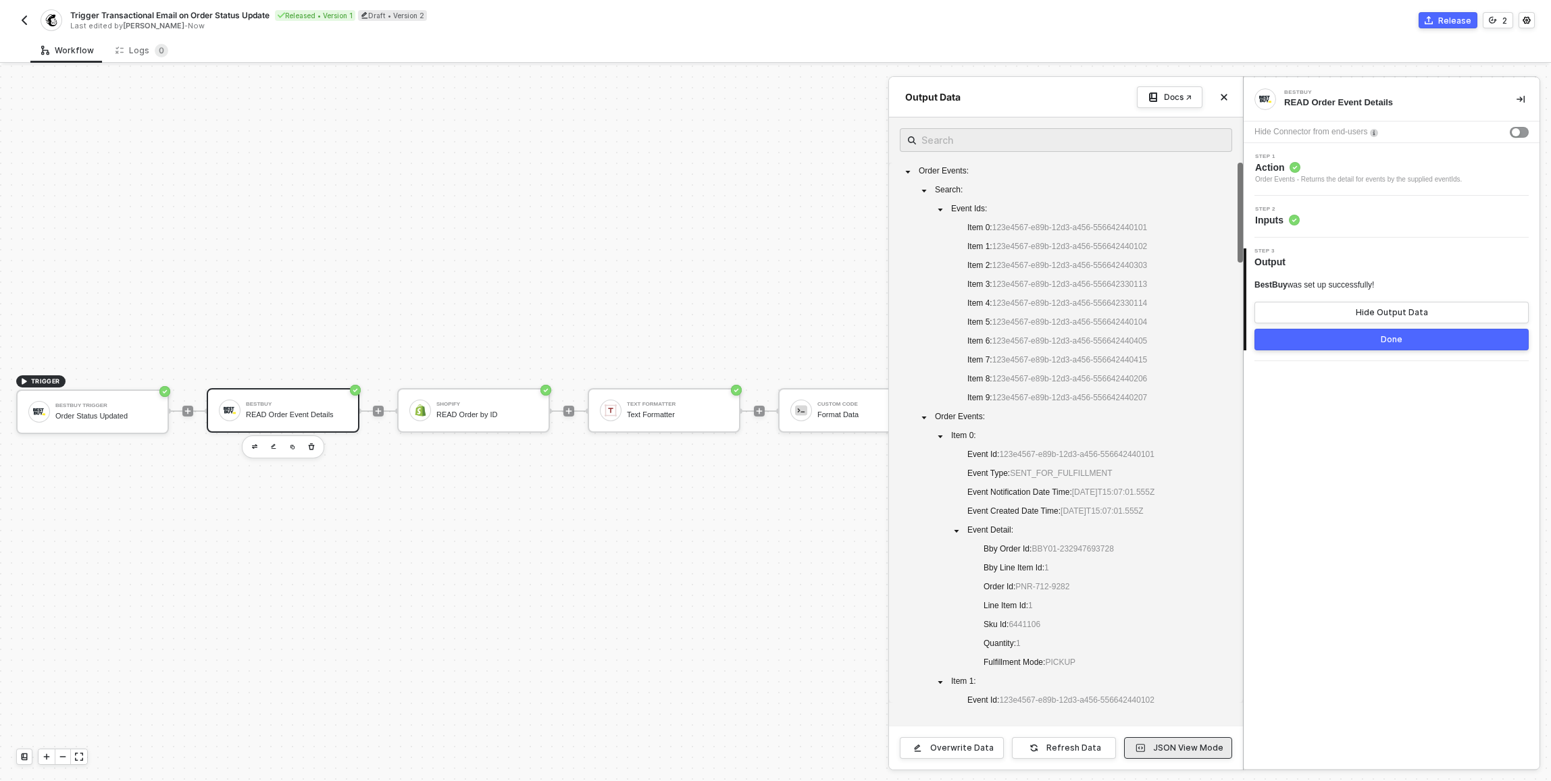
click at [1214, 754] on button "JSON View Mode" at bounding box center [1178, 749] width 108 height 22
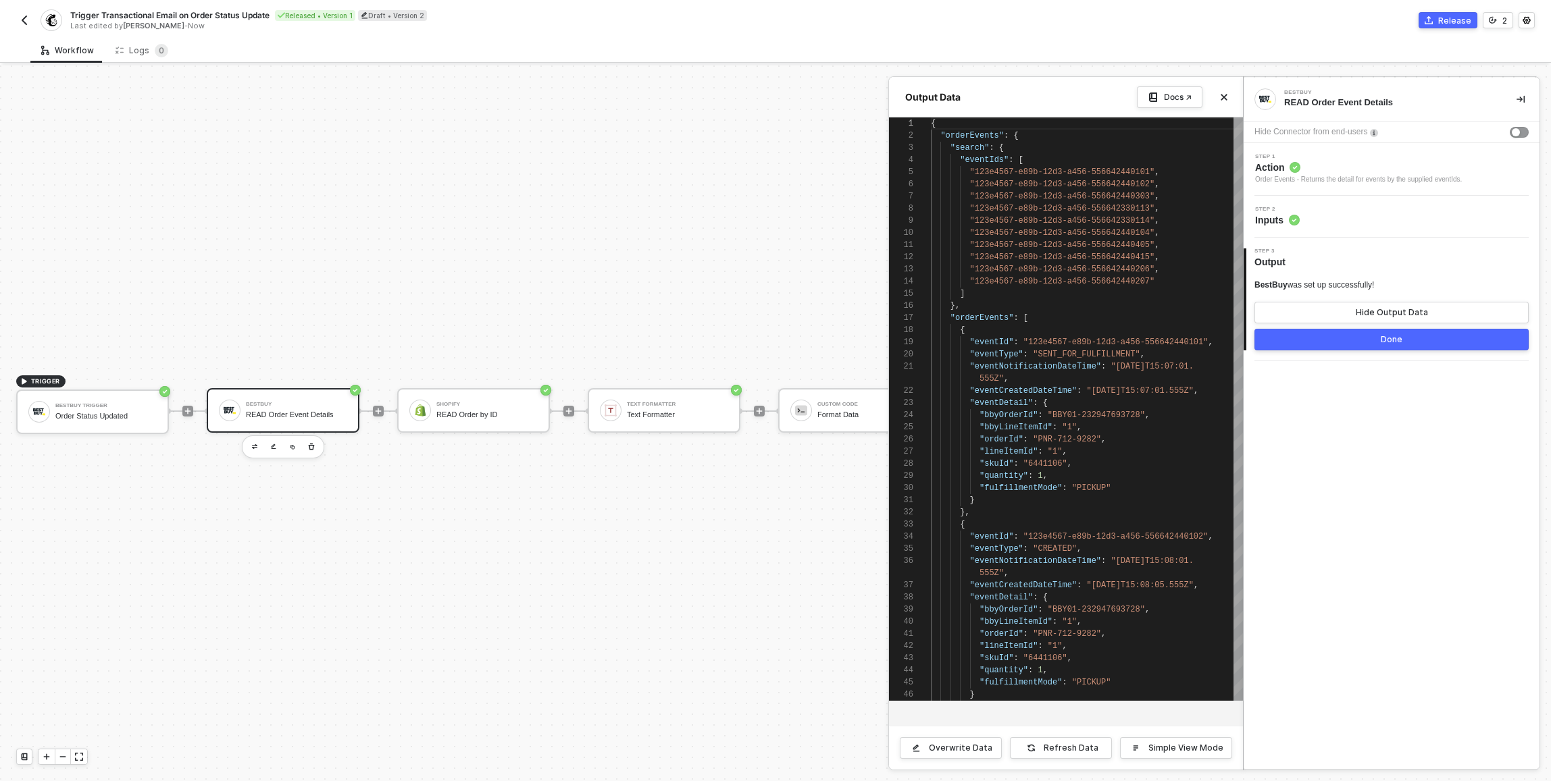
click at [441, 534] on div at bounding box center [775, 424] width 1551 height 716
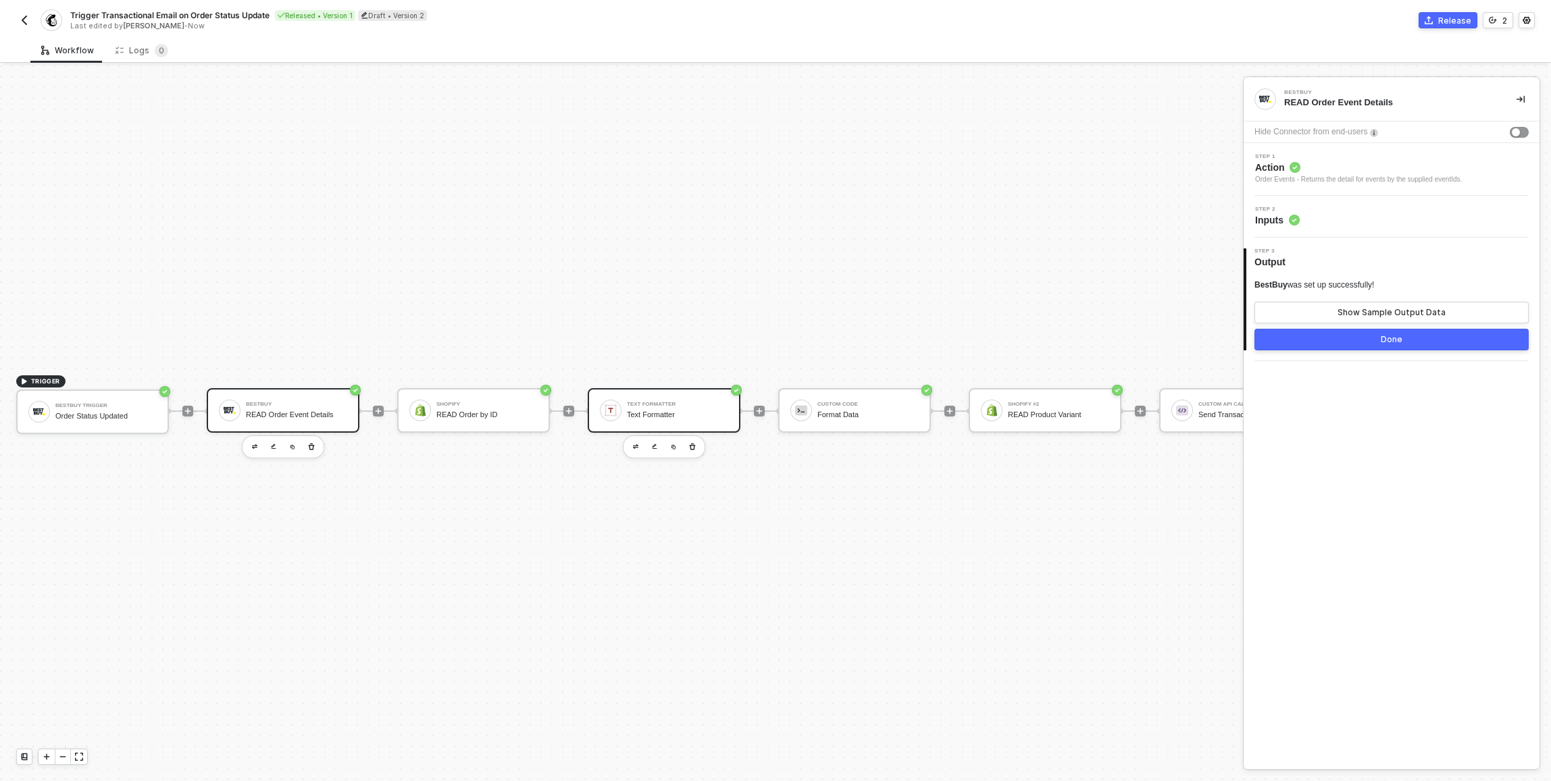
click at [638, 398] on div "Text Formatter Text Formatter" at bounding box center [677, 411] width 101 height 26
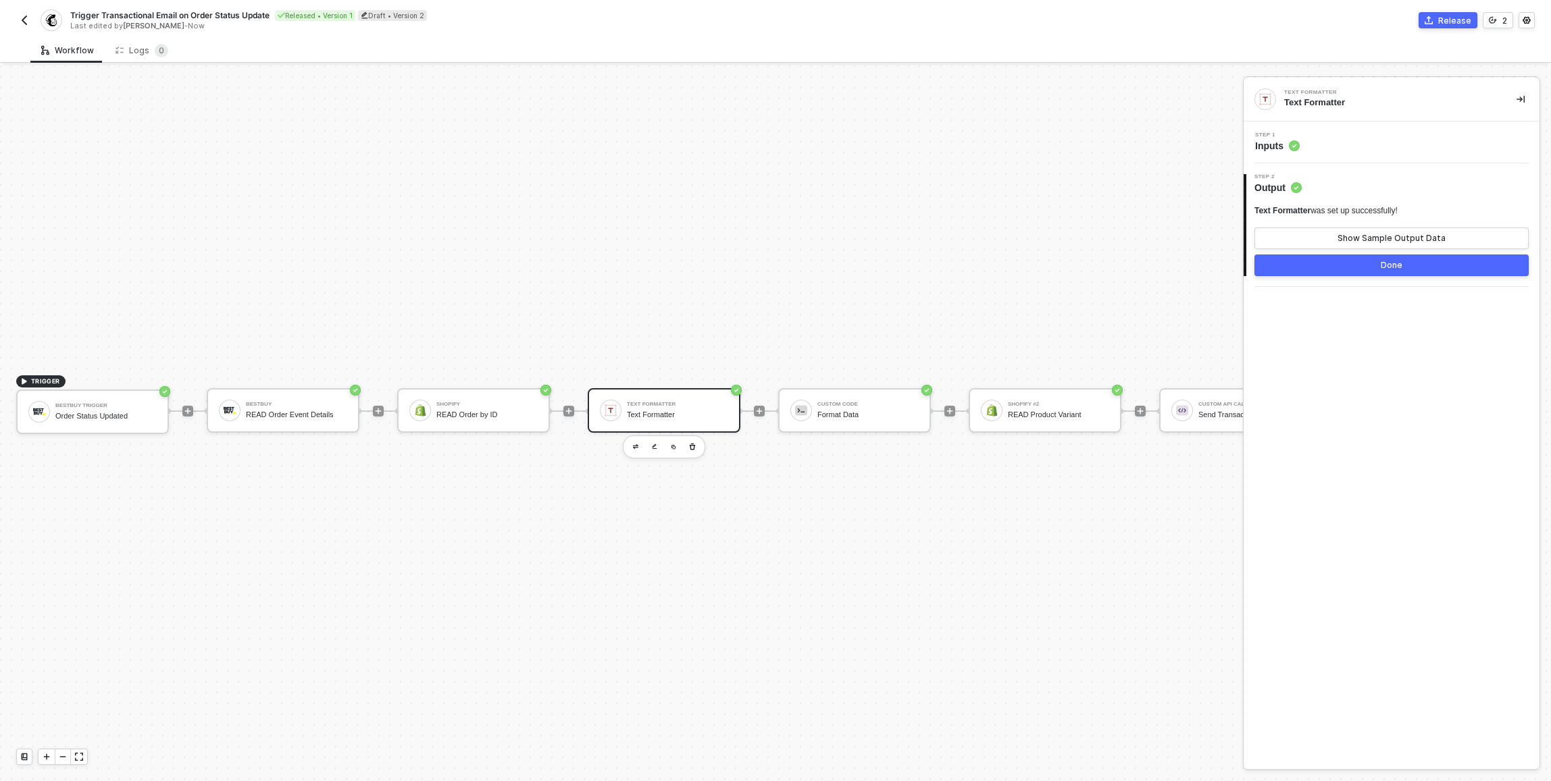
click at [1338, 139] on div "Step 1 Inputs" at bounding box center [1393, 142] width 292 height 20
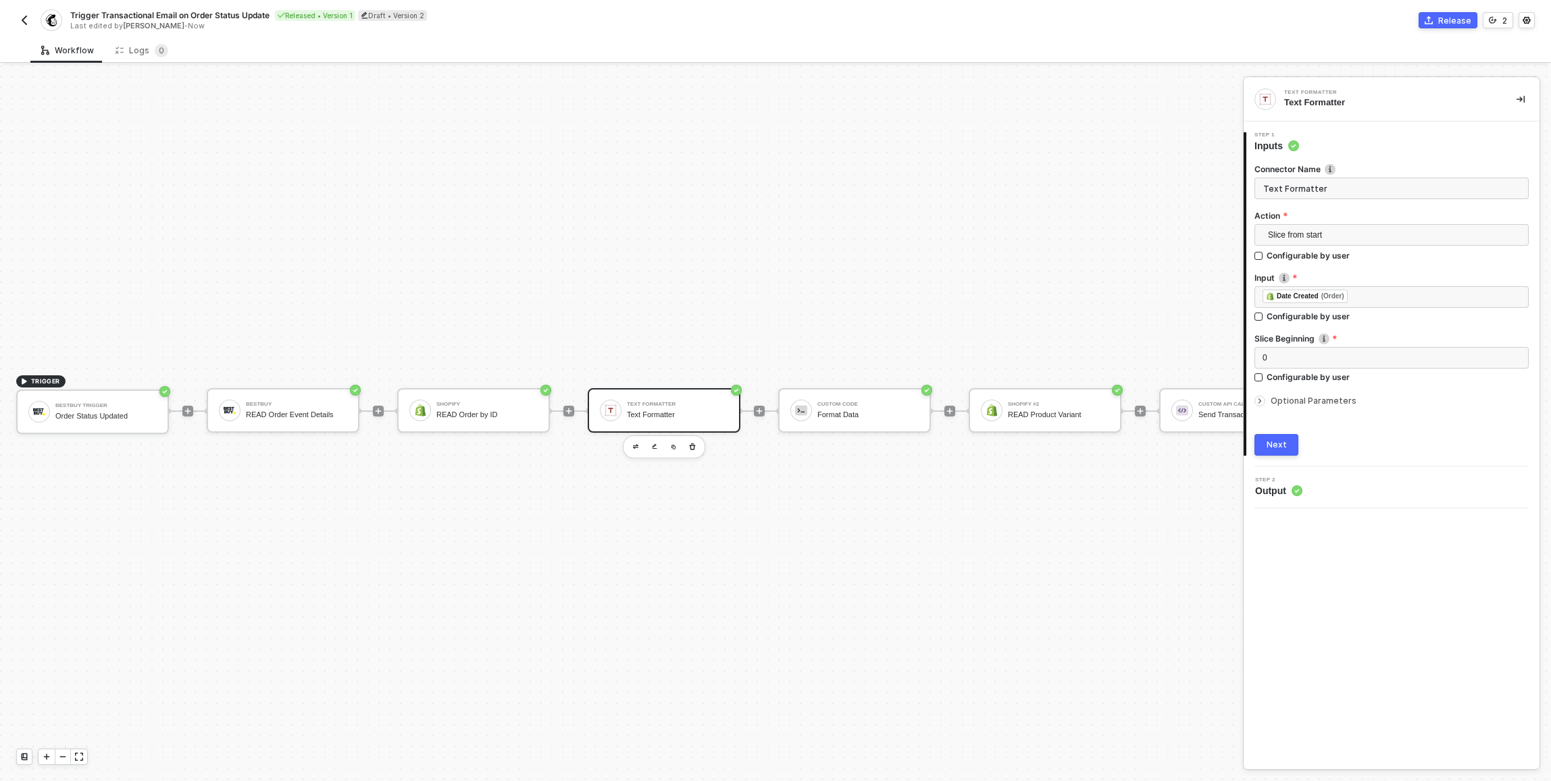
click at [1281, 449] on div "Next" at bounding box center [1276, 445] width 20 height 11
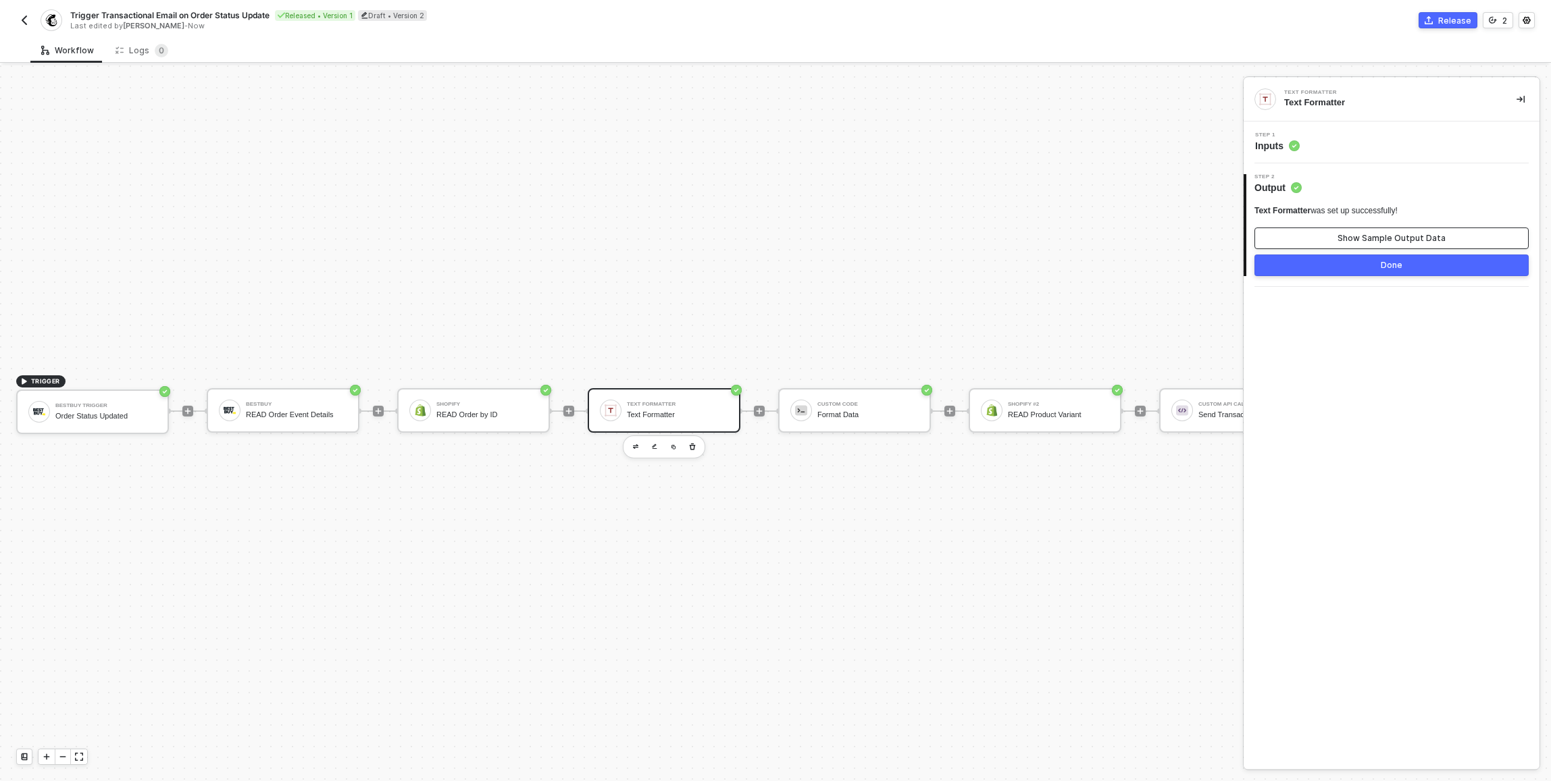
click at [1347, 233] on div "Show Sample Output Data" at bounding box center [1391, 238] width 108 height 11
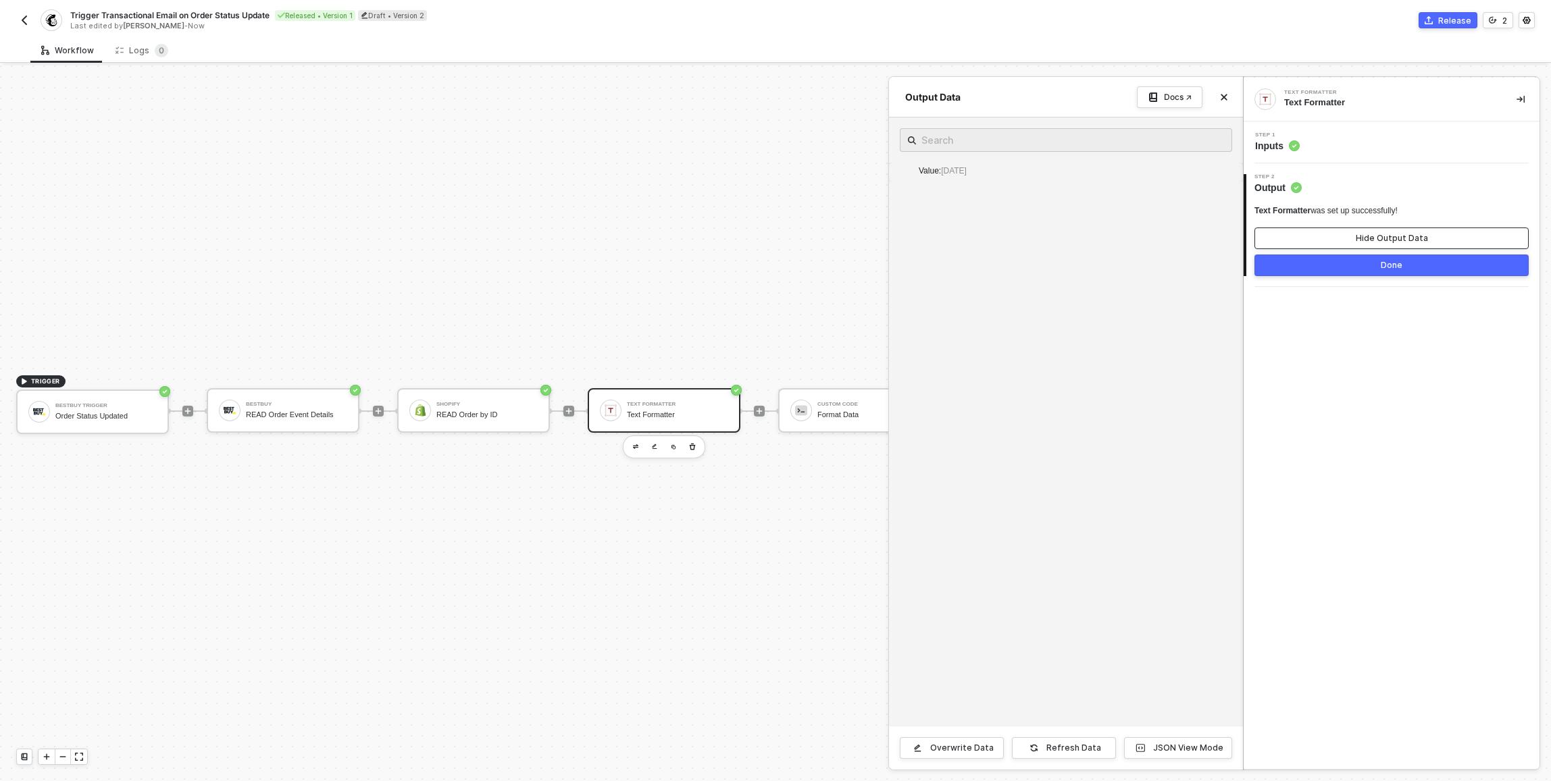
click at [1347, 234] on button "Hide Output Data" at bounding box center [1391, 239] width 274 height 22
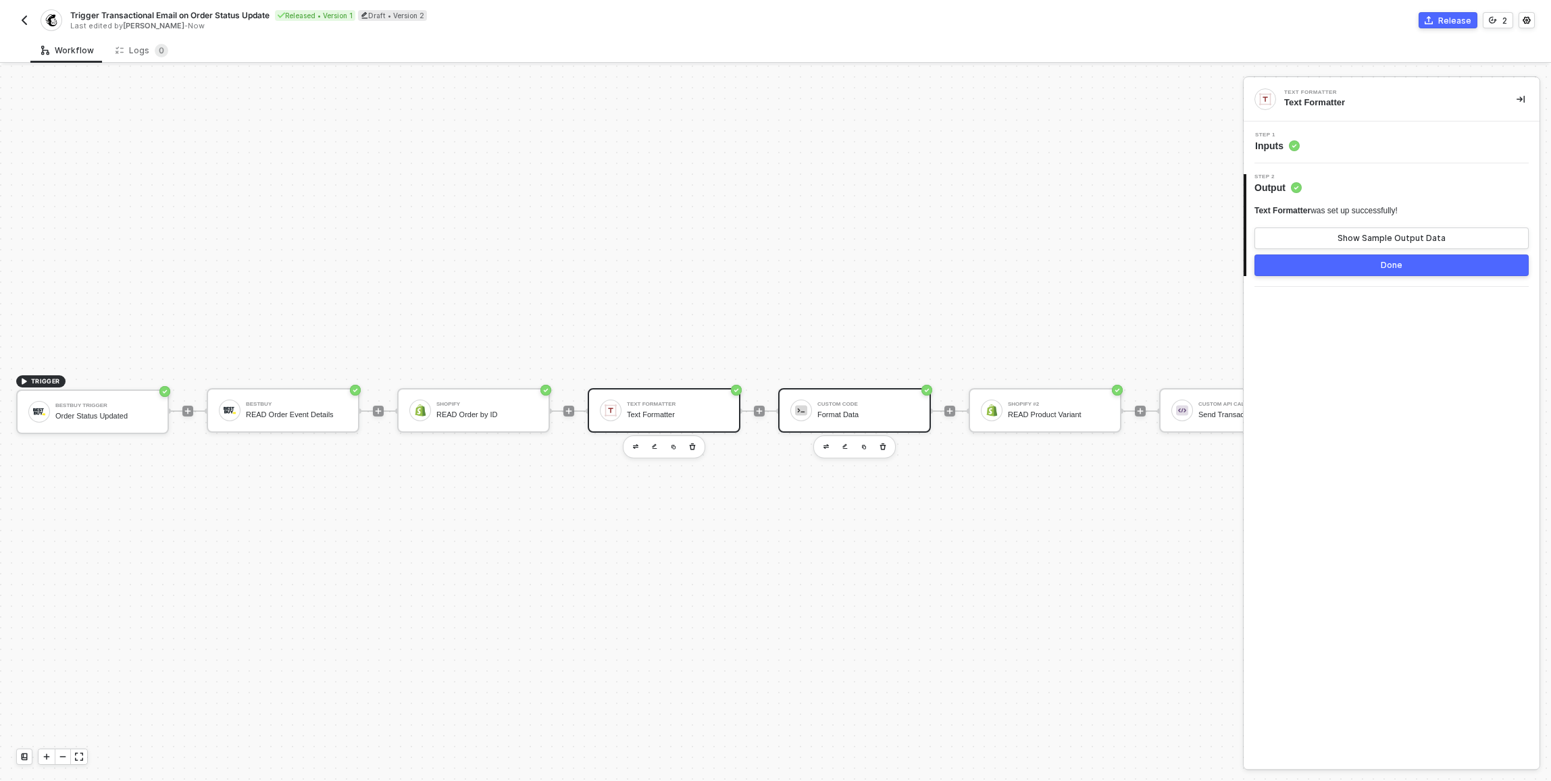
click at [853, 398] on div "Custom Code Format Data" at bounding box center [867, 411] width 101 height 26
click at [1426, 227] on div "Custom Code was set up successfully! Show Sample Output Data" at bounding box center [1391, 227] width 274 height 44
click at [1428, 232] on button "Show Sample Output Data" at bounding box center [1391, 239] width 274 height 22
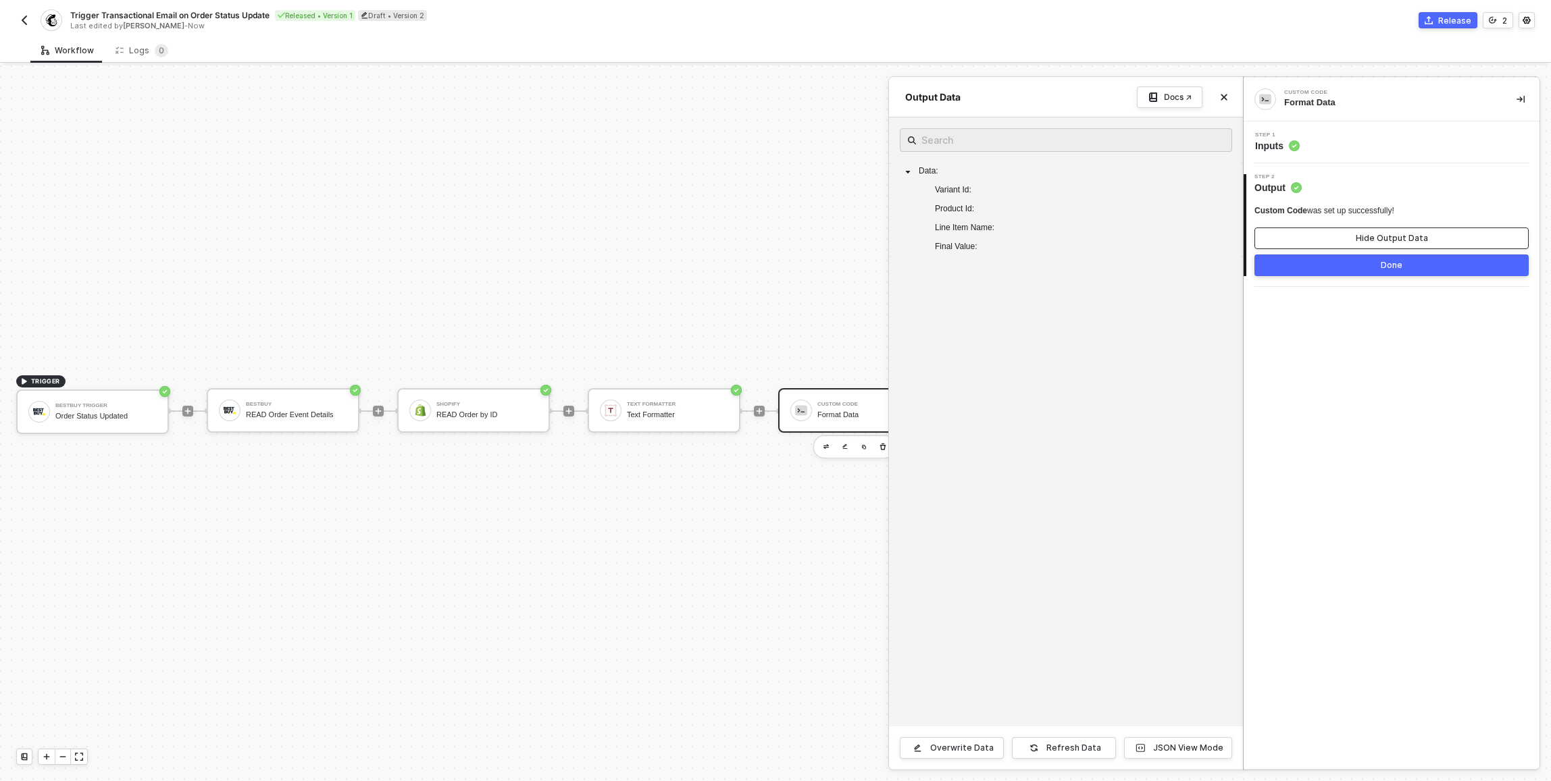
click at [1428, 231] on button "Hide Output Data" at bounding box center [1391, 239] width 274 height 22
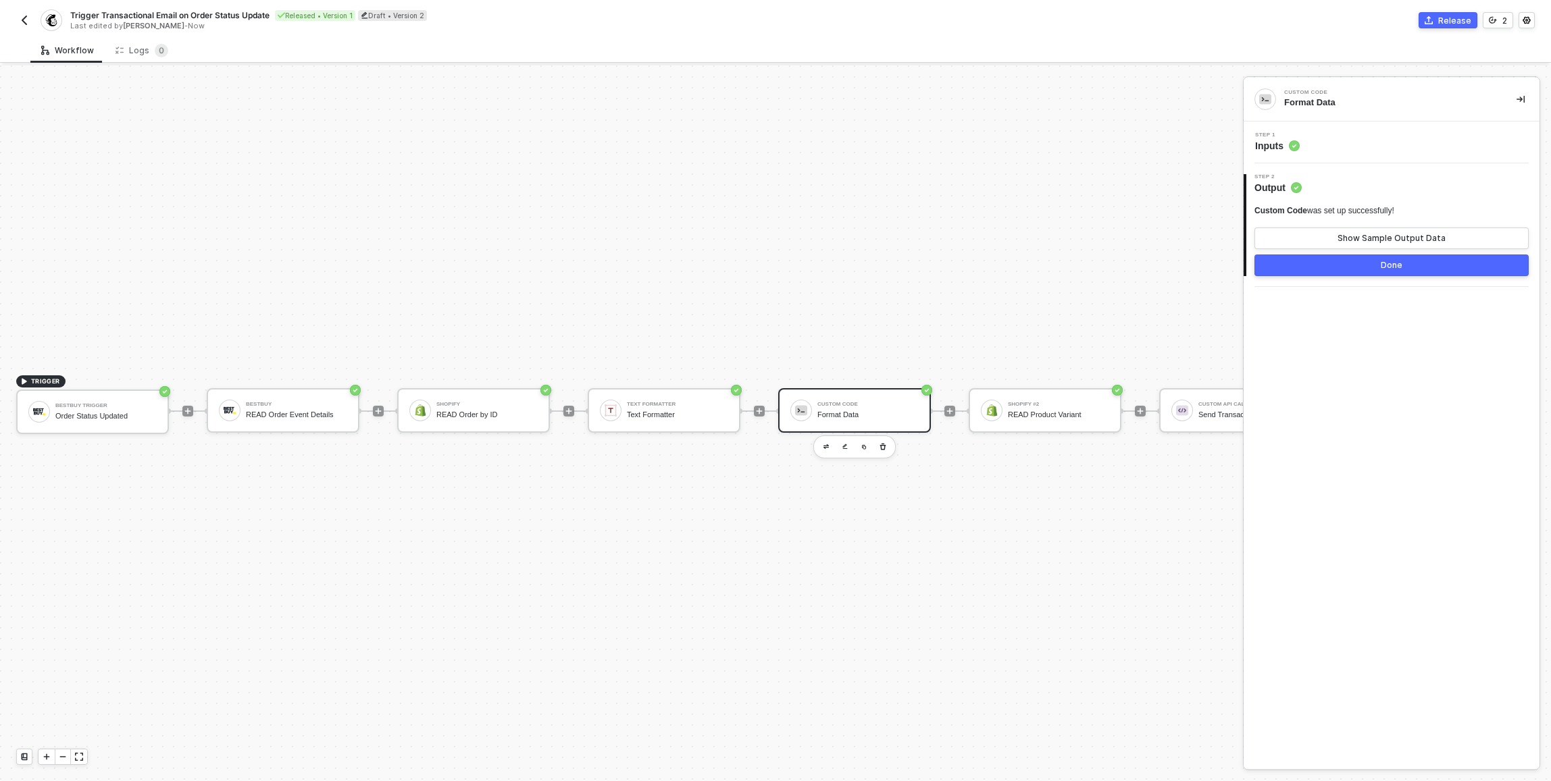
click at [1403, 127] on div "Step 1 Inputs" at bounding box center [1391, 143] width 296 height 42
click at [1401, 136] on div "Step 1 Inputs" at bounding box center [1393, 142] width 292 height 20
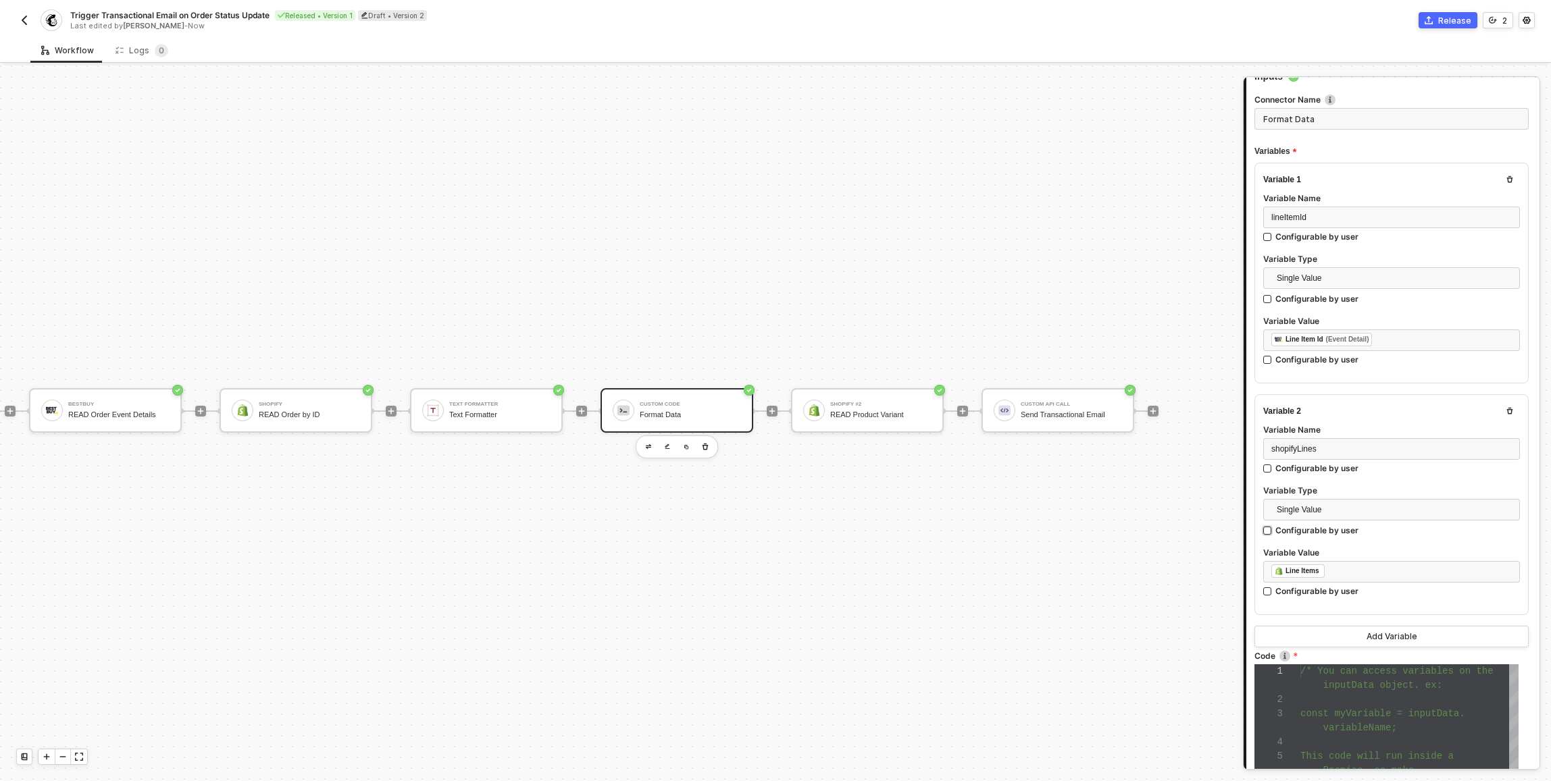
scroll to position [78, 0]
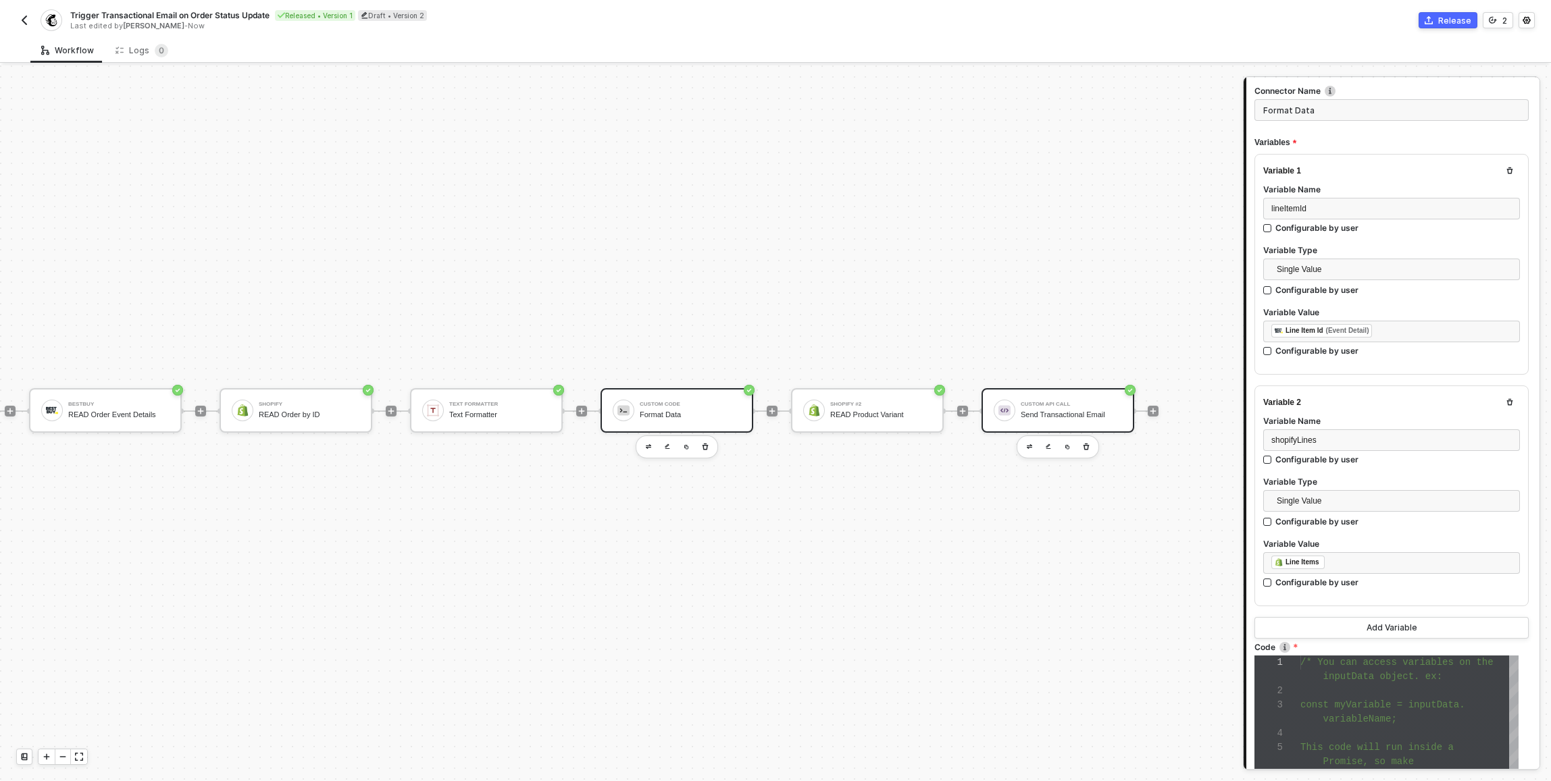
click at [994, 400] on div at bounding box center [1005, 411] width 22 height 22
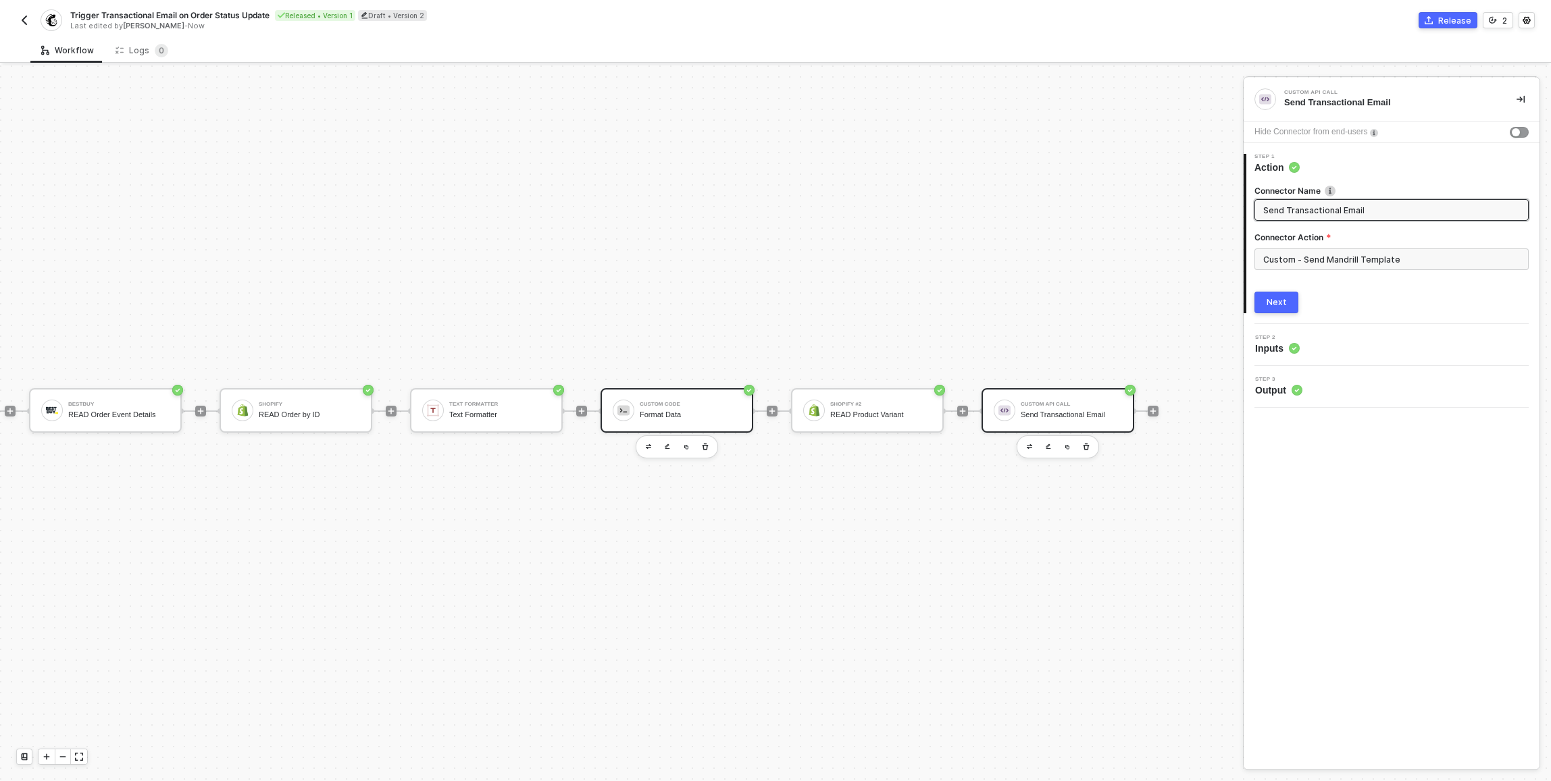
click at [621, 388] on div "Custom Code Format Data" at bounding box center [676, 410] width 153 height 45
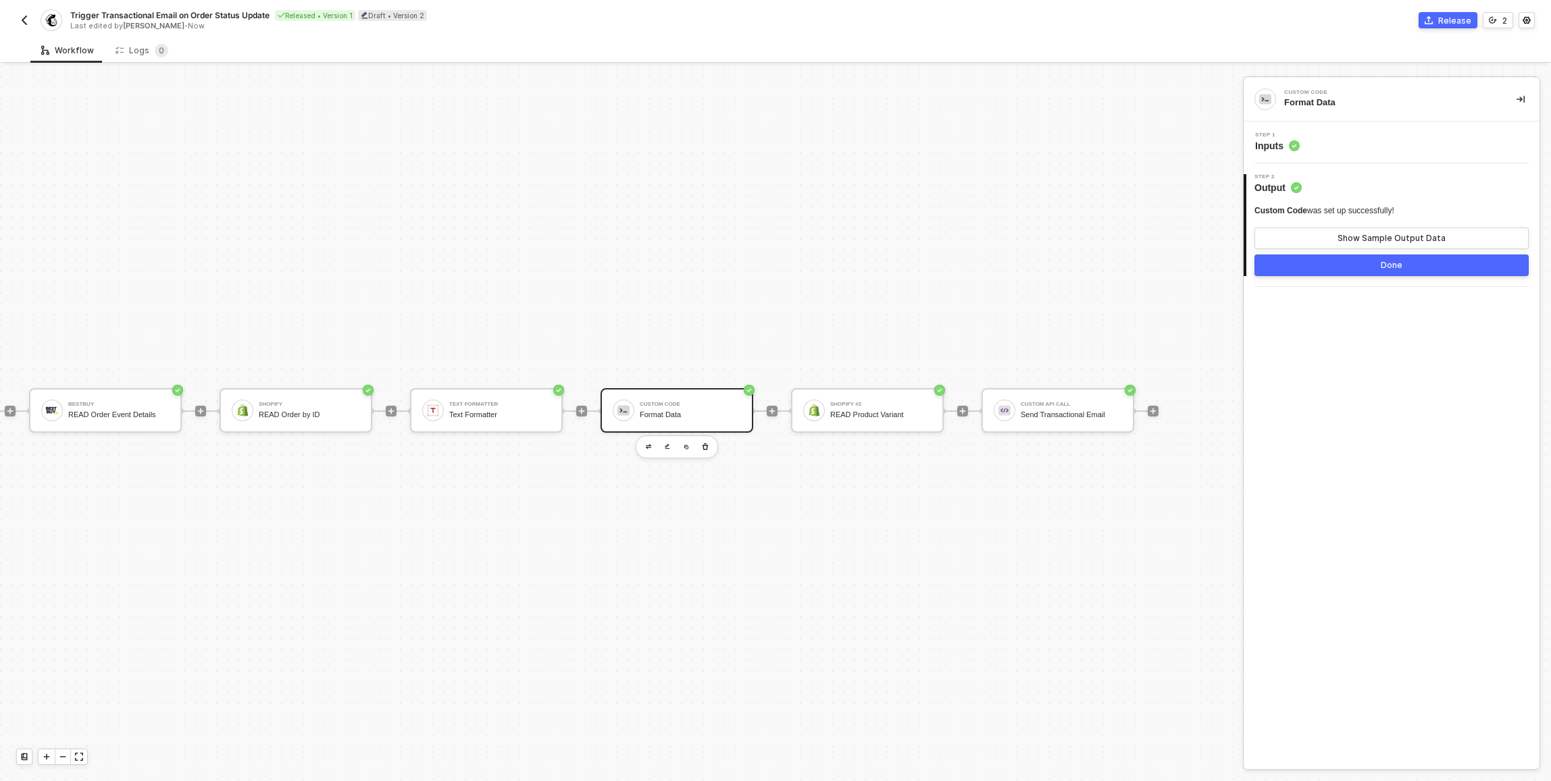
click at [1399, 140] on div "Step 1 Inputs" at bounding box center [1393, 142] width 292 height 20
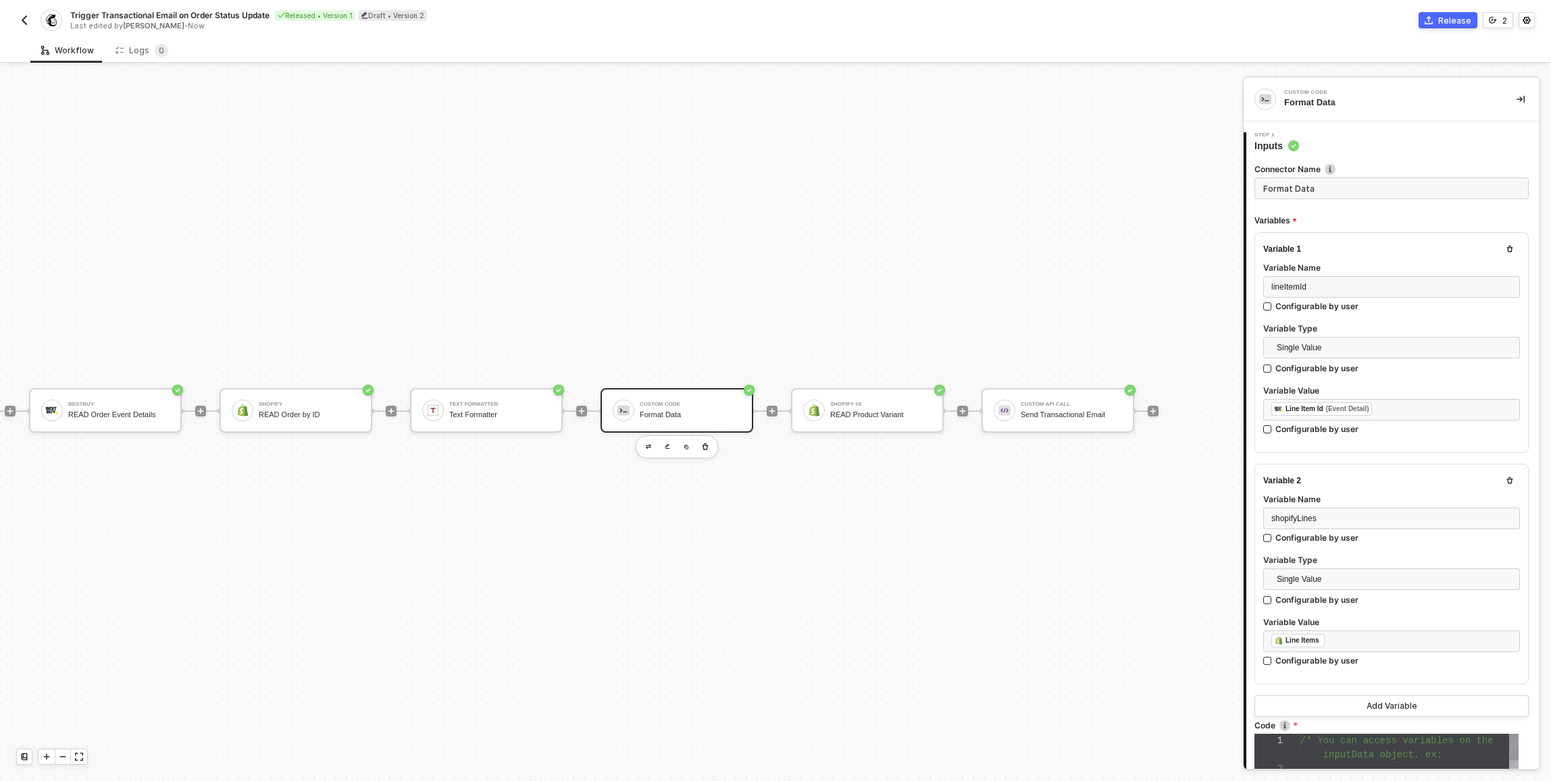
scroll to position [85, 0]
click at [117, 411] on div "READ Order Event Details" at bounding box center [118, 415] width 101 height 9
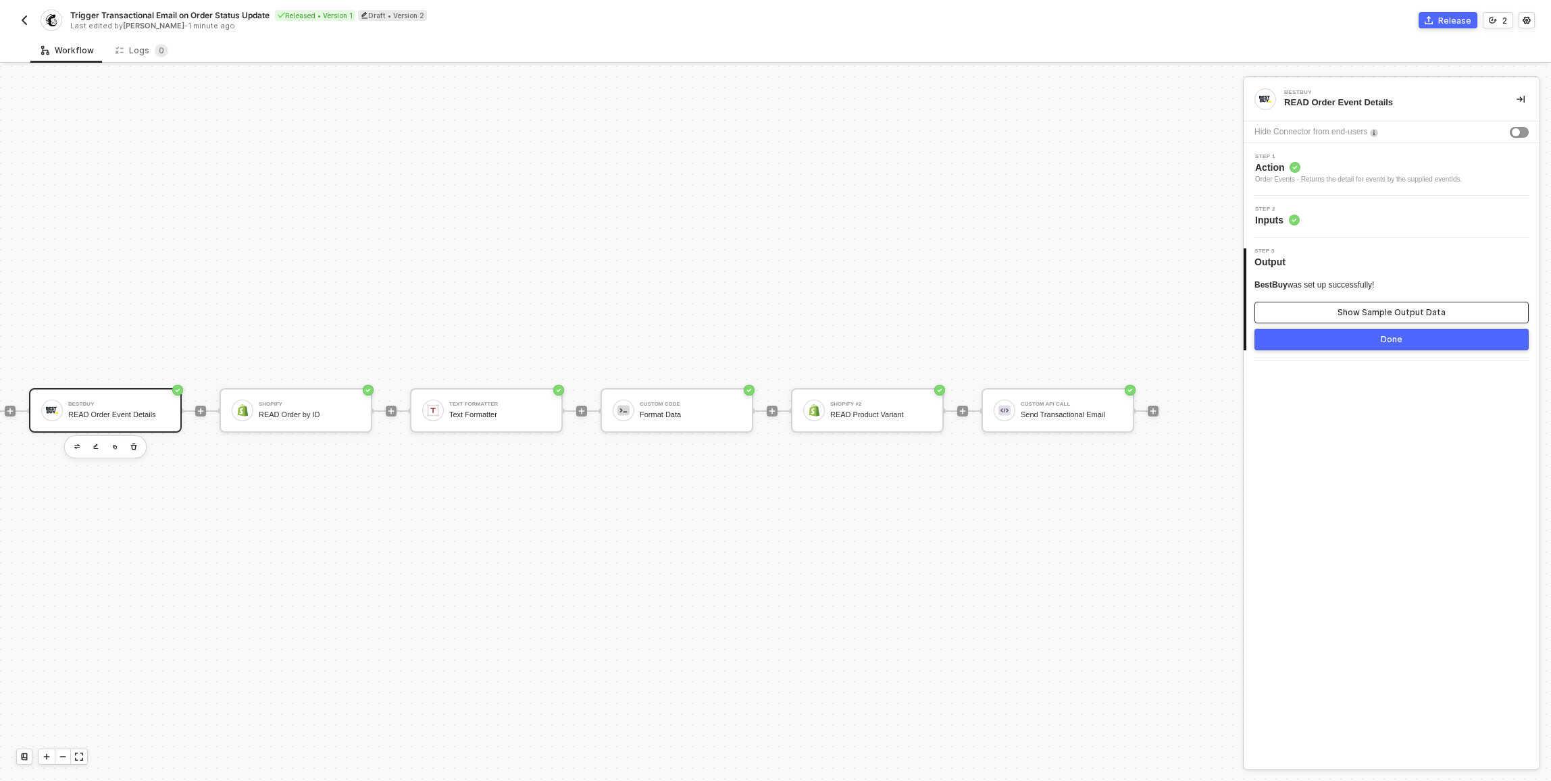
click at [1327, 311] on button "Show Sample Output Data" at bounding box center [1391, 313] width 274 height 22
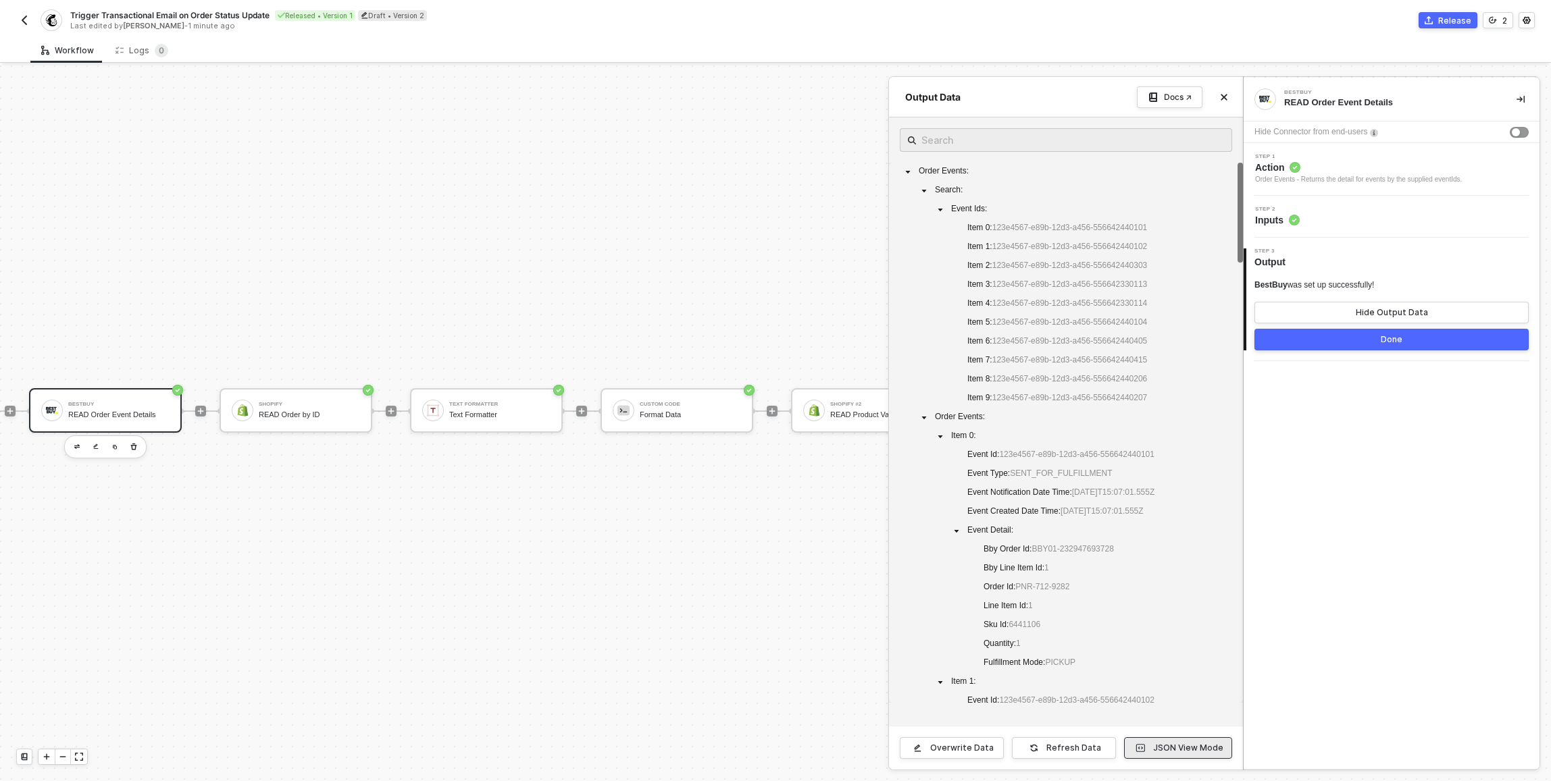
click at [1188, 750] on div "JSON View Mode" at bounding box center [1188, 748] width 70 height 11
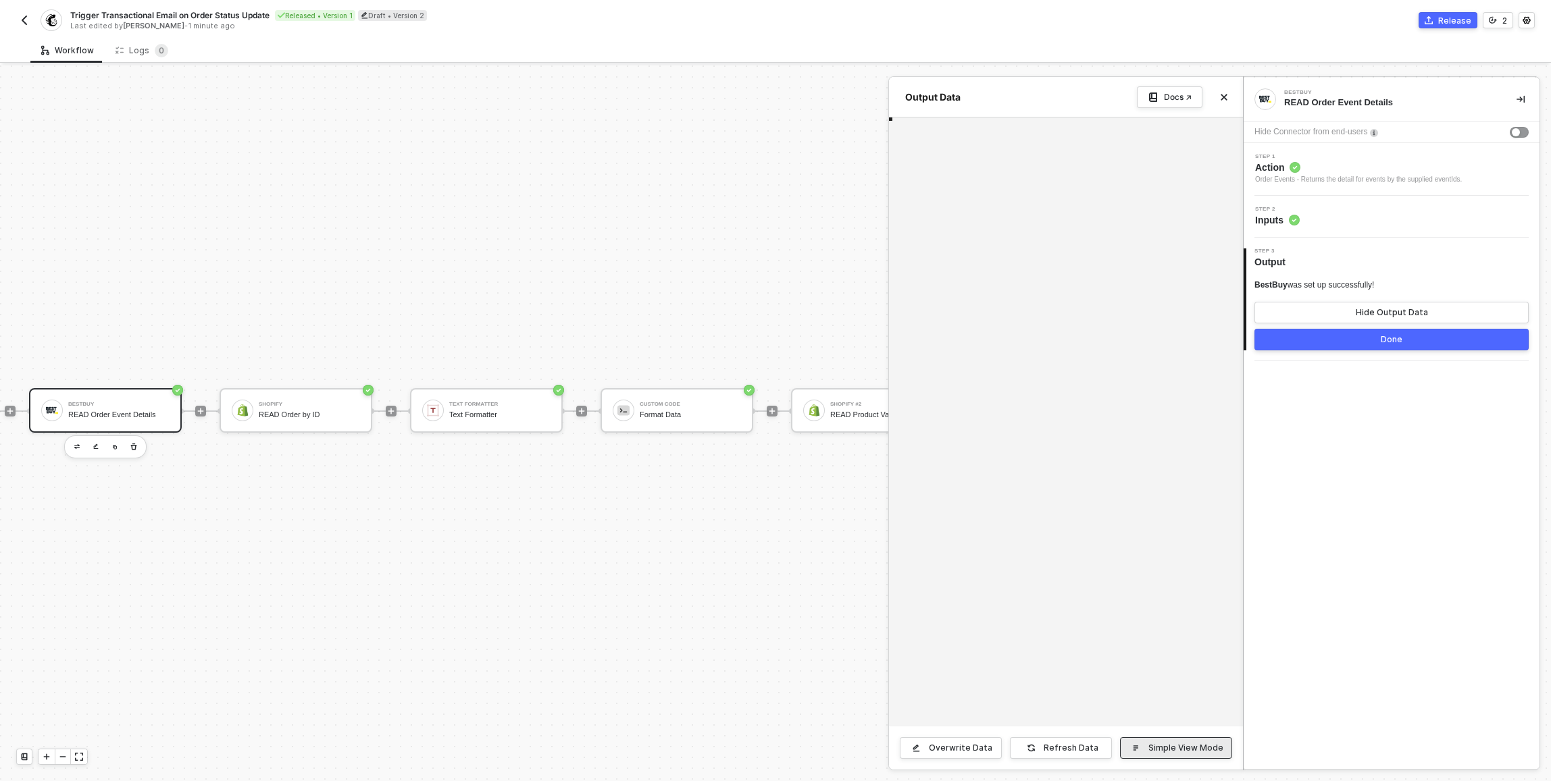
type textarea "{ "orderEvents": { "search": { "eventIds": [ "123e4567-e89b-12d3-a456-556642440…"
click at [1188, 750] on div "Simple View Mode" at bounding box center [1185, 748] width 75 height 11
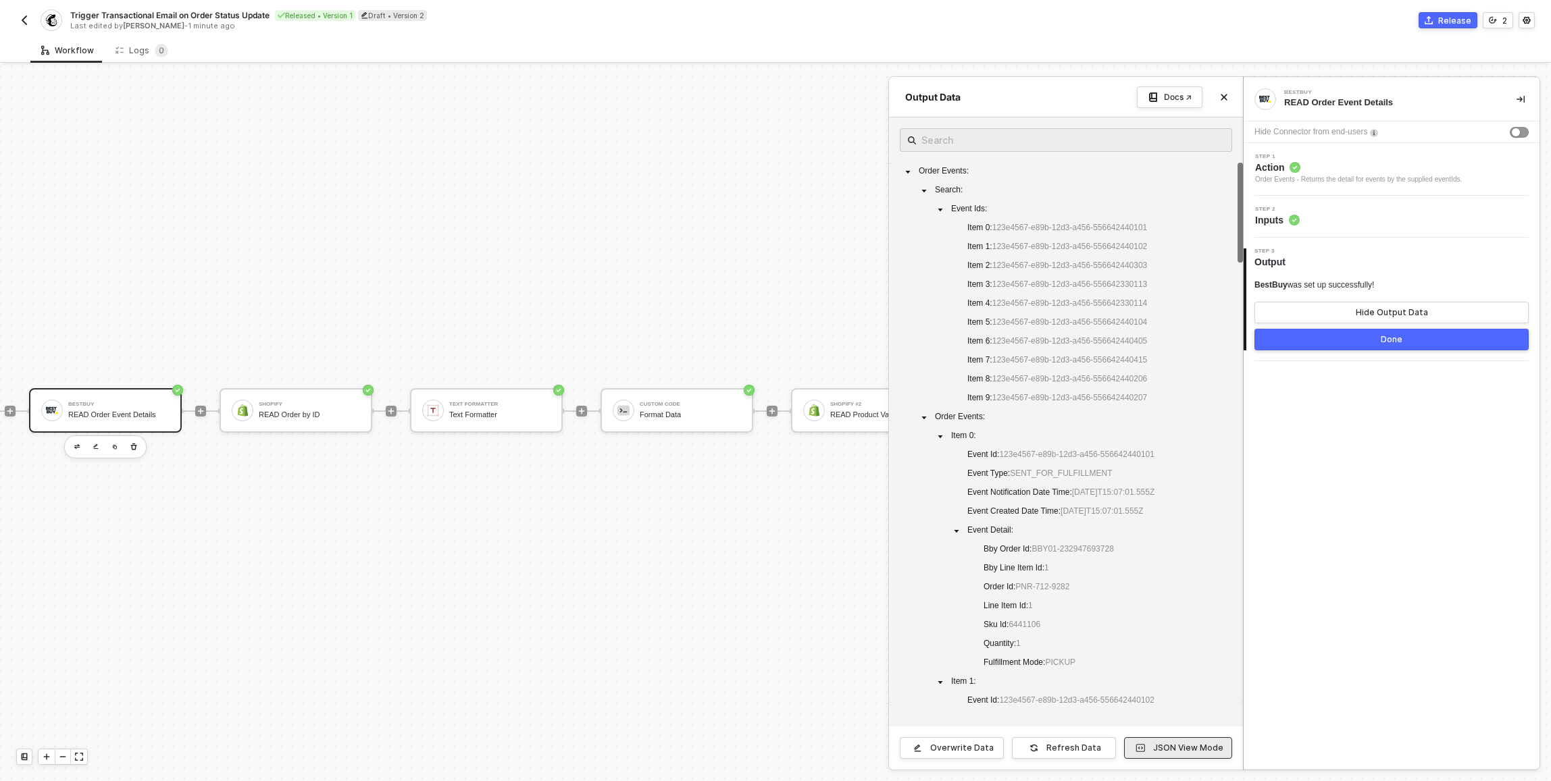
click at [1200, 747] on div "JSON View Mode" at bounding box center [1188, 748] width 70 height 11
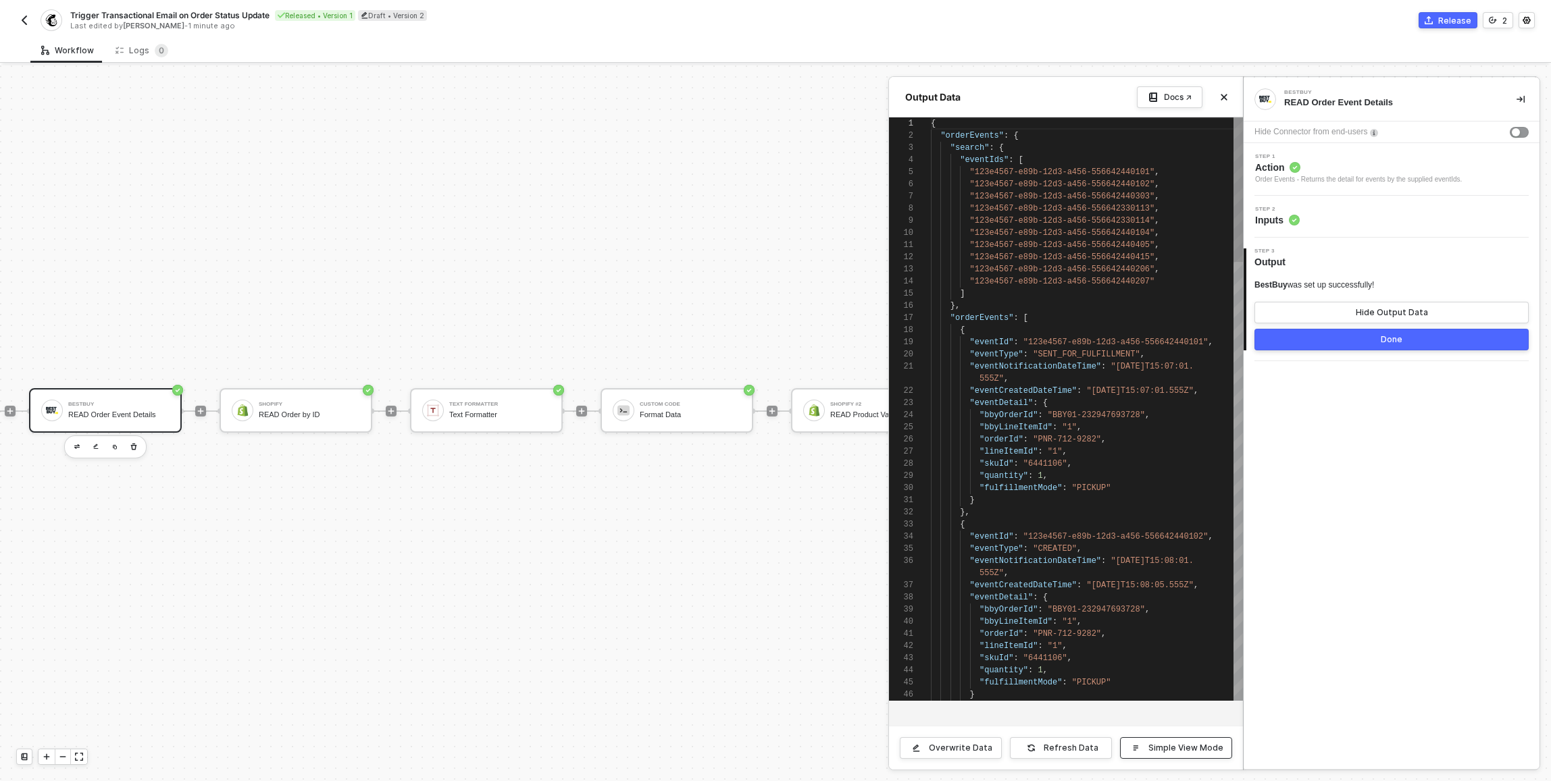
scroll to position [122, 0]
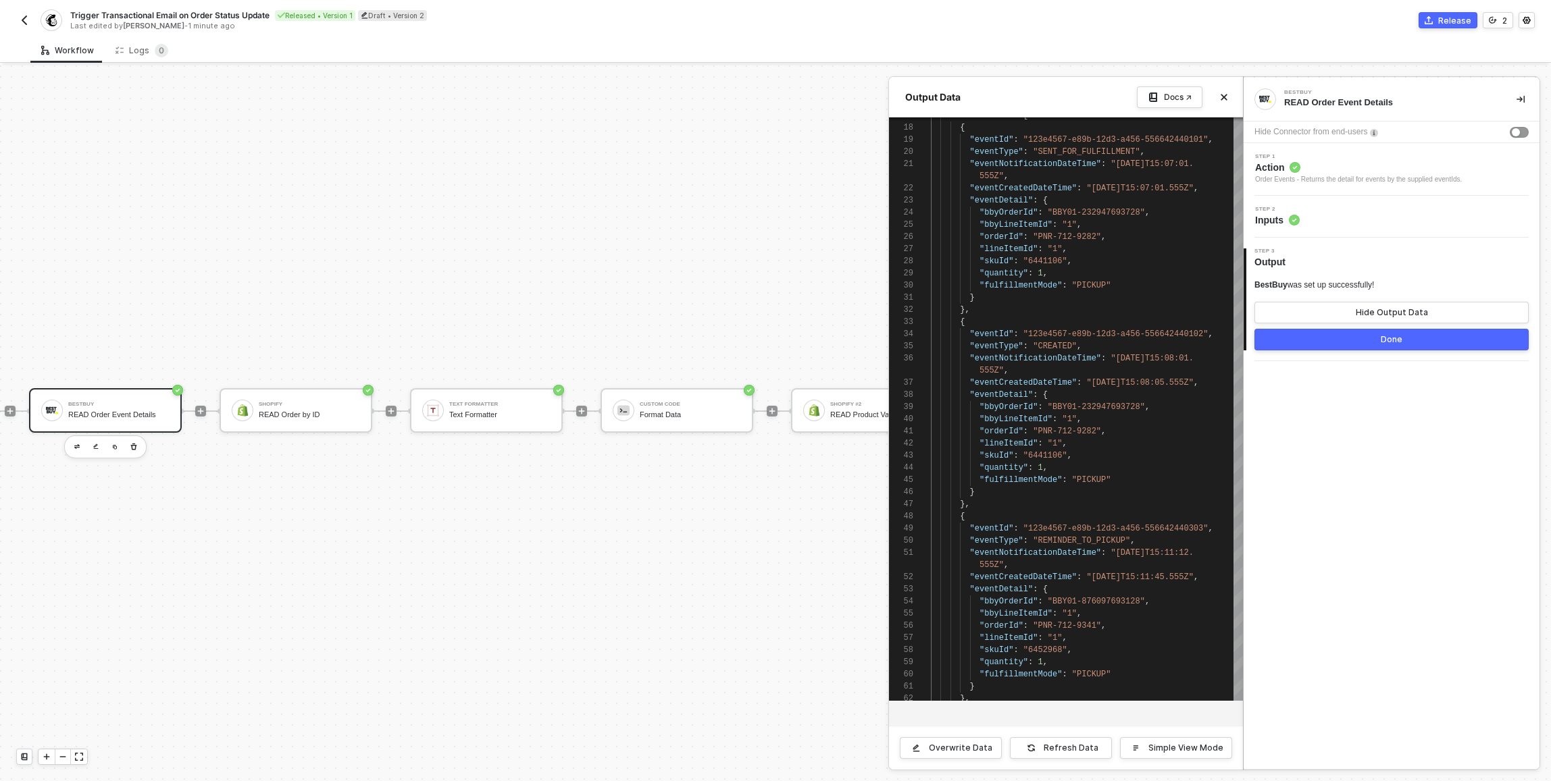
click at [267, 388] on div at bounding box center [775, 424] width 1551 height 716
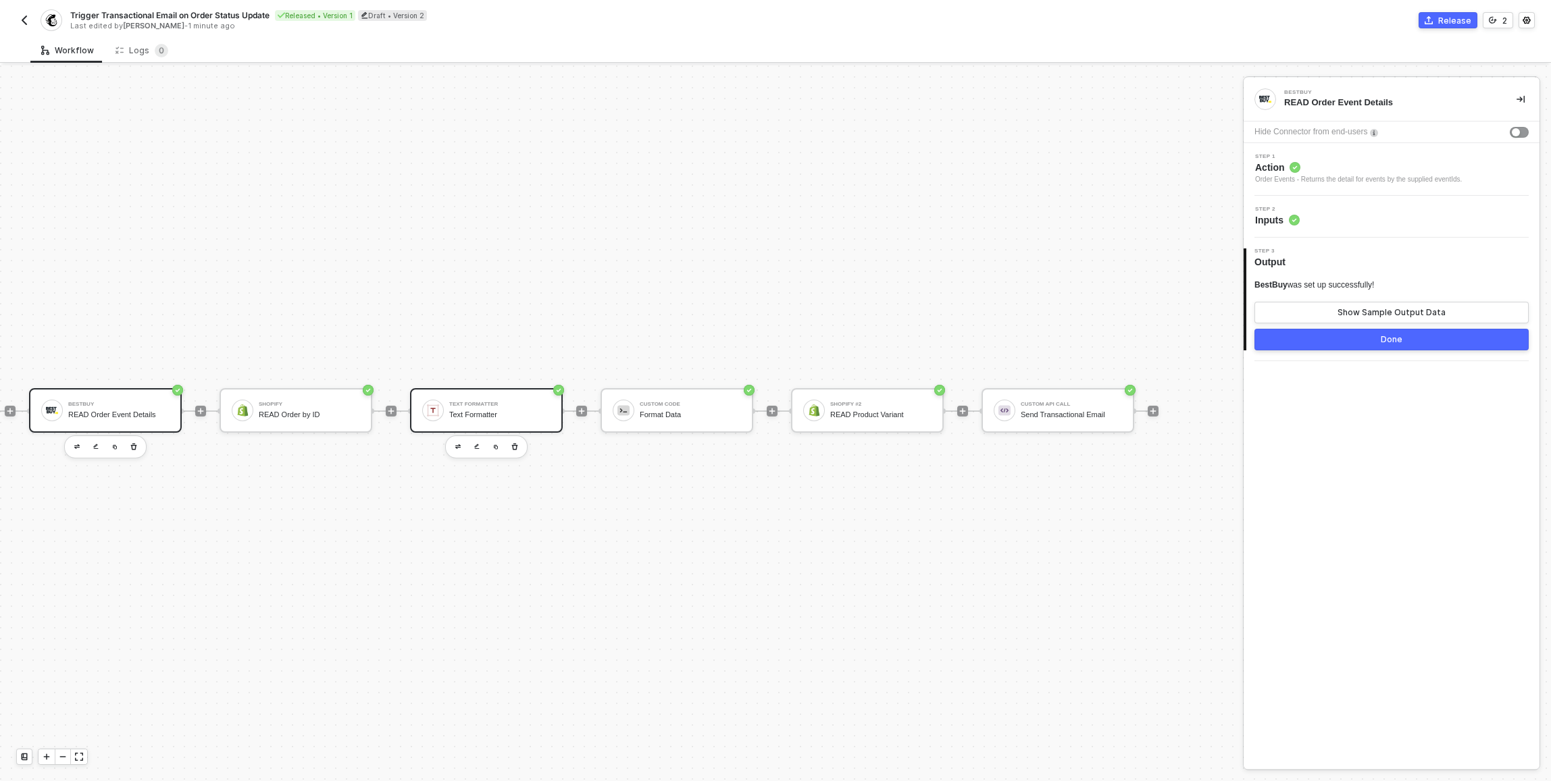
click at [492, 388] on div "Text Formatter Text Formatter" at bounding box center [486, 410] width 153 height 45
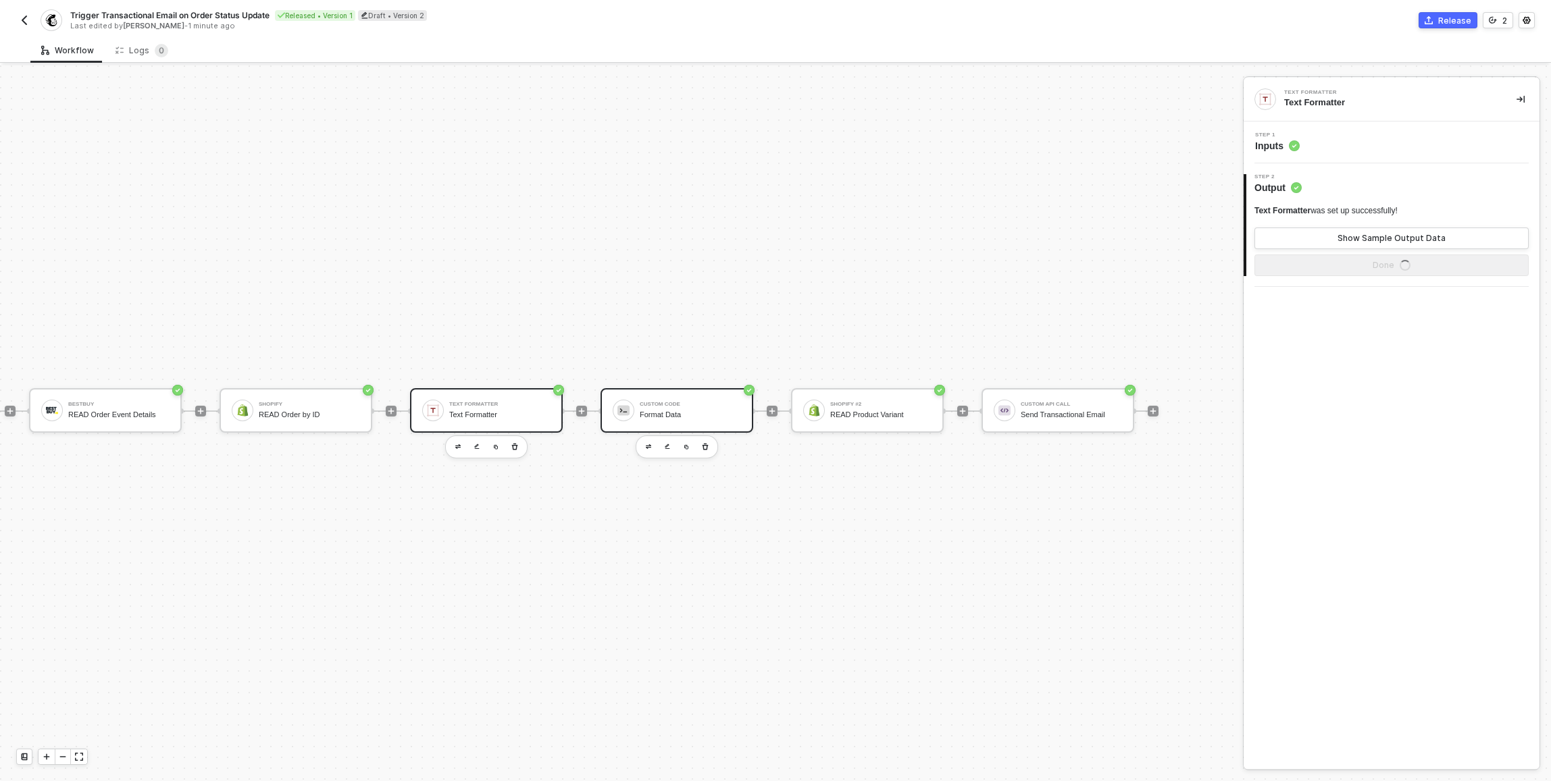
click at [686, 388] on div "Custom Code Format Data" at bounding box center [676, 410] width 153 height 45
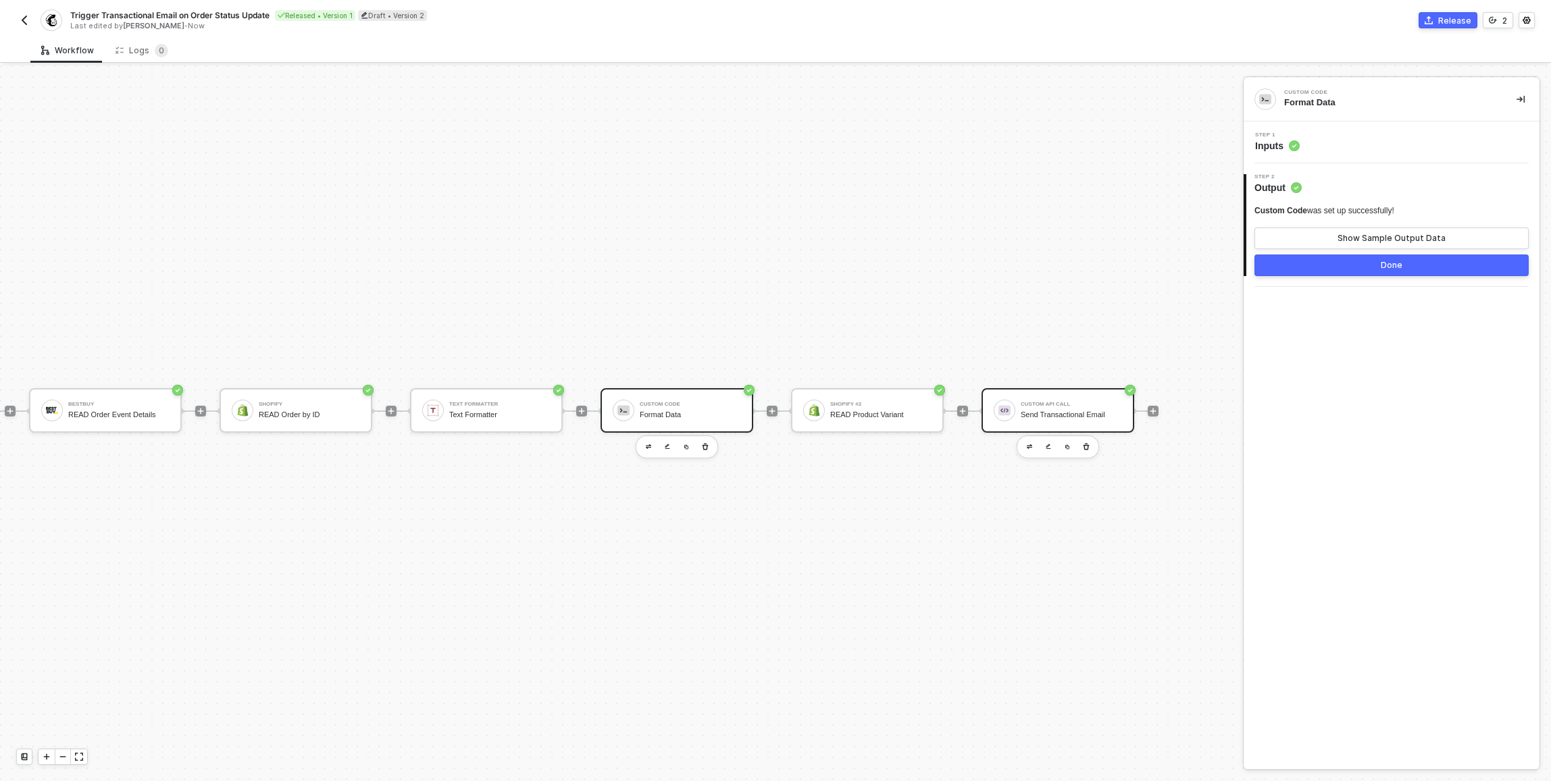
click at [1080, 402] on div "Custom API Call" at bounding box center [1071, 404] width 101 height 5
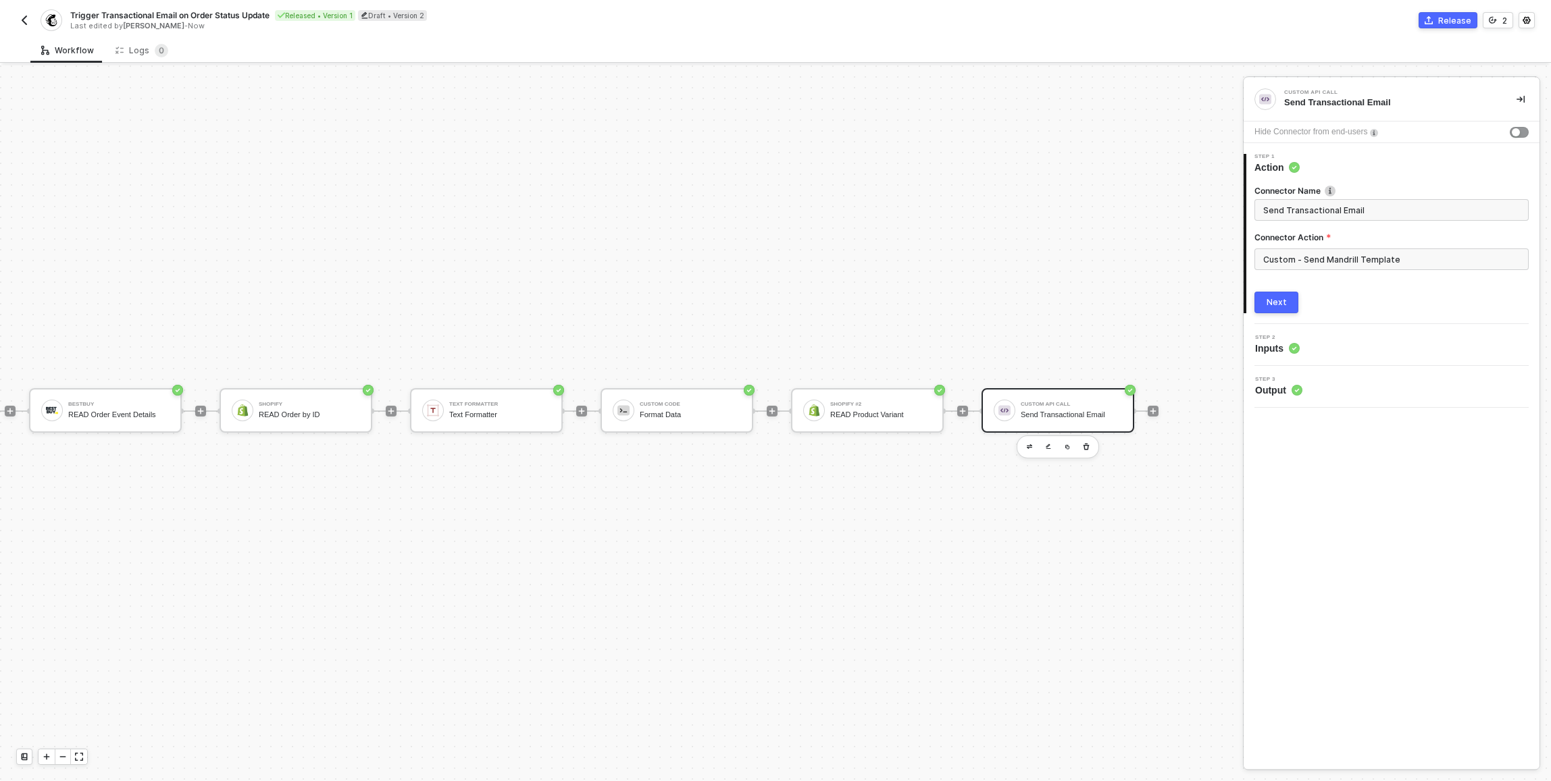
click at [1280, 306] on div "Next" at bounding box center [1276, 302] width 20 height 11
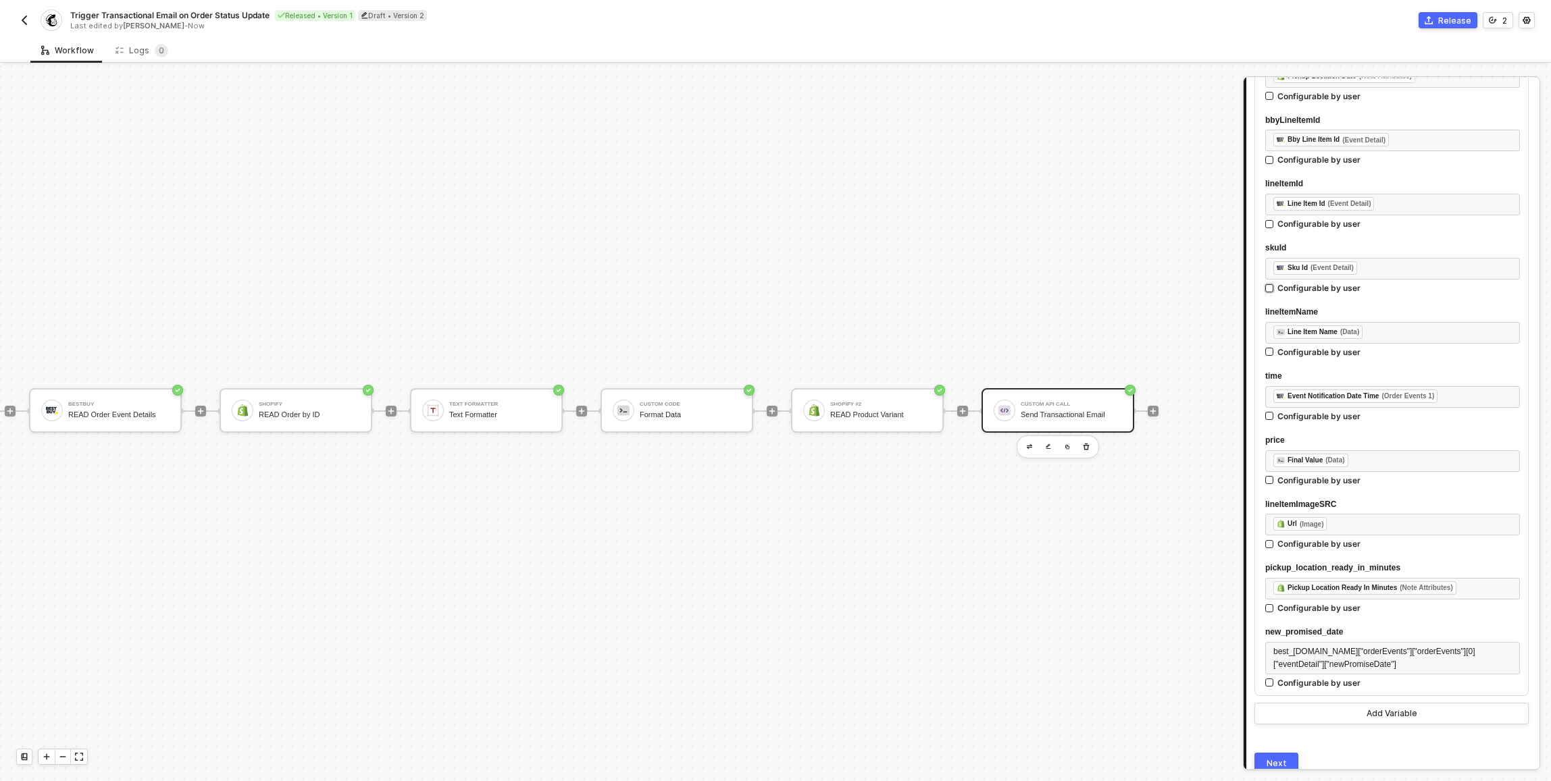
scroll to position [1232, 0]
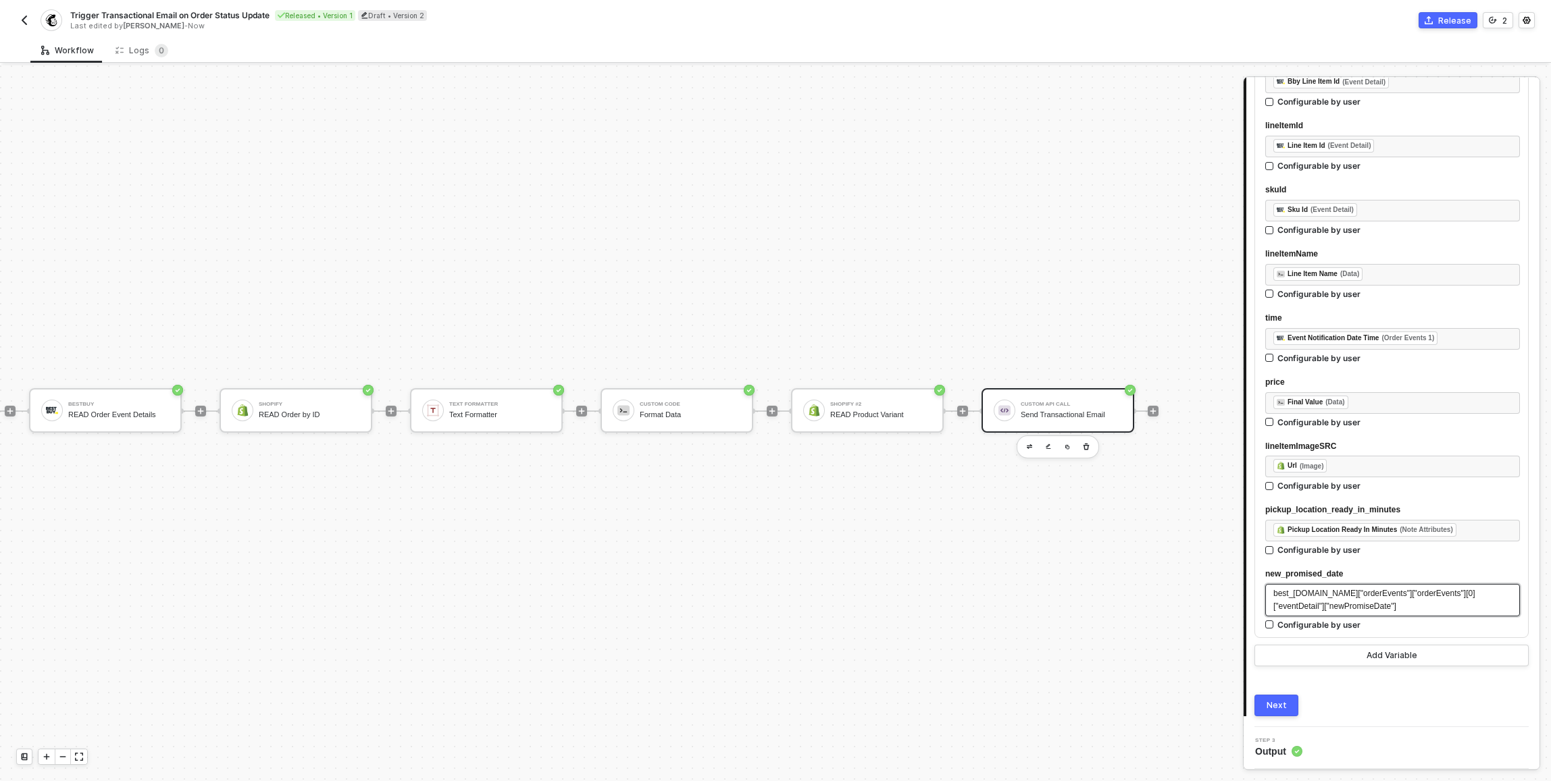
click at [1415, 609] on div "best_buy.data["orderEvents"]["orderEvents"][0]["eventDetail"]["newPromiseDate"]" at bounding box center [1392, 601] width 238 height 26
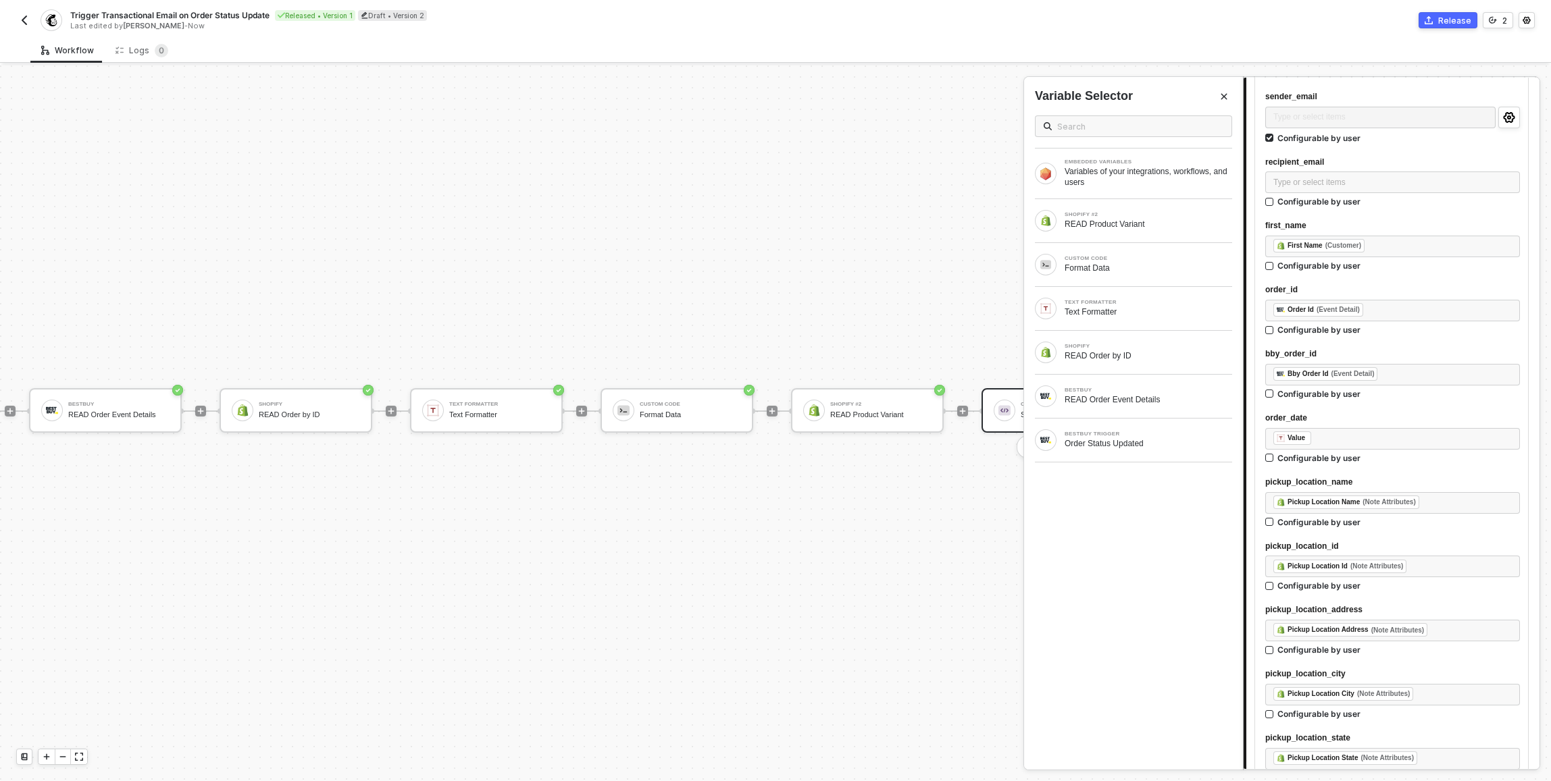
scroll to position [0, 0]
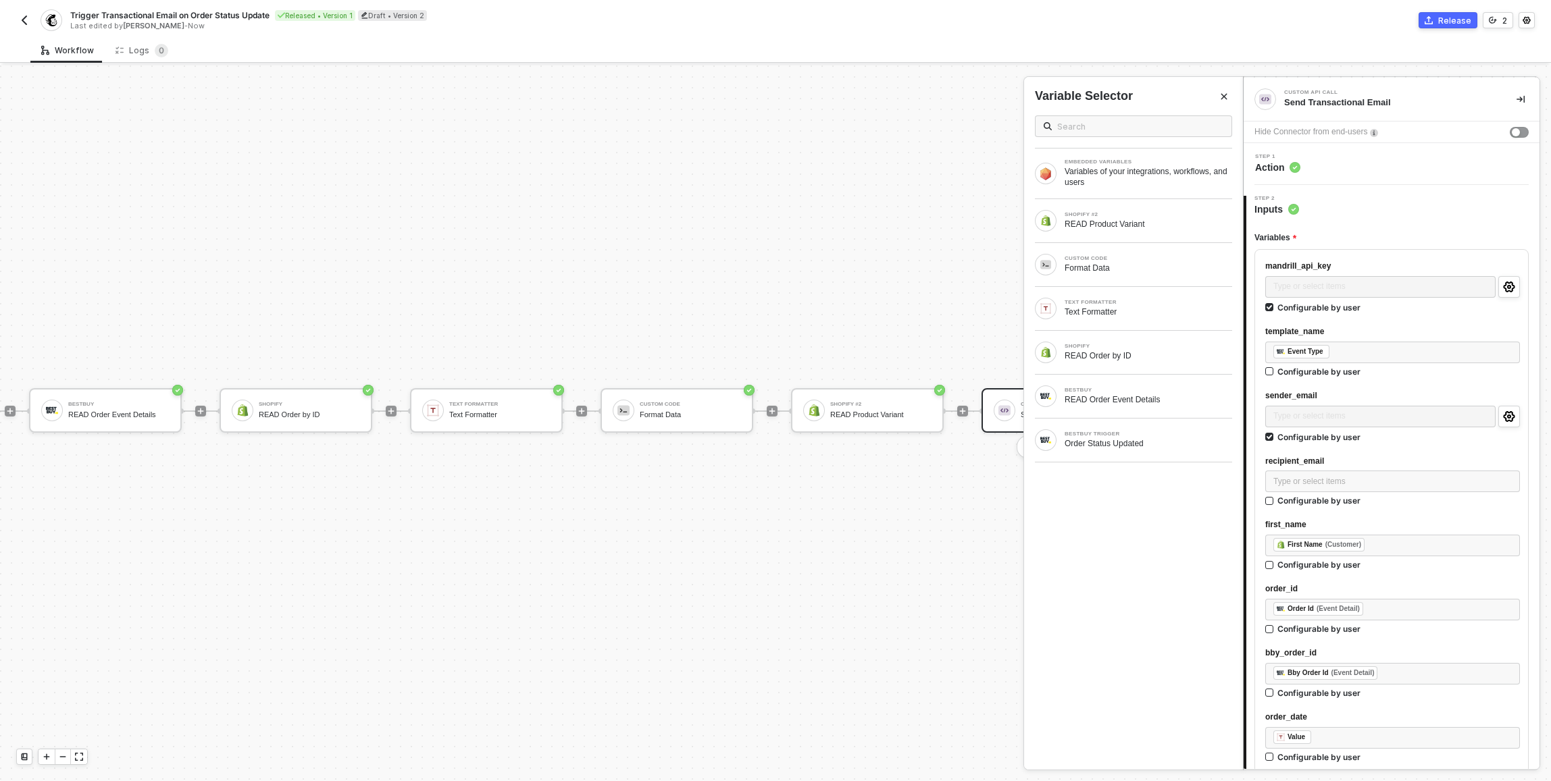
click at [1335, 175] on div "Step 1 Action" at bounding box center [1391, 164] width 296 height 42
click at [1335, 164] on div "Step 1 Action" at bounding box center [1393, 164] width 292 height 20
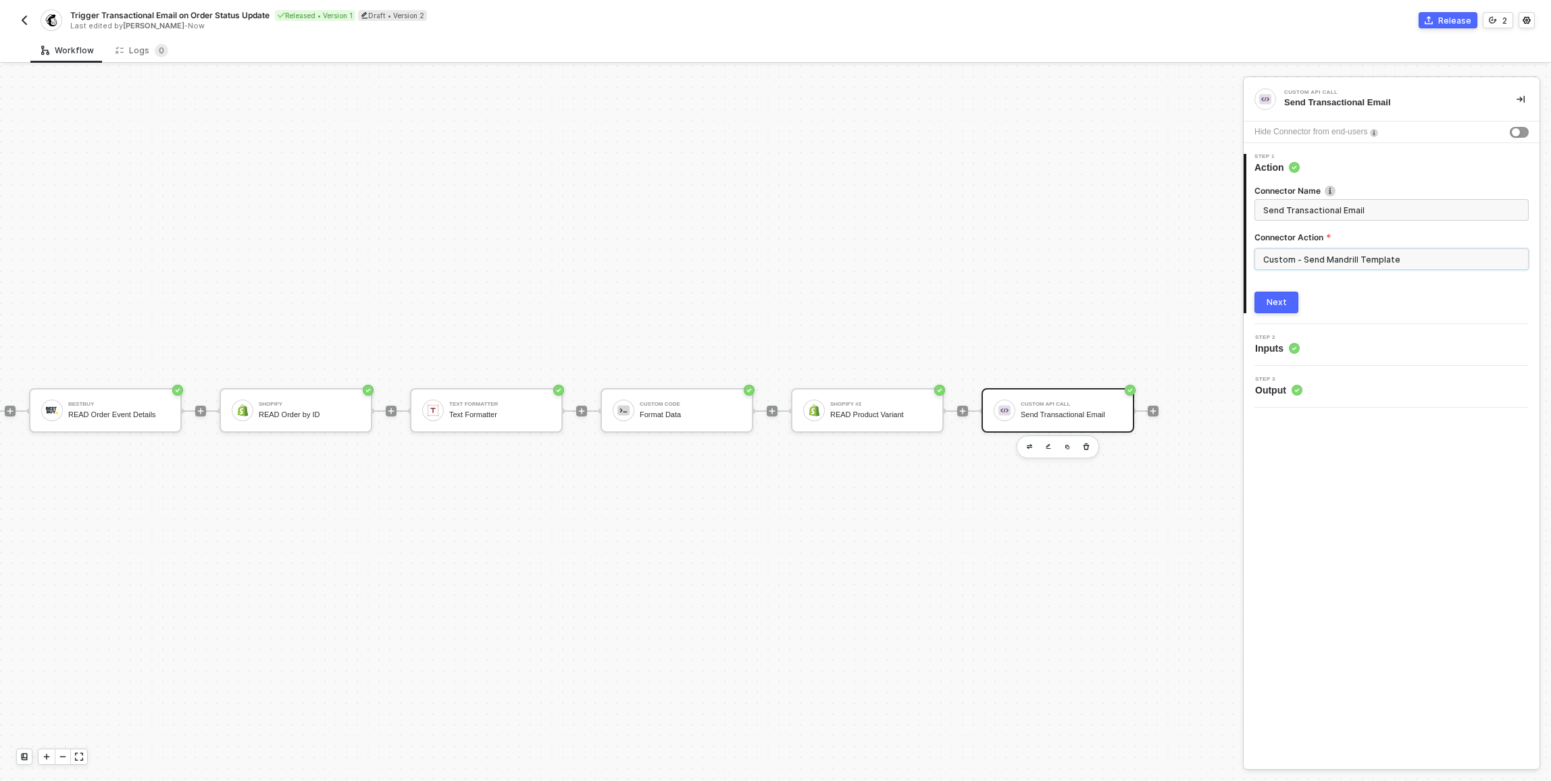
click at [1362, 253] on input "Custom - Send Mandrill Template" at bounding box center [1391, 260] width 274 height 22
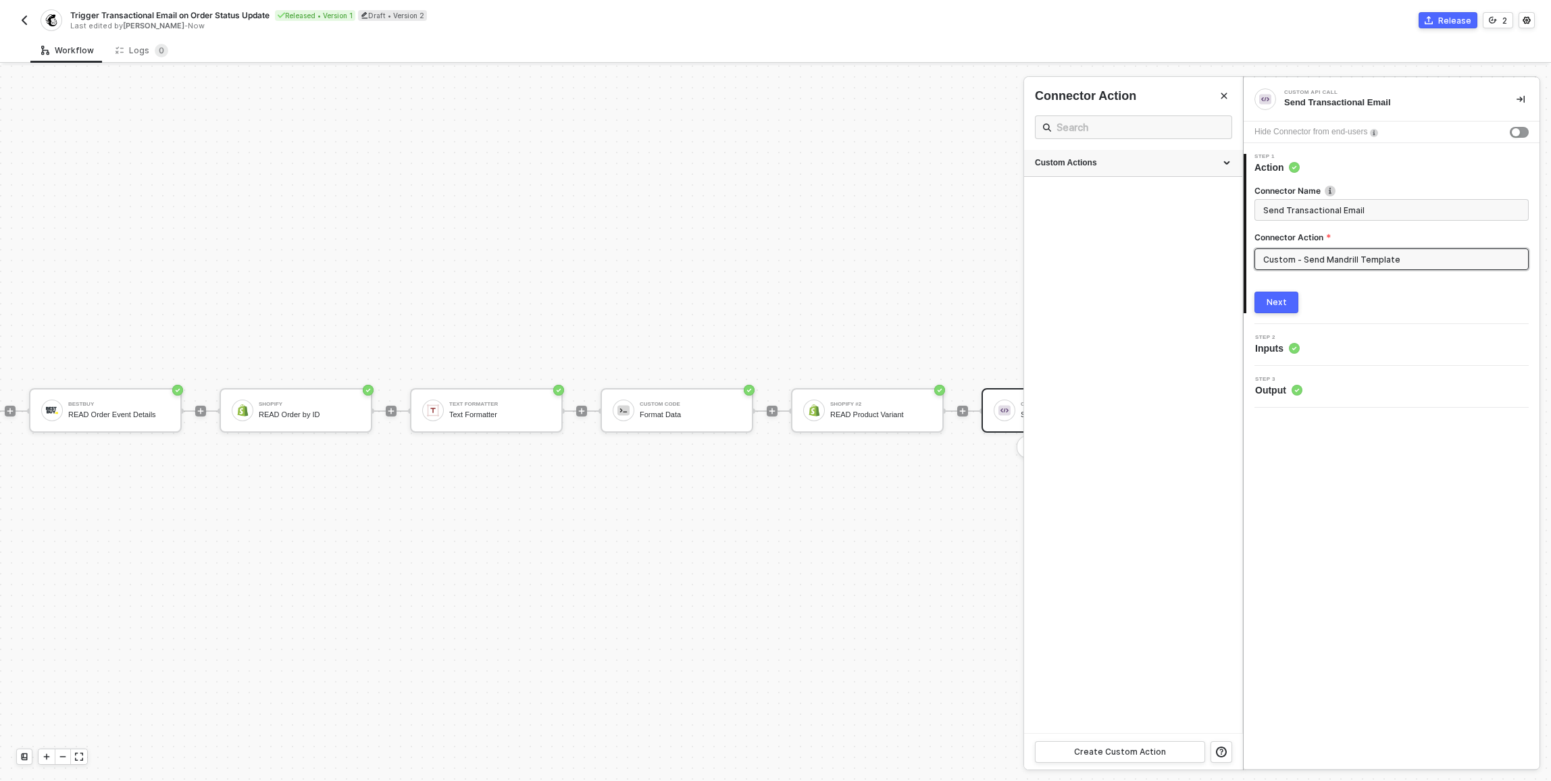
click at [1219, 161] on div "Custom Actions" at bounding box center [1133, 162] width 197 height 11
click at [1193, 192] on button "button" at bounding box center [1188, 195] width 16 height 16
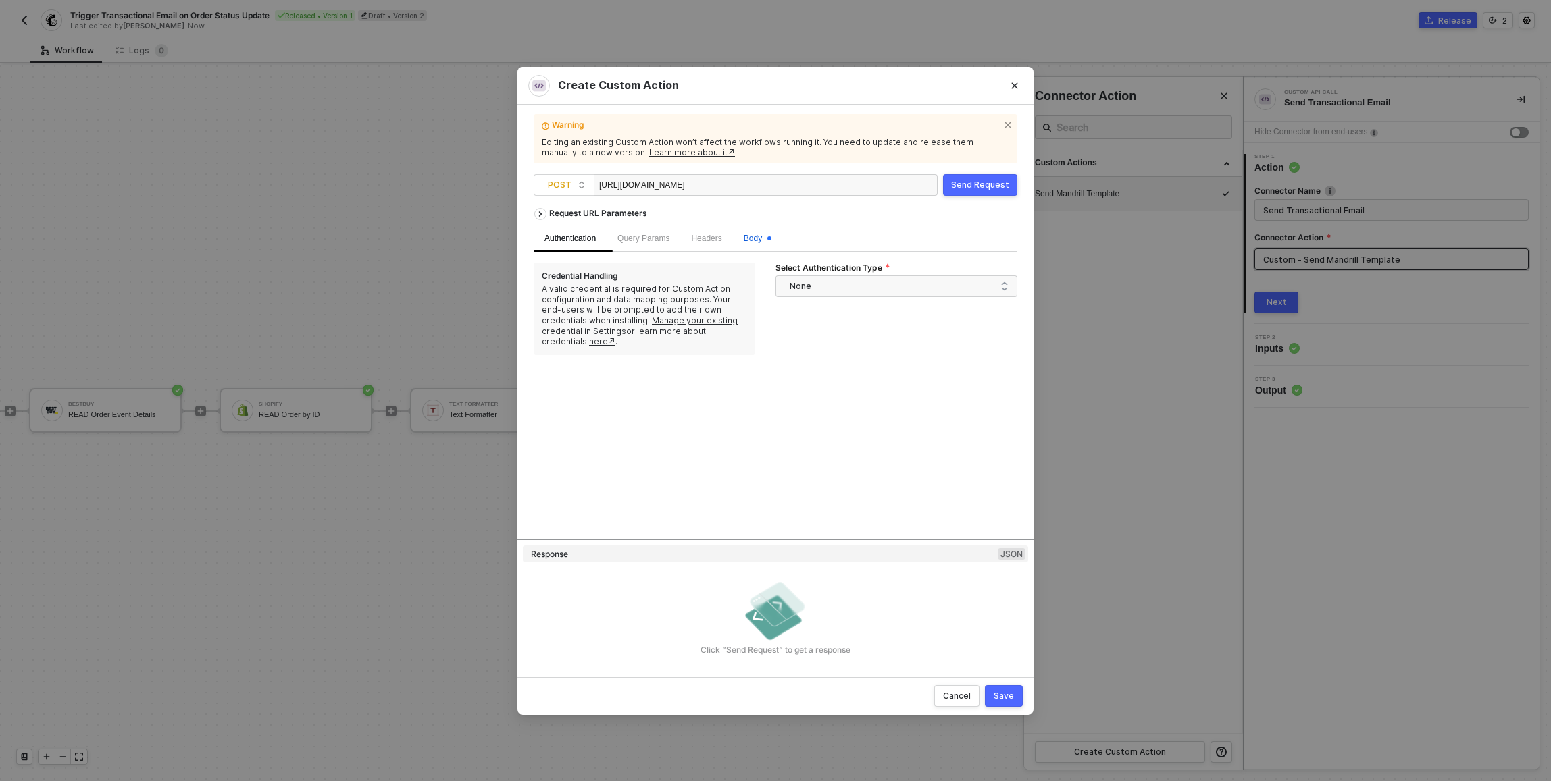
click at [758, 240] on span "Body" at bounding box center [758, 238] width 28 height 9
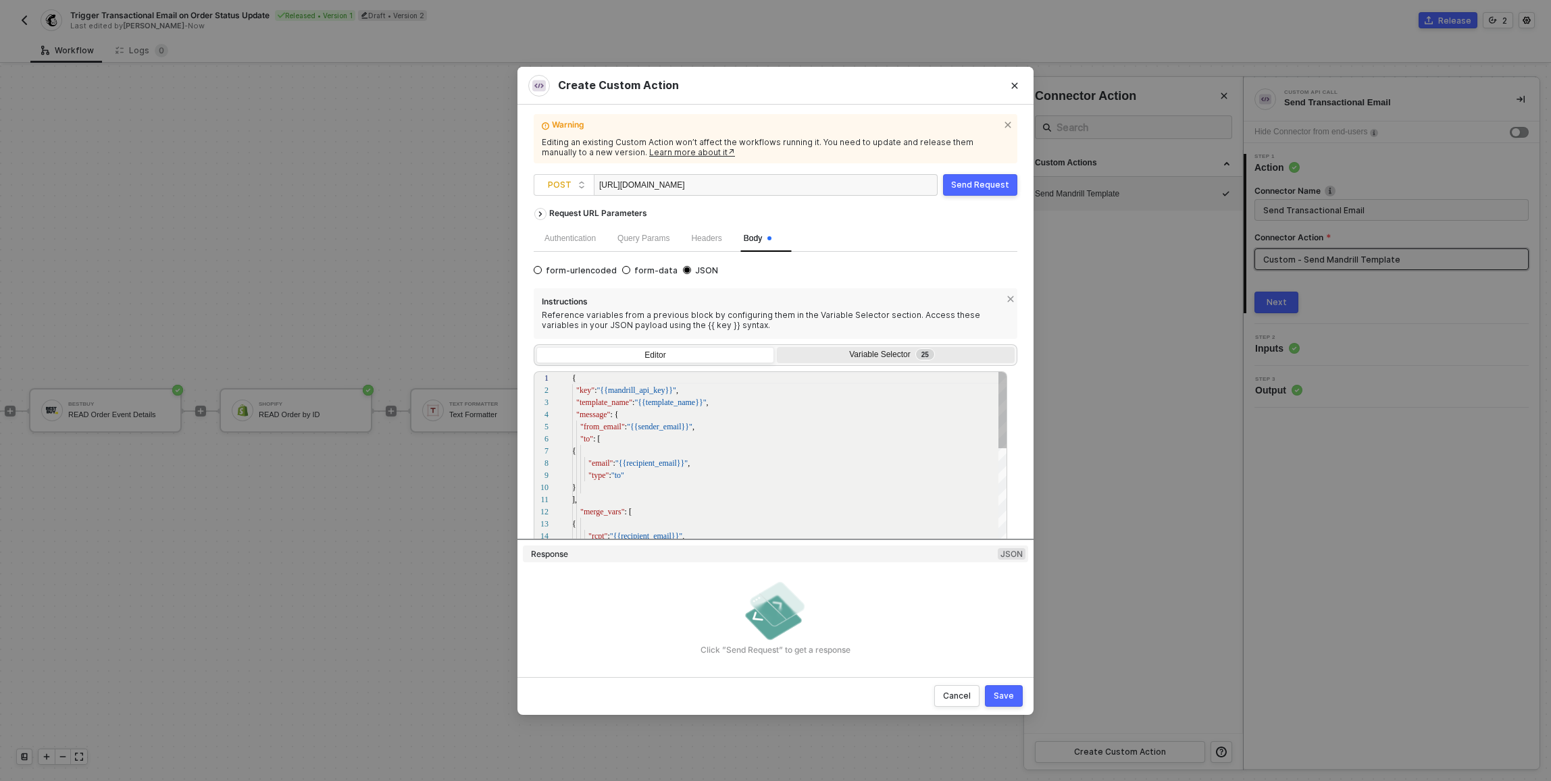
scroll to position [122, 0]
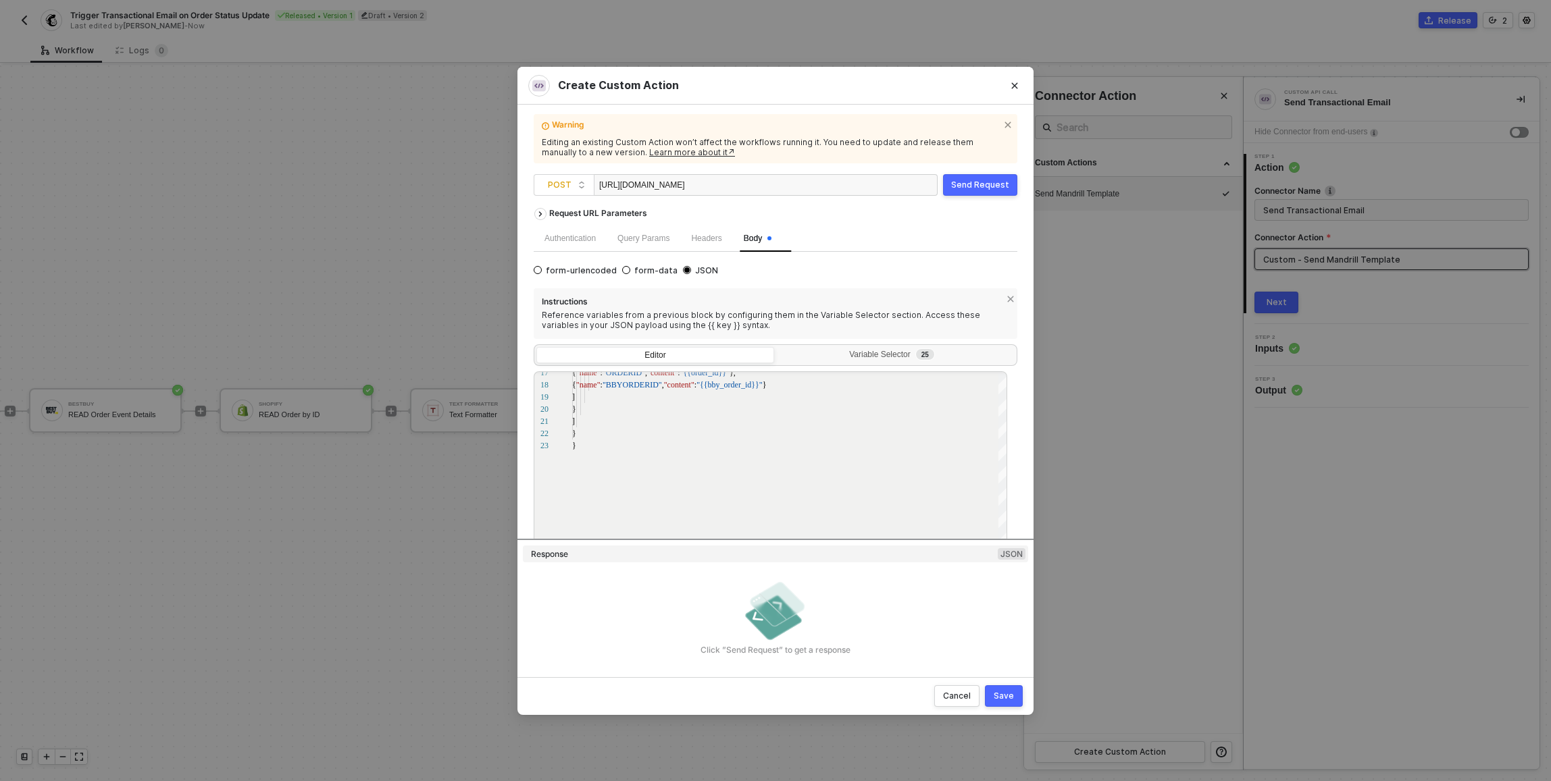
click at [983, 167] on div "Warning Editing an existing Custom Action won’t affect the workflows running it…" at bounding box center [776, 391] width 484 height 540
click at [980, 179] on button "Send Request" at bounding box center [980, 185] width 74 height 22
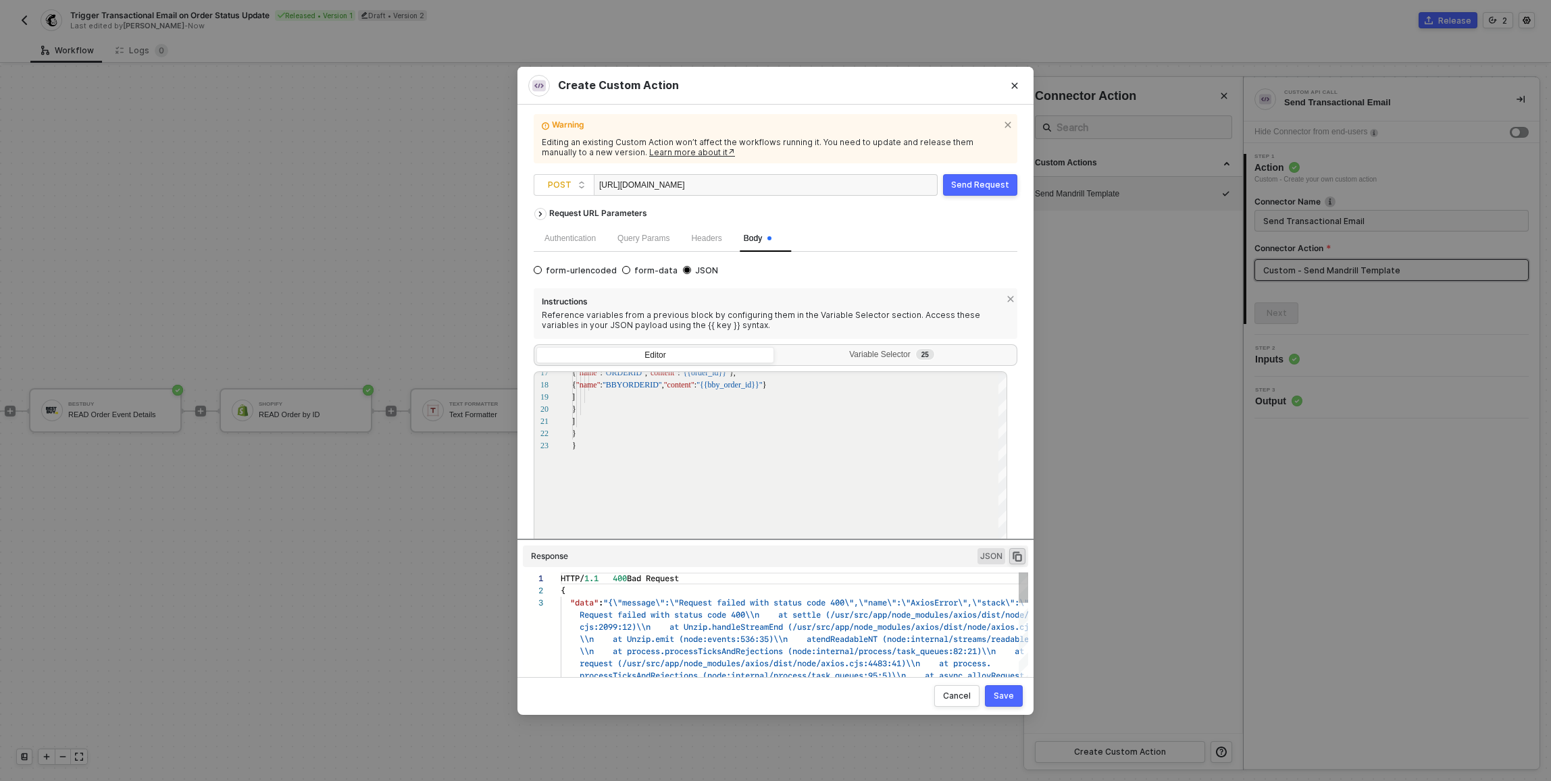
scroll to position [24, 0]
click at [696, 238] on div "Headers" at bounding box center [706, 239] width 52 height 26
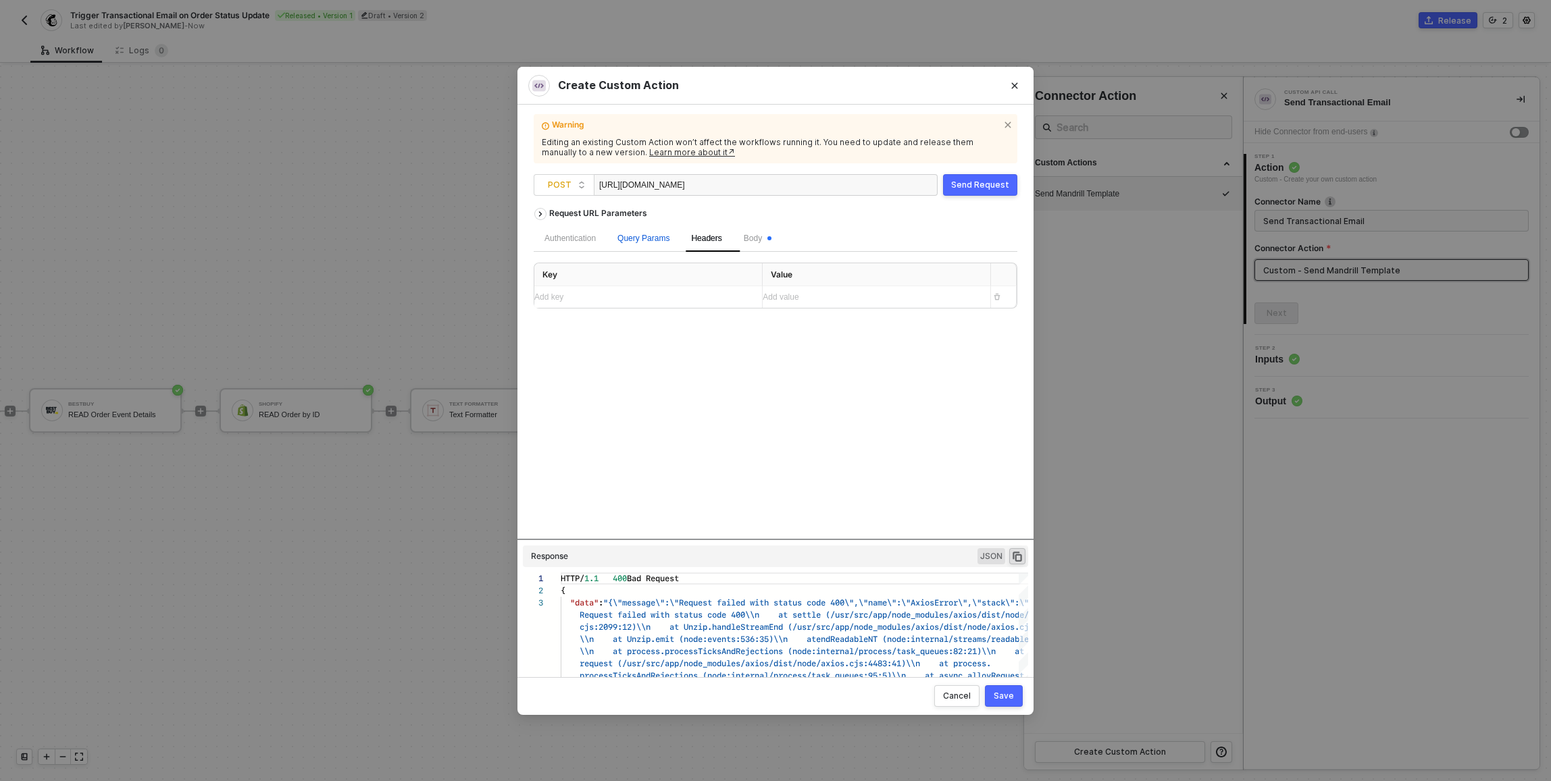
click at [652, 243] on div "Query Params" at bounding box center [643, 238] width 52 height 13
click at [590, 243] on div "Authentication" at bounding box center [569, 238] width 51 height 13
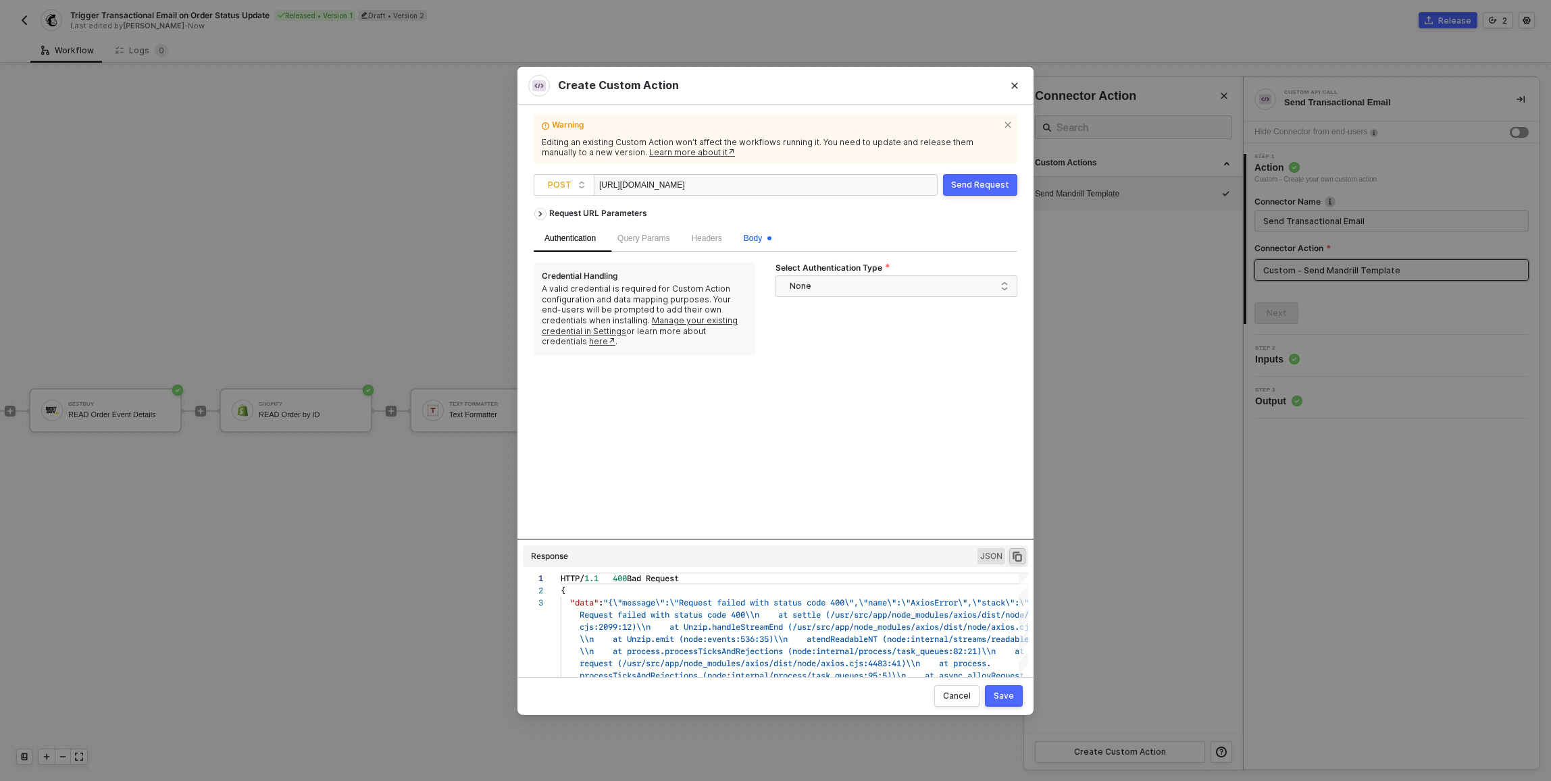
click at [771, 232] on span at bounding box center [769, 238] width 4 height 13
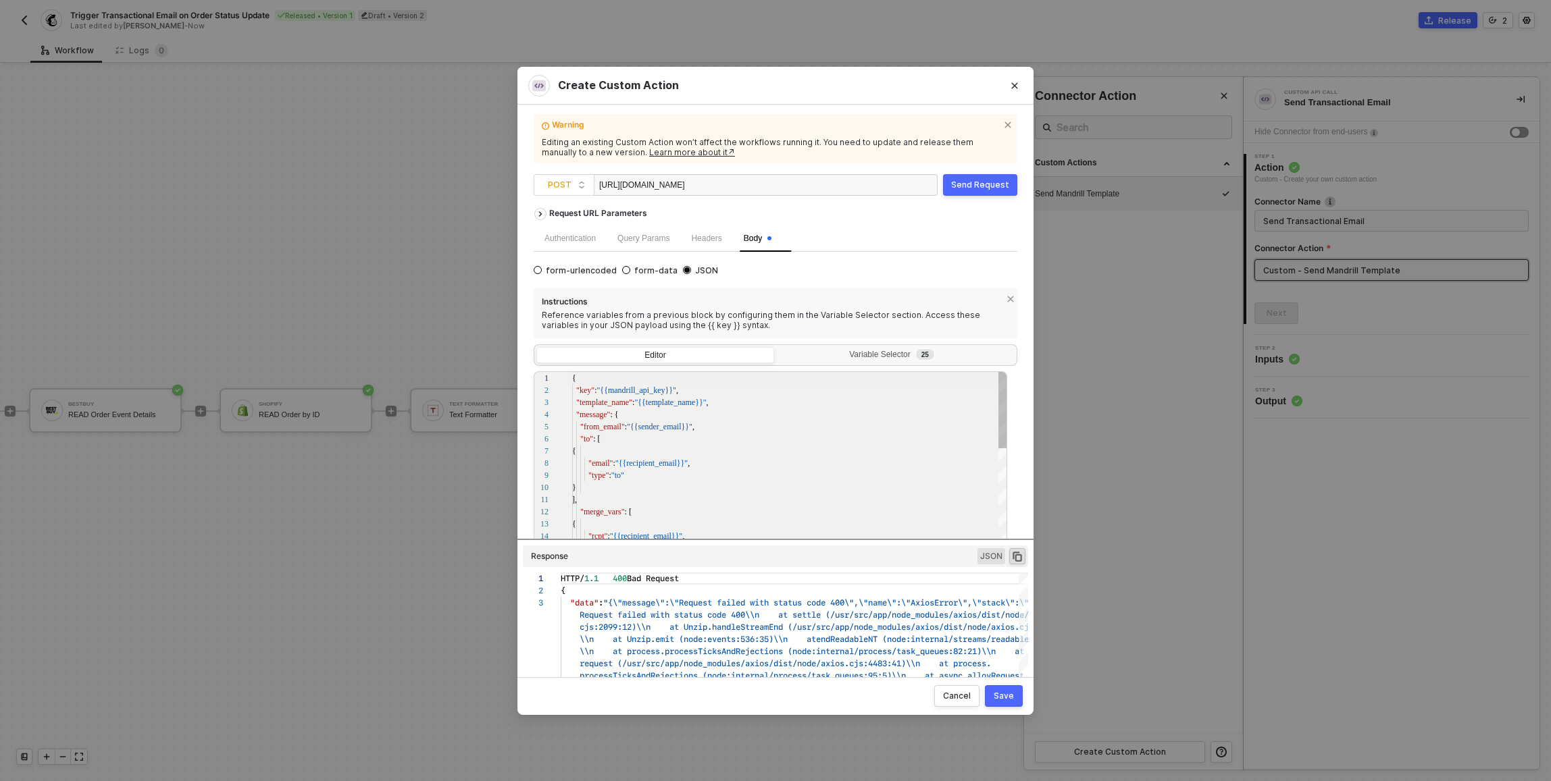
scroll to position [122, 0]
drag, startPoint x: 515, startPoint y: 244, endPoint x: 524, endPoint y: 242, distance: 9.6
click at [515, 243] on div "Create Custom Action Warning Editing an existing Custom Action won’t affect the…" at bounding box center [775, 390] width 1551 height 781
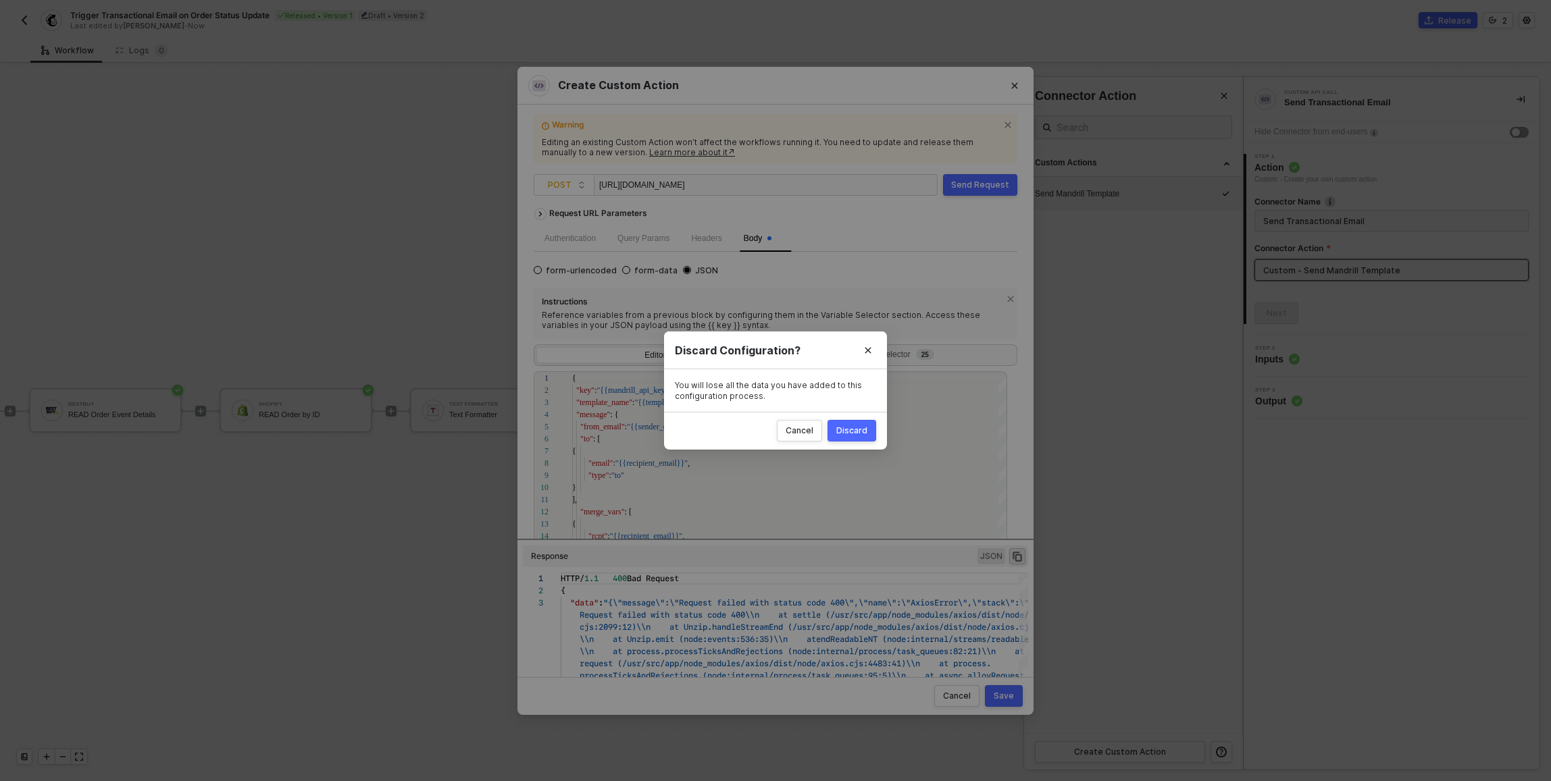
click at [564, 241] on body "Alloy Trigger Transactional Email on Order Status Update Released • Version 1 D…" at bounding box center [775, 390] width 1551 height 781
click at [571, 248] on div "Discard Configuration? You will lose all the data you have added to this config…" at bounding box center [775, 390] width 1551 height 781
click at [573, 243] on div "Authentication" at bounding box center [569, 238] width 51 height 13
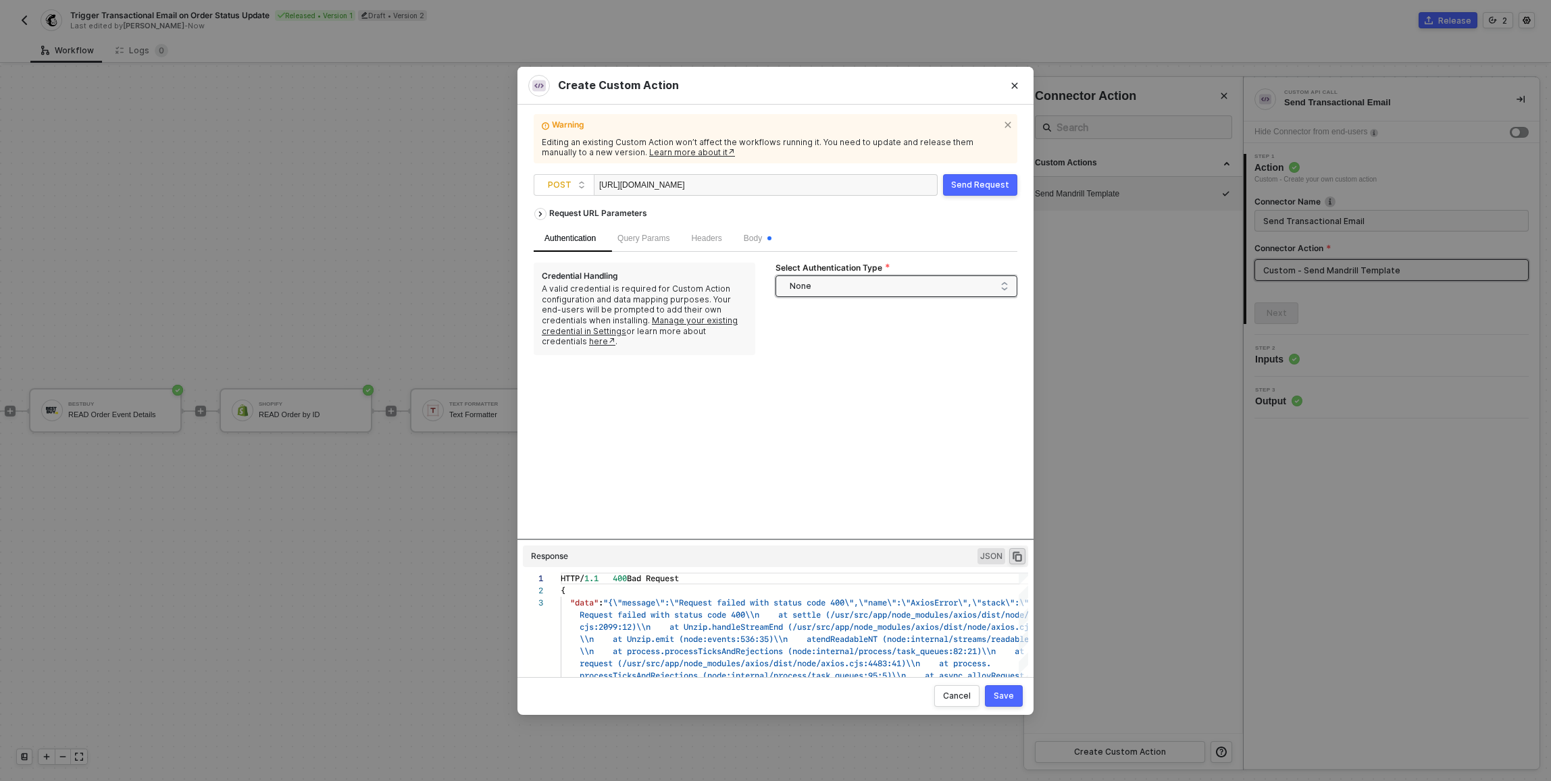
click at [853, 288] on span "None" at bounding box center [899, 286] width 219 height 20
click at [883, 203] on div "Request URL Parameters" at bounding box center [776, 213] width 484 height 24
click at [1019, 83] on button "Close" at bounding box center [1015, 86] width 22 height 22
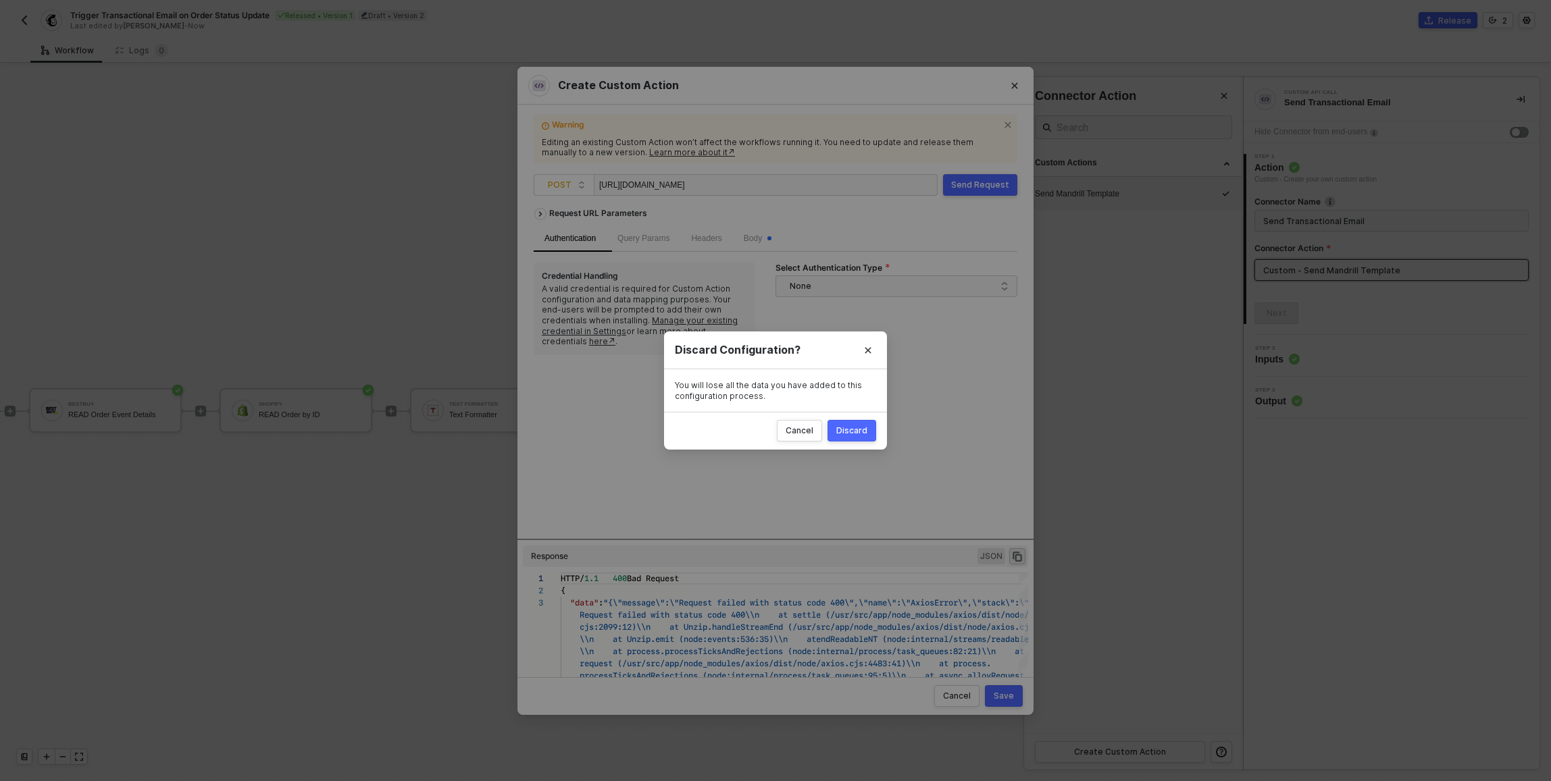
click at [862, 436] on div "Discard" at bounding box center [851, 431] width 31 height 11
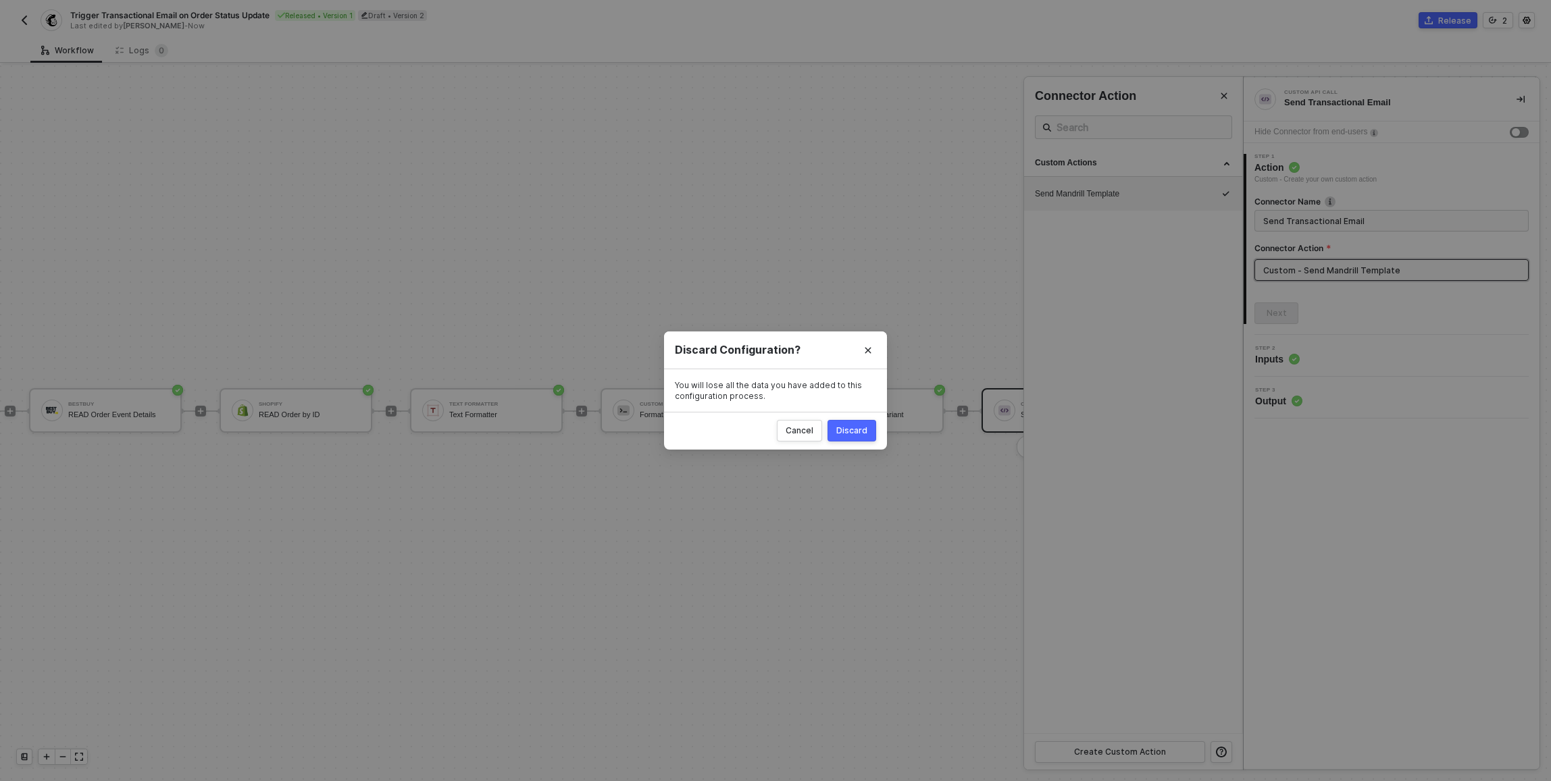
click at [476, 257] on div at bounding box center [775, 424] width 1551 height 716
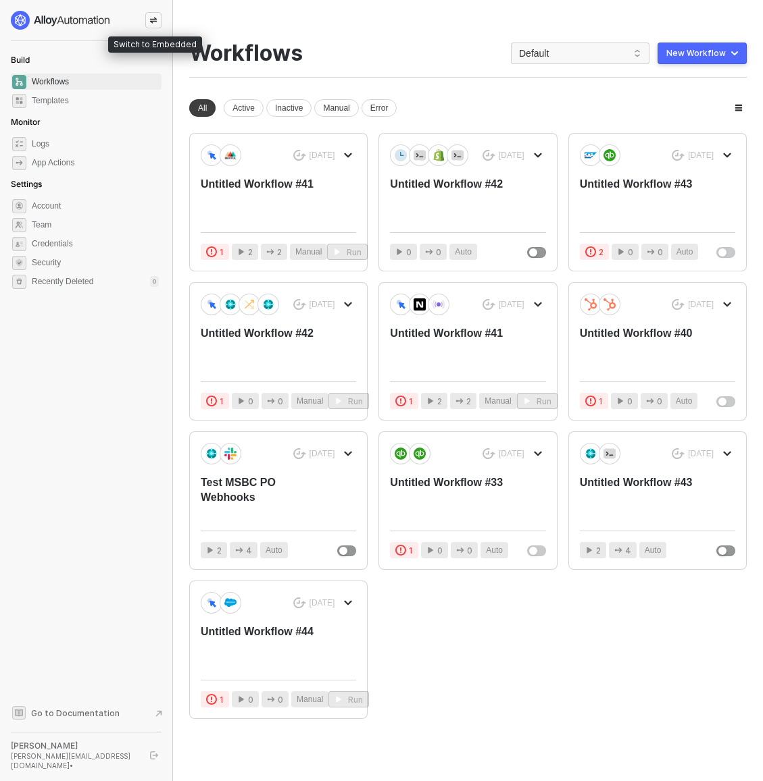
click at [150, 21] on icon "icon-swap" at bounding box center [153, 21] width 7 height 6
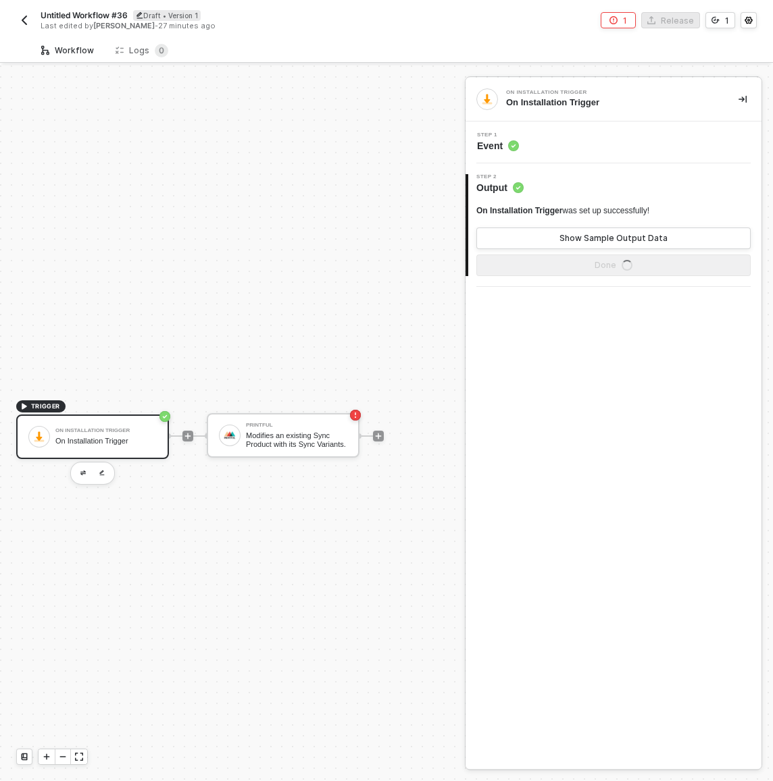
scroll to position [35, 0]
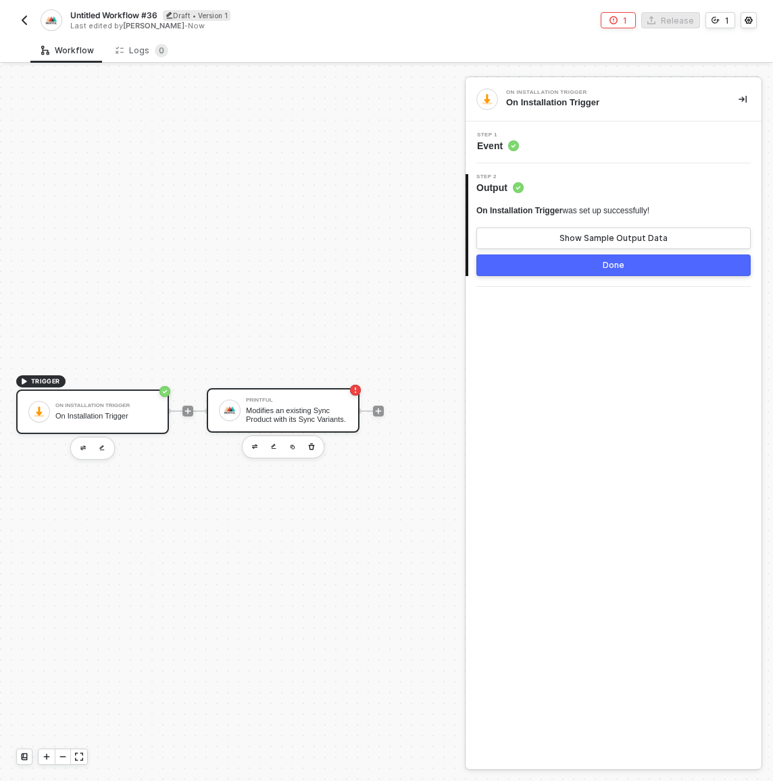
click at [304, 409] on div "Modifies an existing Sync Product with its Sync Variants." at bounding box center [296, 415] width 101 height 17
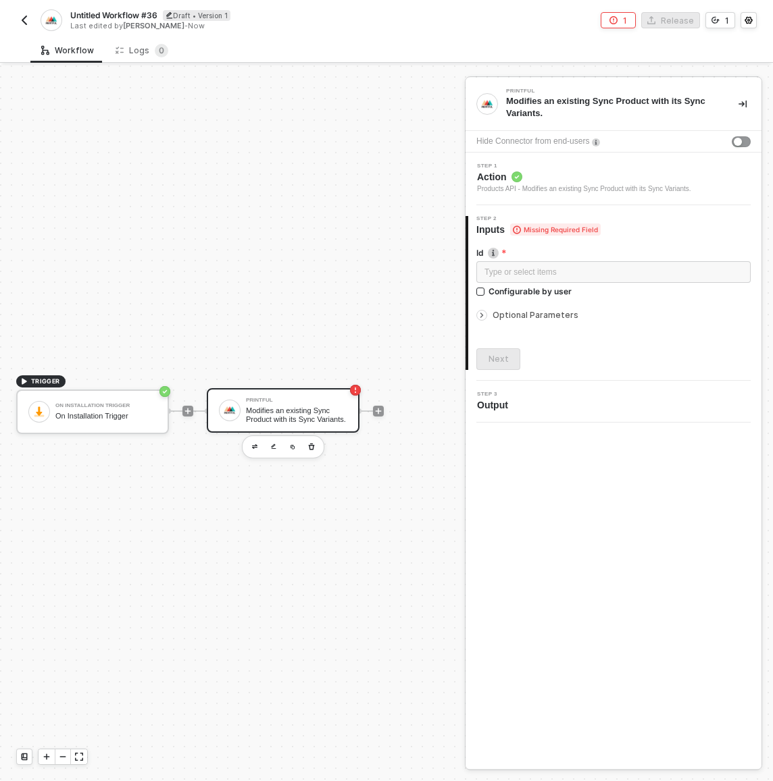
click at [549, 315] on span "Optional Parameters" at bounding box center [535, 315] width 86 height 10
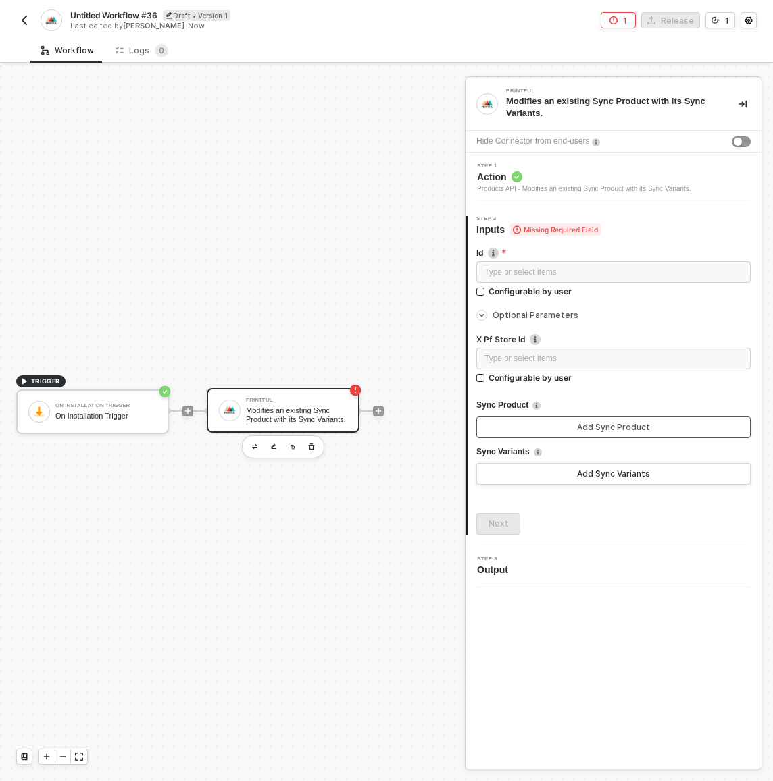
click at [627, 424] on div "Add Sync Product" at bounding box center [613, 427] width 73 height 11
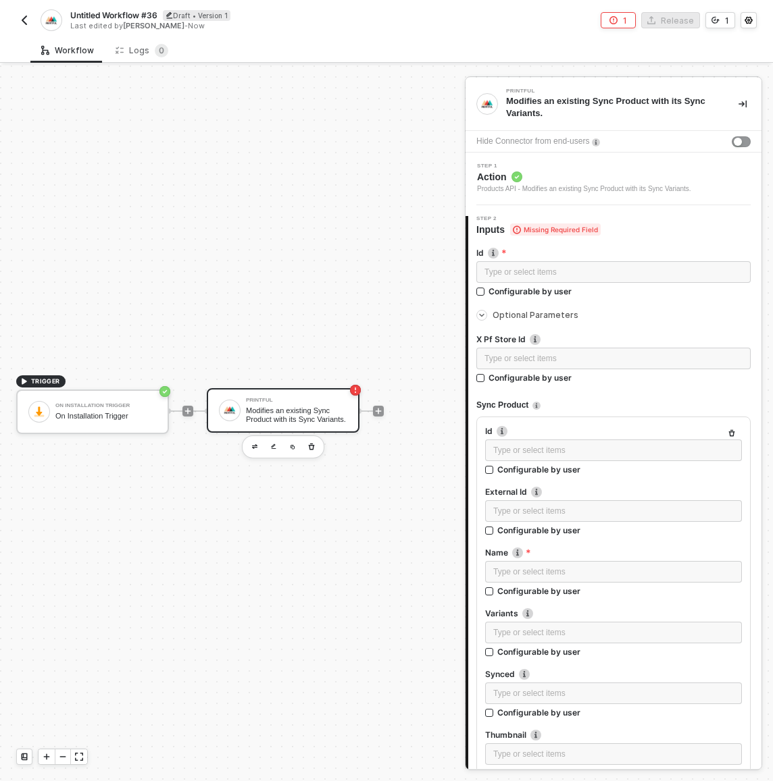
scroll to position [185, 0]
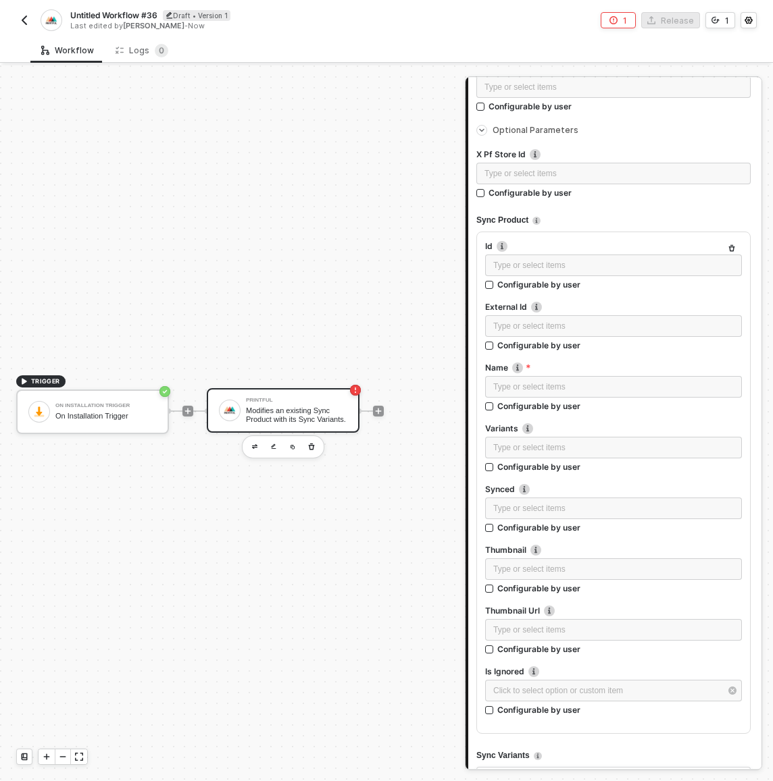
click at [729, 249] on icon "button" at bounding box center [732, 248] width 6 height 7
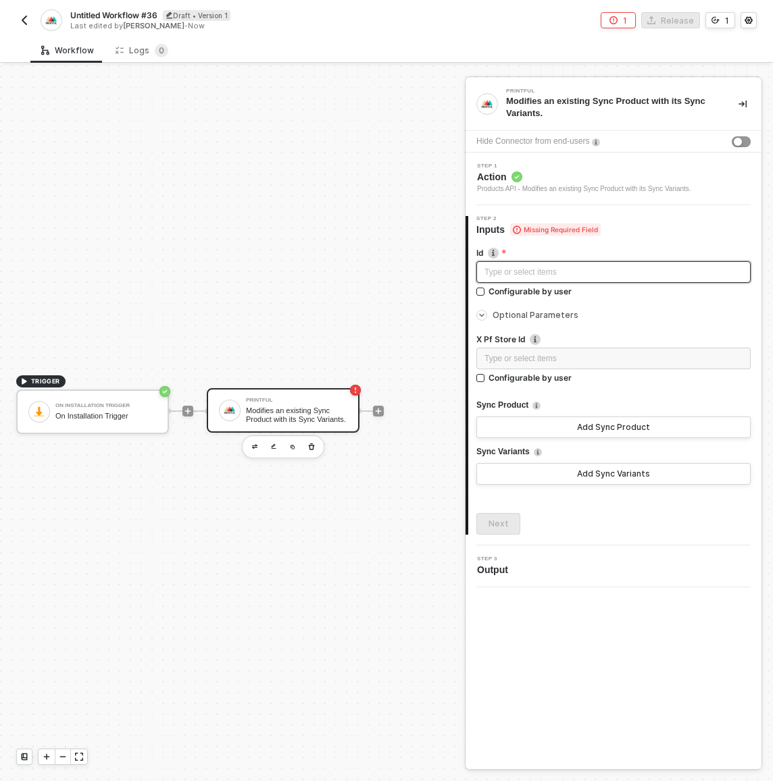
scroll to position [0, 0]
click at [656, 461] on div "Sync Variants" at bounding box center [613, 452] width 274 height 22
click at [664, 480] on button "Add Sync Variants" at bounding box center [613, 474] width 274 height 22
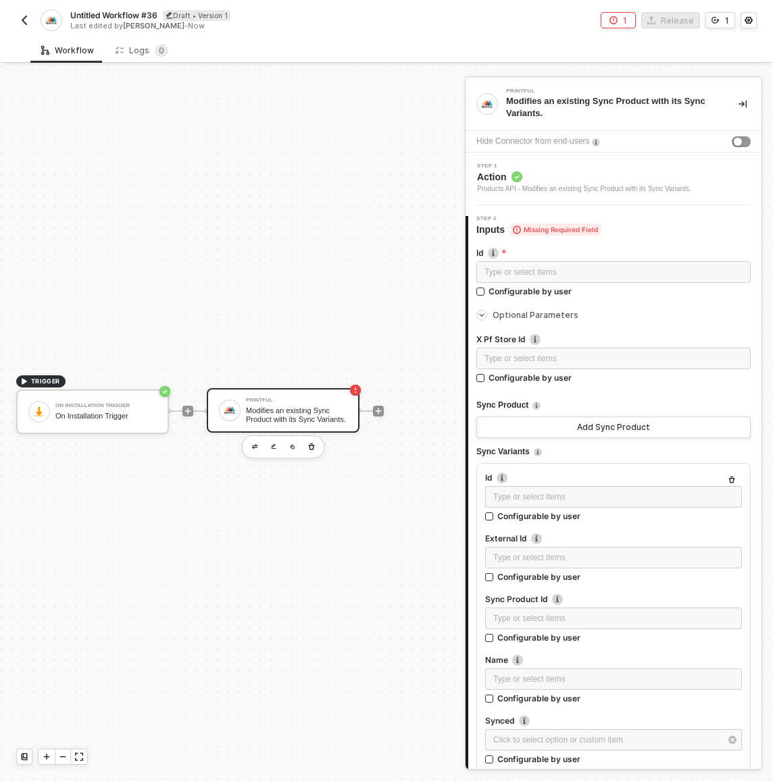
click at [727, 479] on icon "button" at bounding box center [731, 480] width 8 height 8
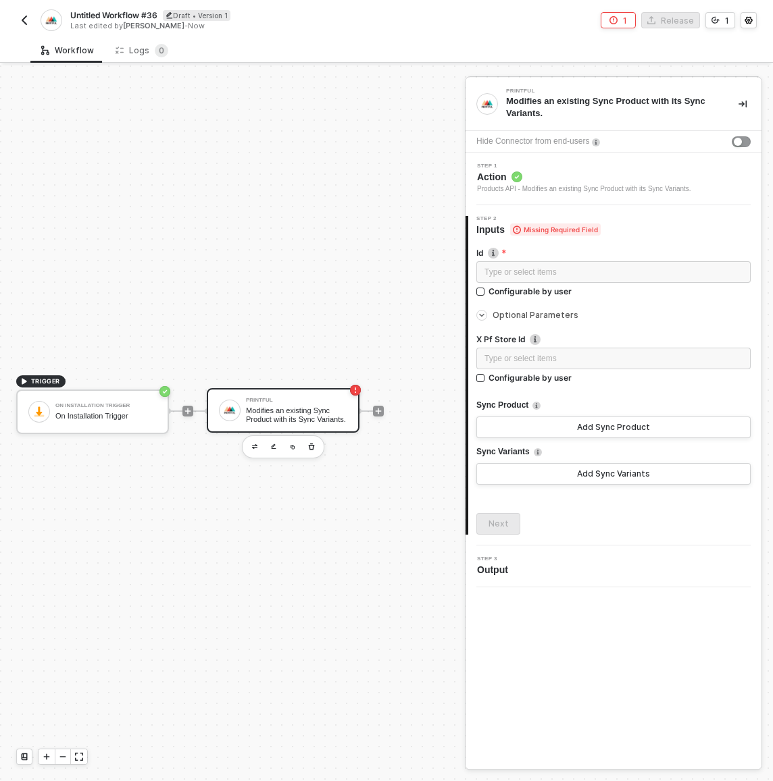
click at [242, 346] on div "TRIGGER On Installation Trigger On Installation Trigger Printful Modifies an ex…" at bounding box center [229, 411] width 458 height 741
